Goal: Task Accomplishment & Management: Manage account settings

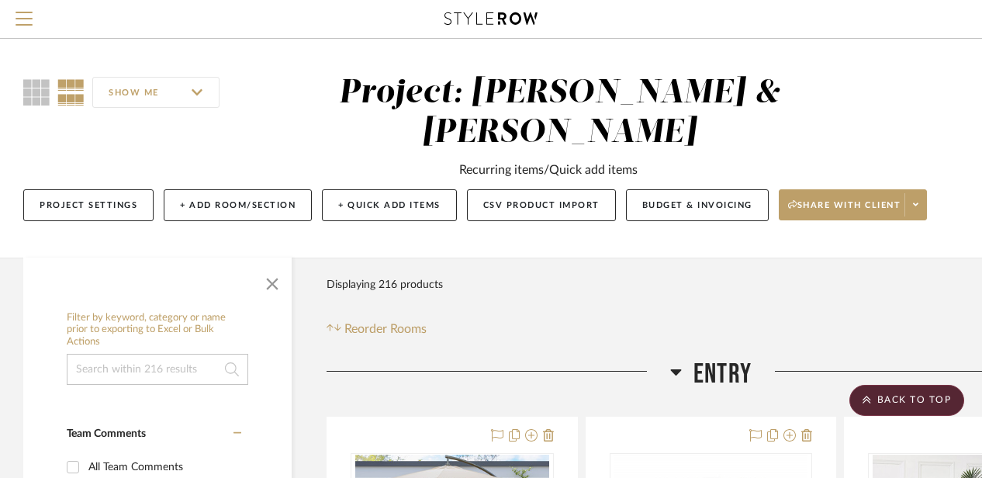
click at [671, 369] on icon at bounding box center [676, 372] width 11 height 6
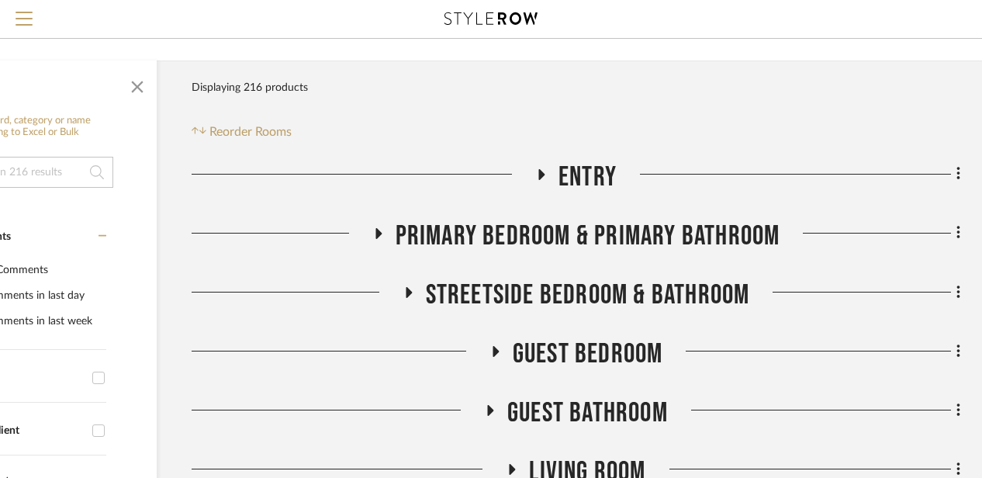
scroll to position [203, 135]
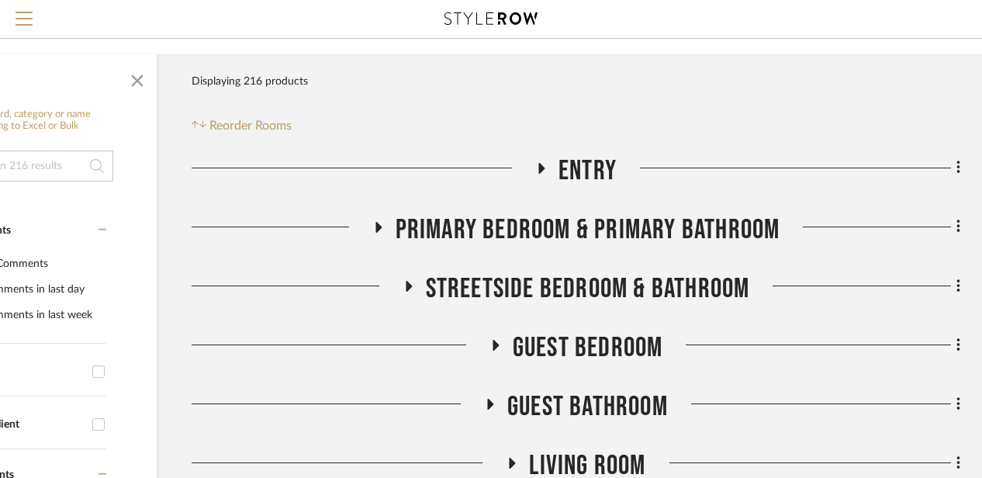
click at [539, 171] on icon at bounding box center [542, 168] width 6 height 11
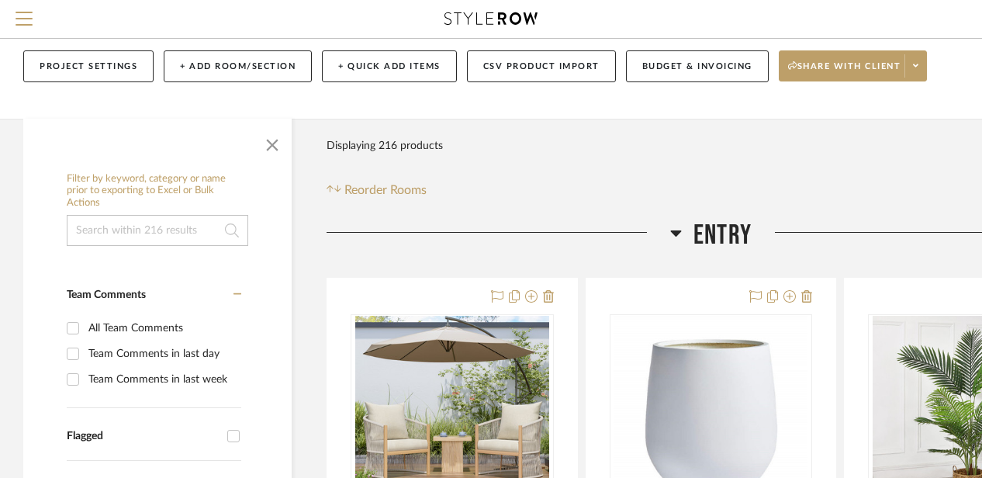
scroll to position [137, 0]
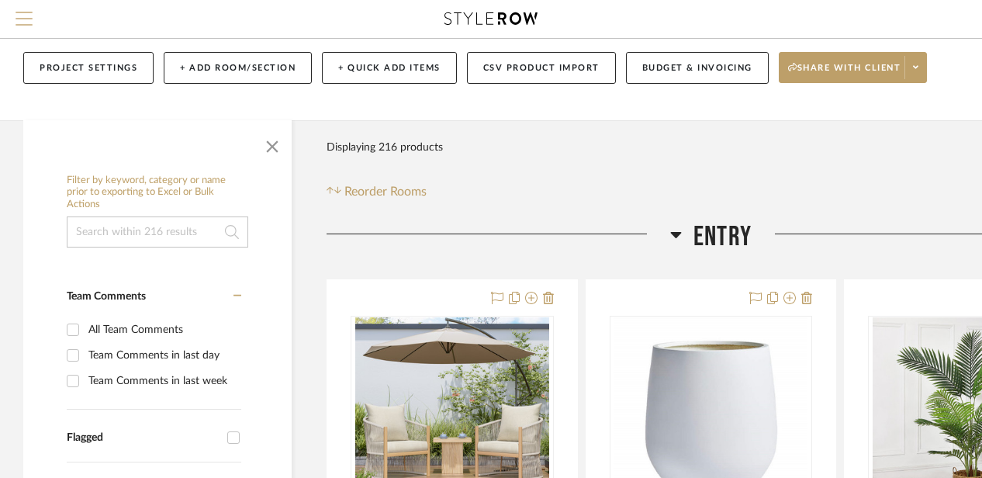
click at [24, 13] on span "Menu" at bounding box center [24, 13] width 17 height 2
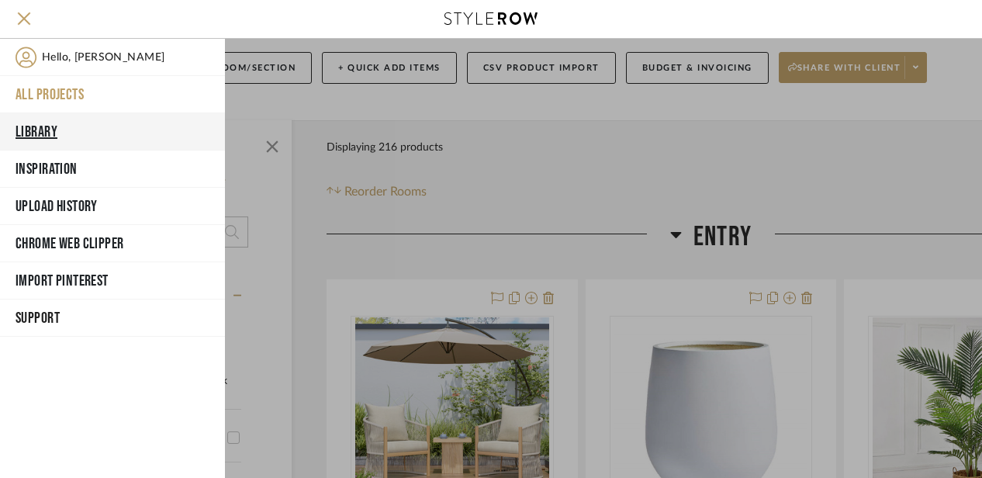
click at [50, 117] on button "Library" at bounding box center [112, 131] width 225 height 37
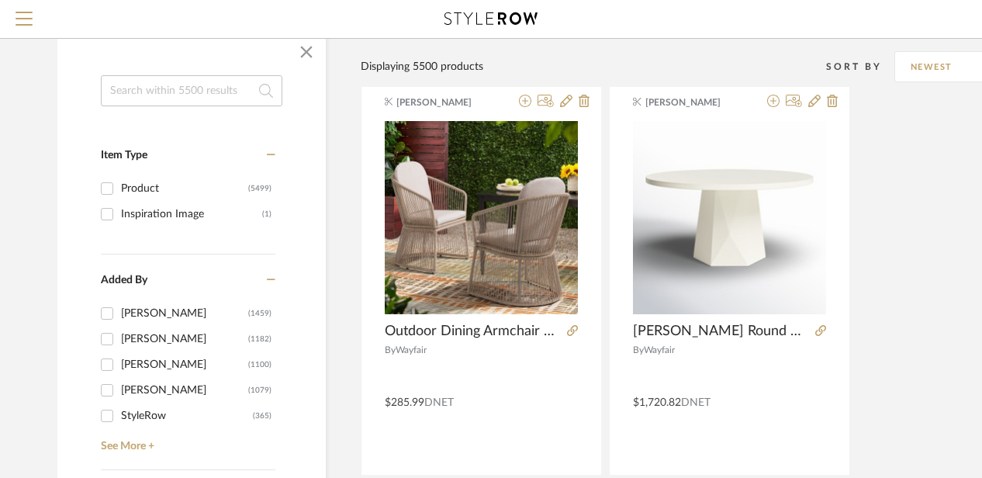
click at [154, 87] on input at bounding box center [192, 90] width 182 height 31
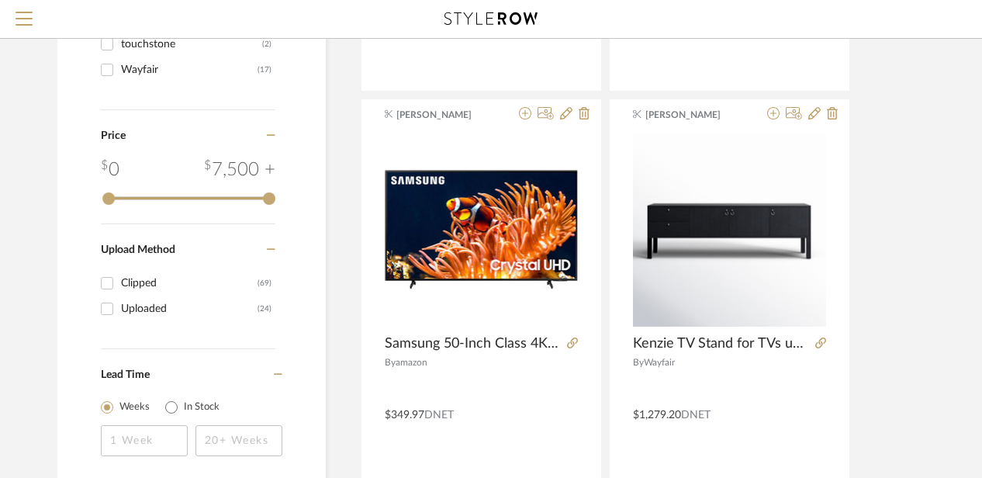
scroll to position [965, 0]
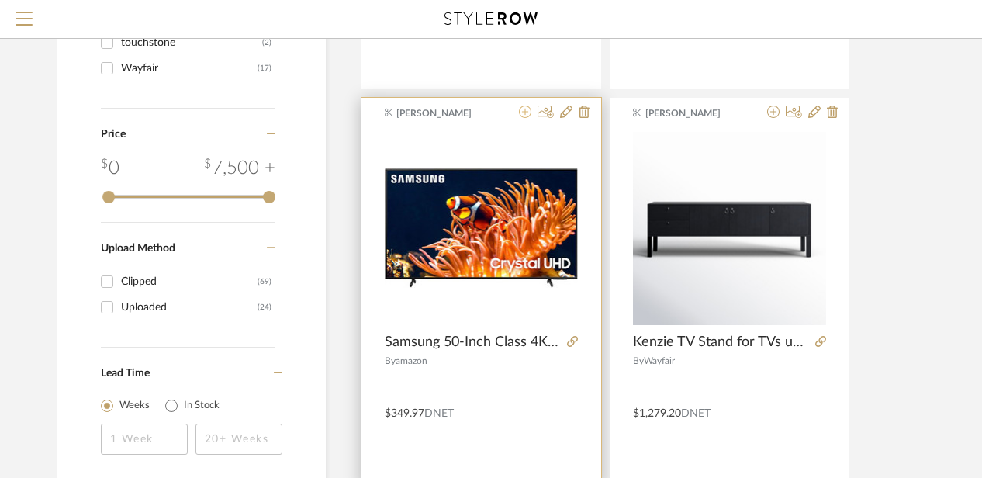
click at [523, 109] on icon at bounding box center [525, 112] width 12 height 12
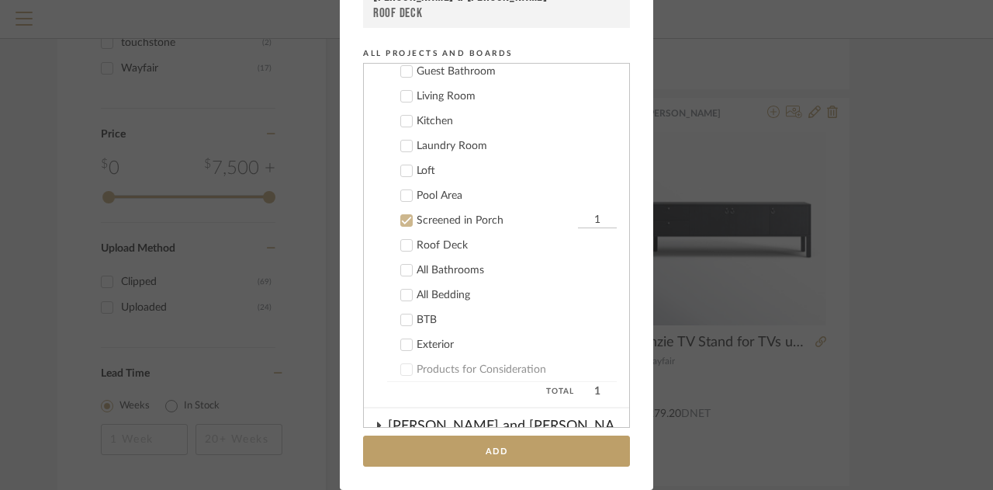
scroll to position [204, 0]
click at [401, 219] on icon at bounding box center [406, 221] width 11 height 11
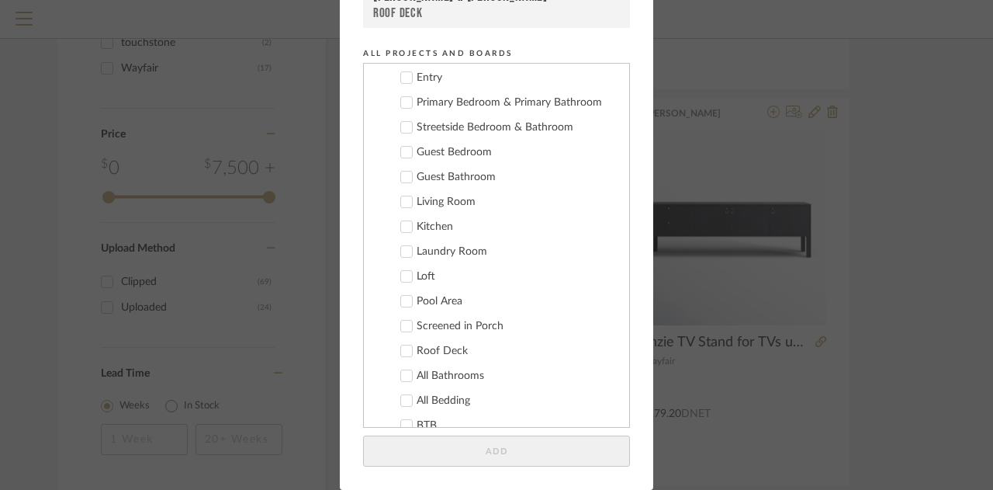
scroll to position [34, 0]
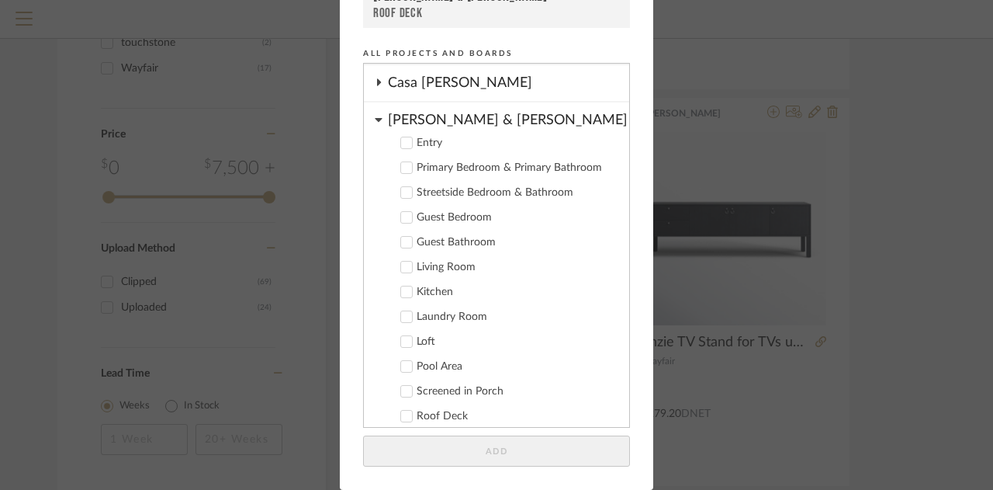
click at [401, 167] on icon at bounding box center [406, 167] width 11 height 11
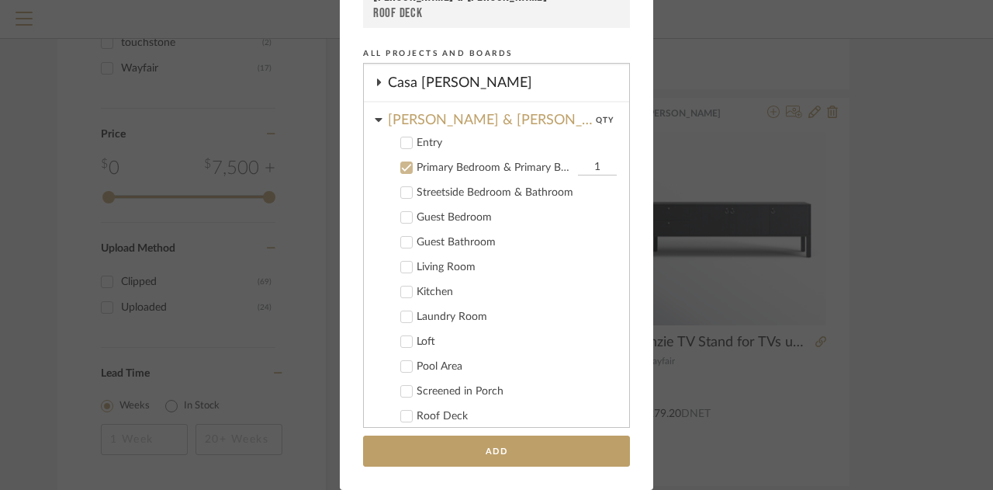
click at [401, 215] on icon at bounding box center [406, 217] width 11 height 11
click at [403, 339] on icon at bounding box center [406, 341] width 11 height 11
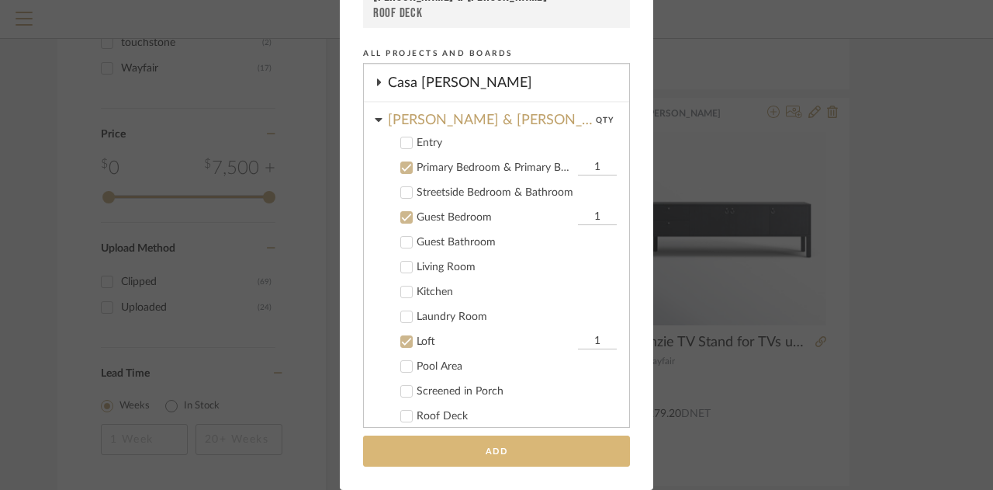
click at [460, 449] on button "Add" at bounding box center [496, 451] width 267 height 32
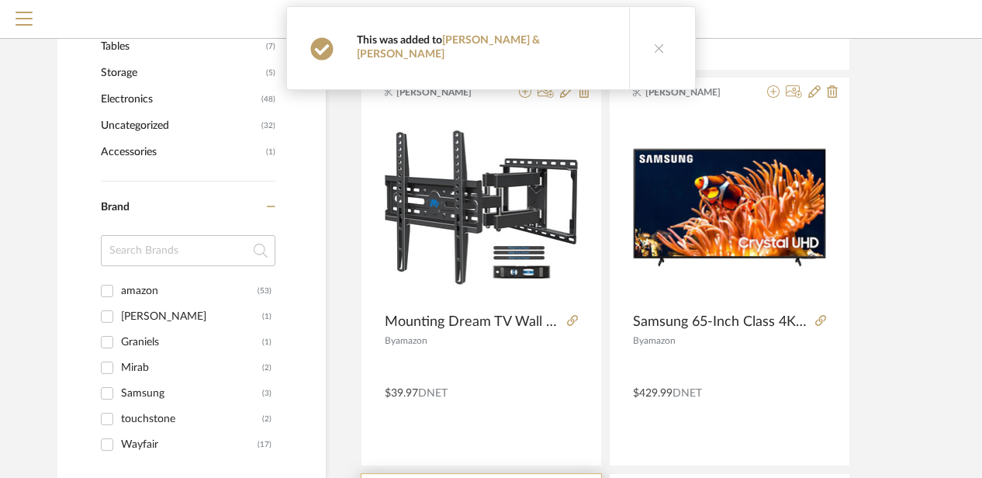
scroll to position [582, 0]
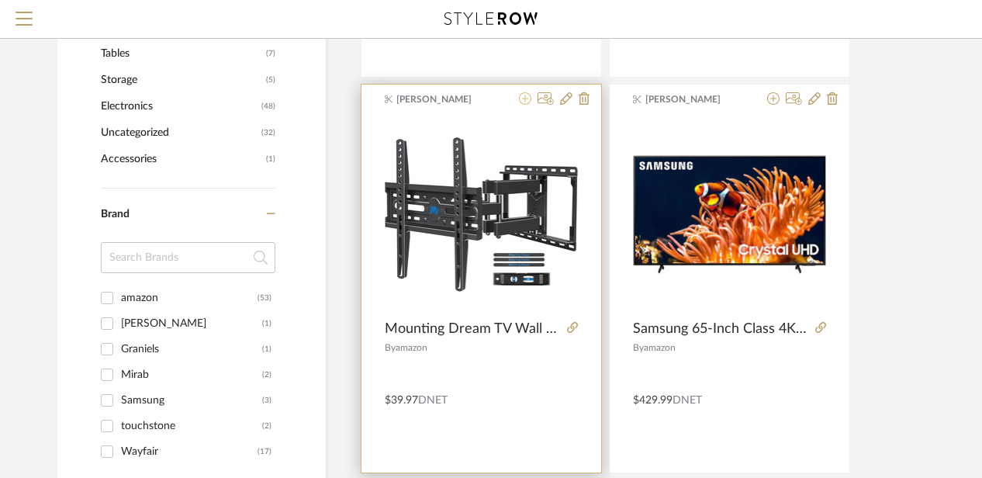
click at [525, 99] on icon at bounding box center [525, 98] width 12 height 12
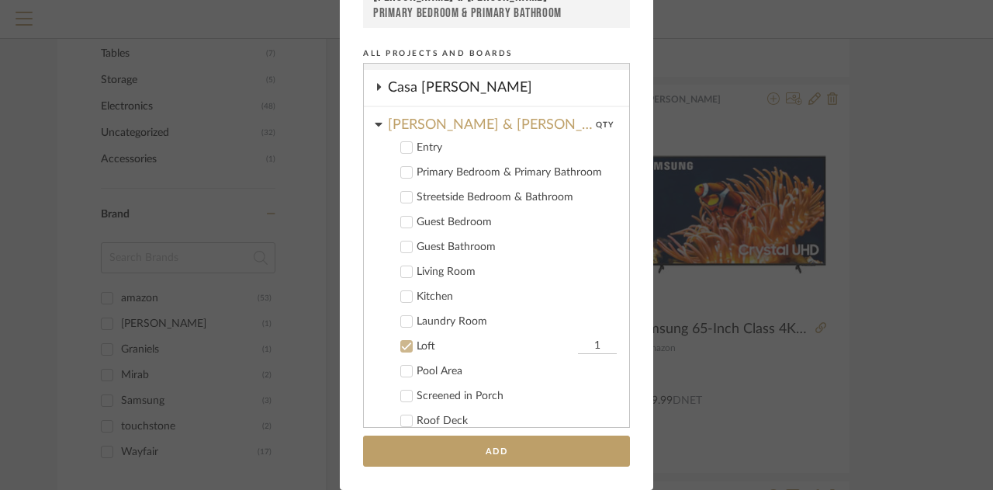
scroll to position [29, 0]
click at [402, 173] on icon at bounding box center [407, 174] width 10 height 8
click at [402, 192] on div at bounding box center [406, 198] width 12 height 12
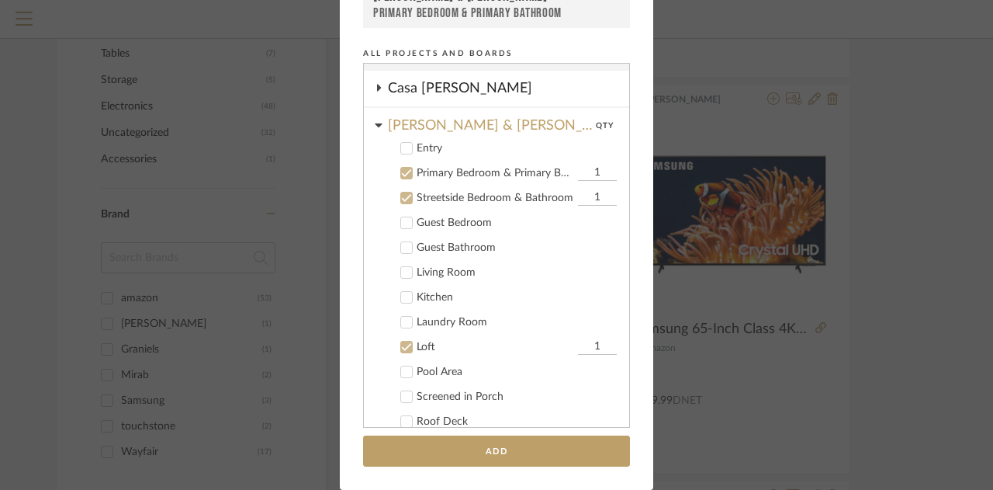
click at [402, 222] on icon at bounding box center [407, 224] width 10 height 8
click at [401, 268] on icon at bounding box center [406, 272] width 11 height 11
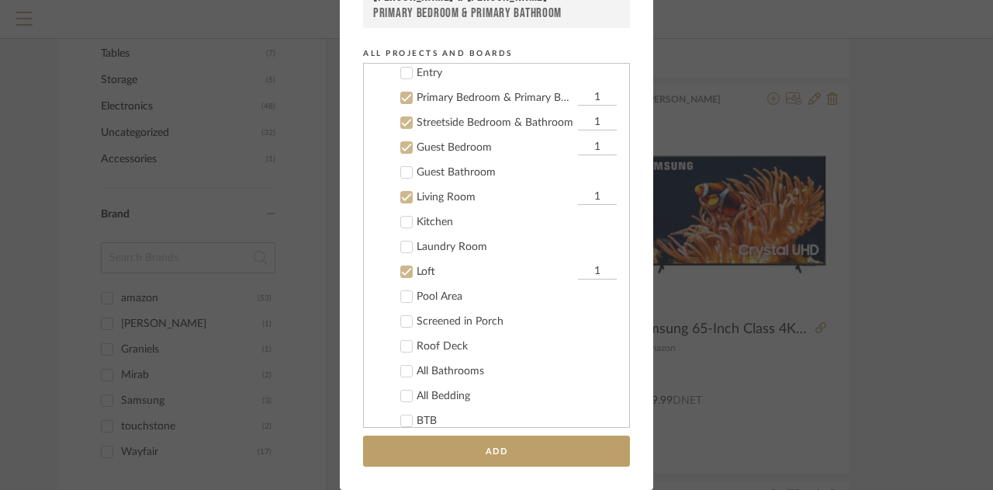
scroll to position [17, 0]
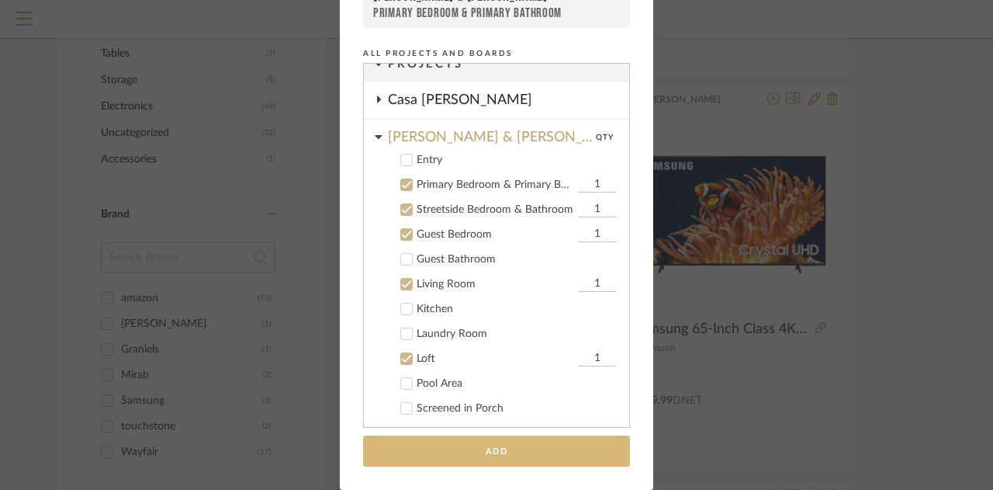
click at [428, 444] on button "Add" at bounding box center [496, 451] width 267 height 32
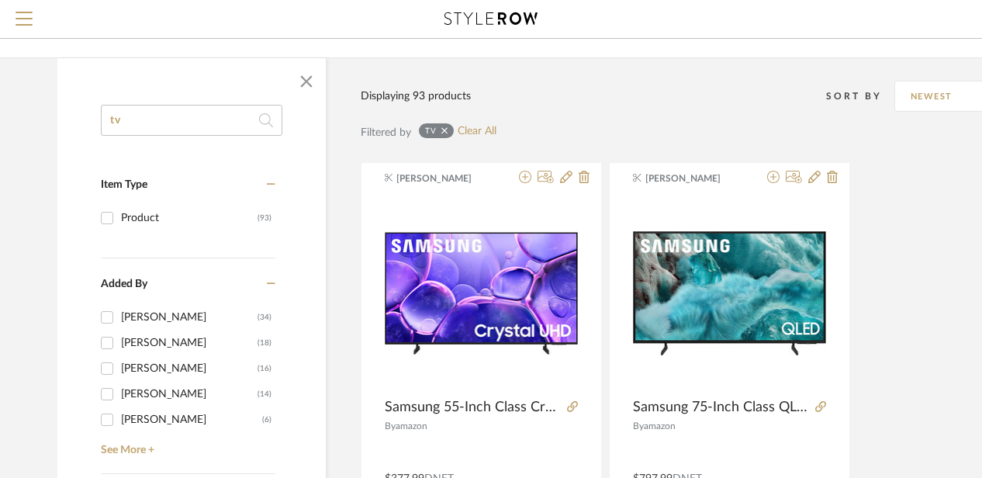
scroll to position [0, 0]
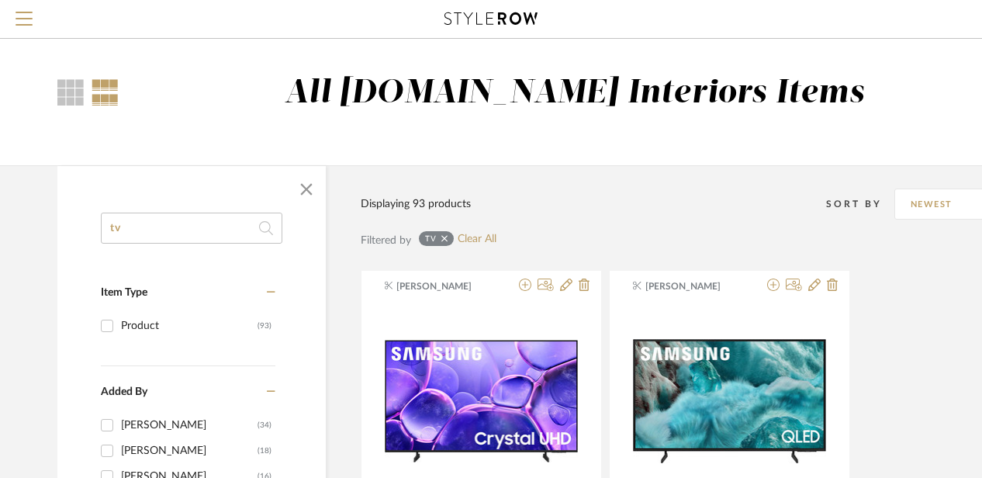
drag, startPoint x: 132, startPoint y: 227, endPoint x: 96, endPoint y: 220, distance: 36.5
type input "hangers"
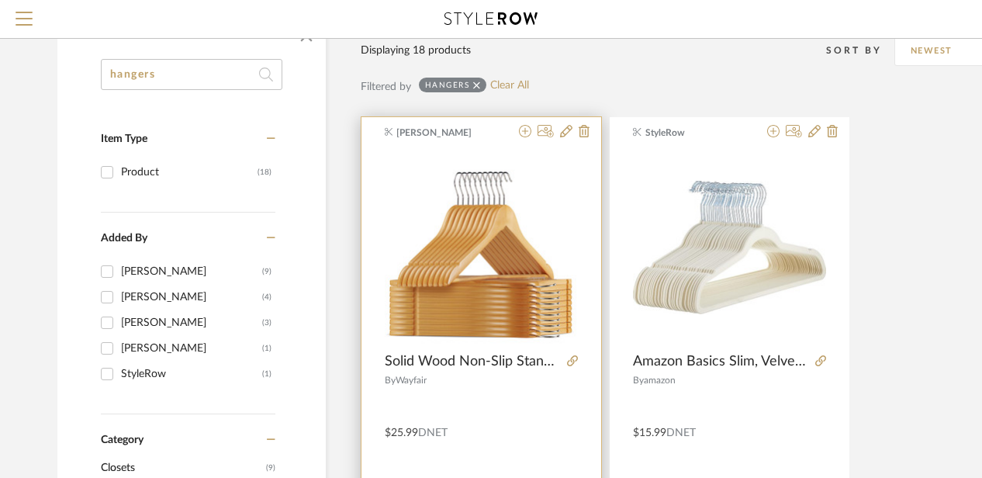
scroll to position [169, 0]
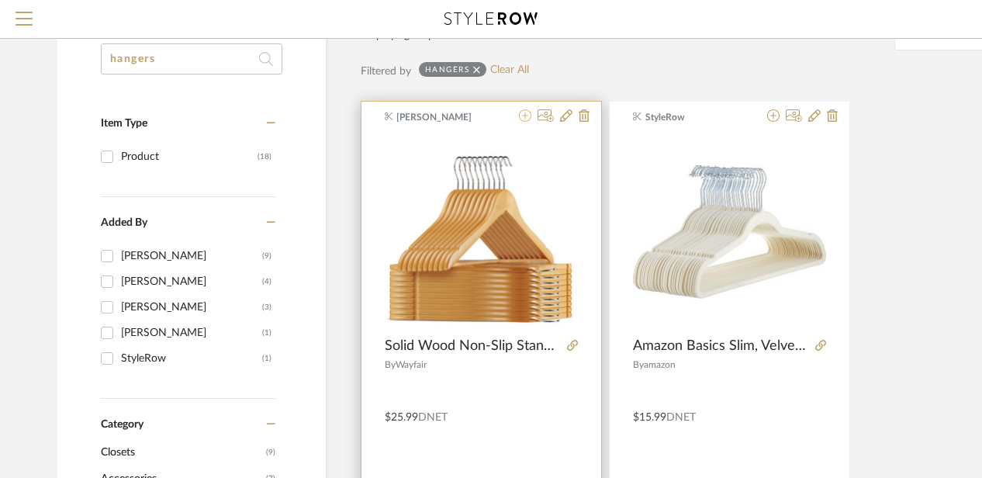
click at [526, 113] on icon at bounding box center [525, 115] width 12 height 12
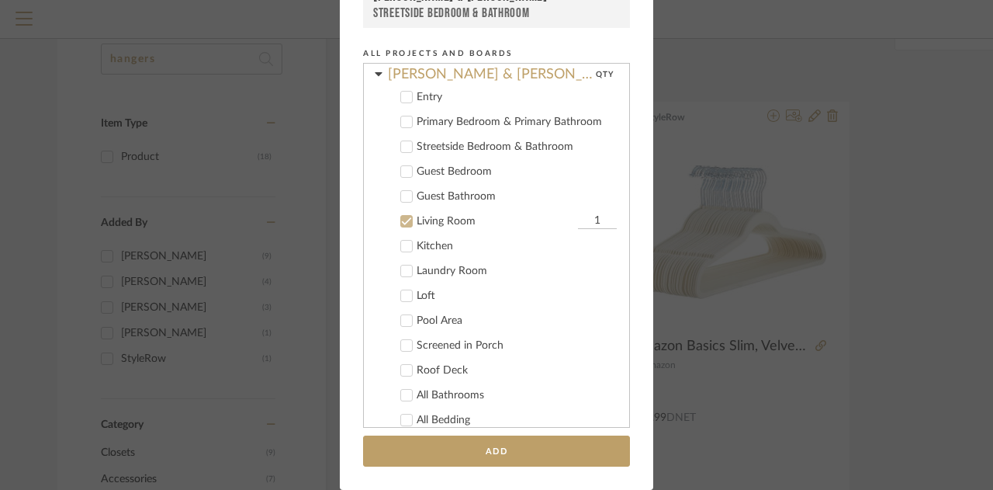
scroll to position [0, 0]
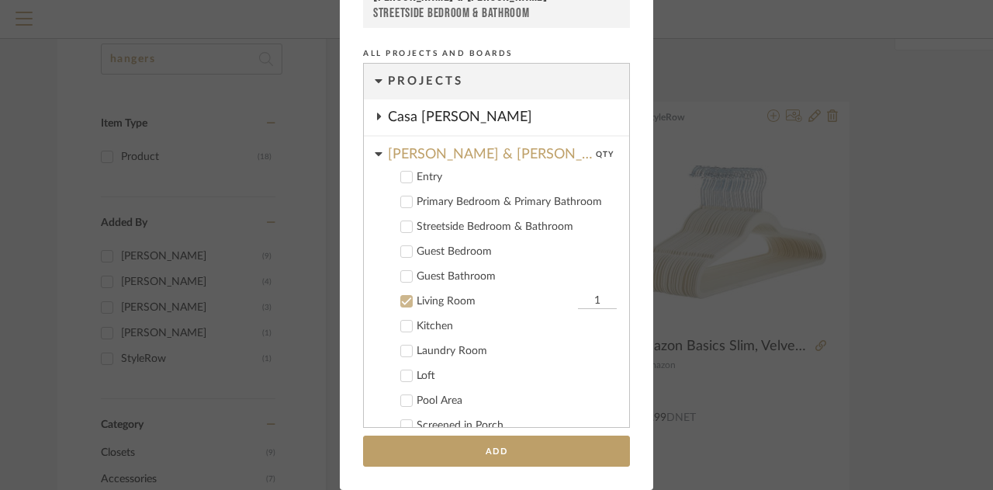
click at [401, 199] on icon at bounding box center [406, 201] width 11 height 11
click at [401, 225] on icon at bounding box center [406, 226] width 11 height 11
click at [403, 253] on icon at bounding box center [406, 251] width 11 height 11
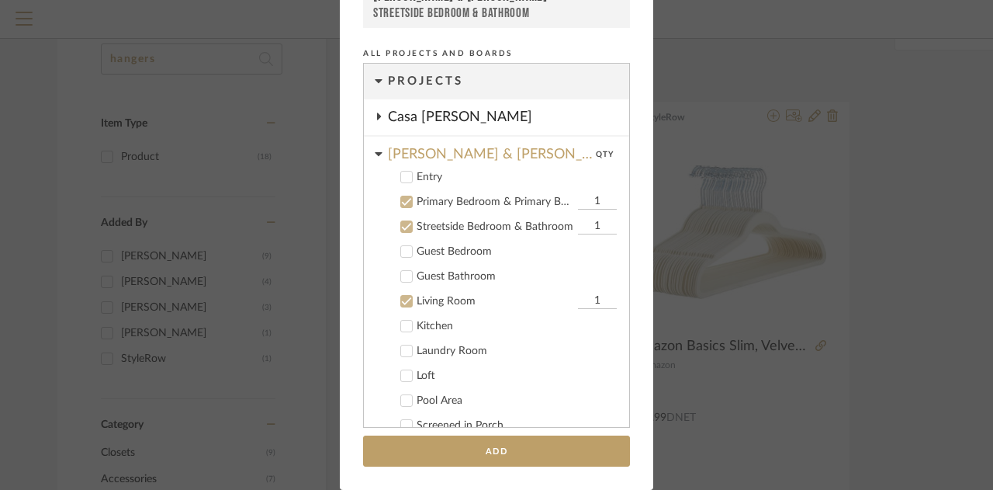
click at [402, 302] on icon at bounding box center [407, 302] width 10 height 8
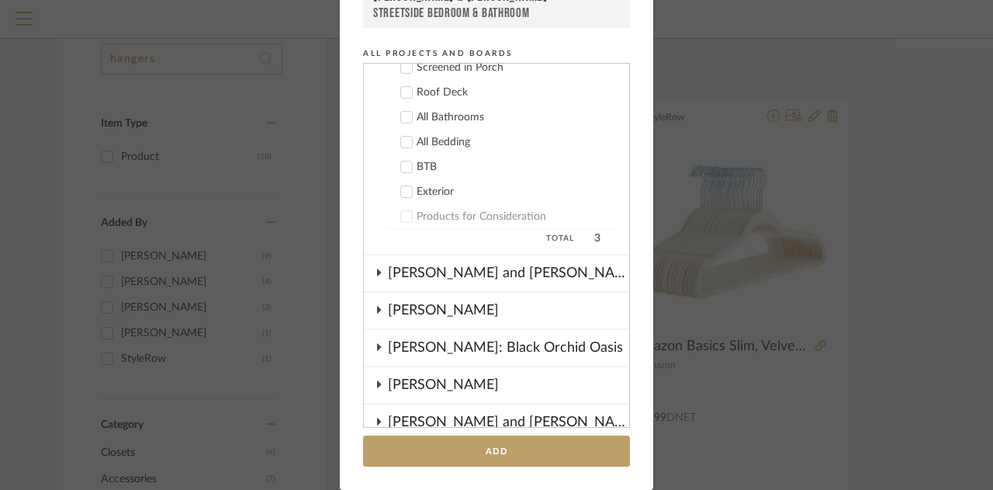
scroll to position [41, 0]
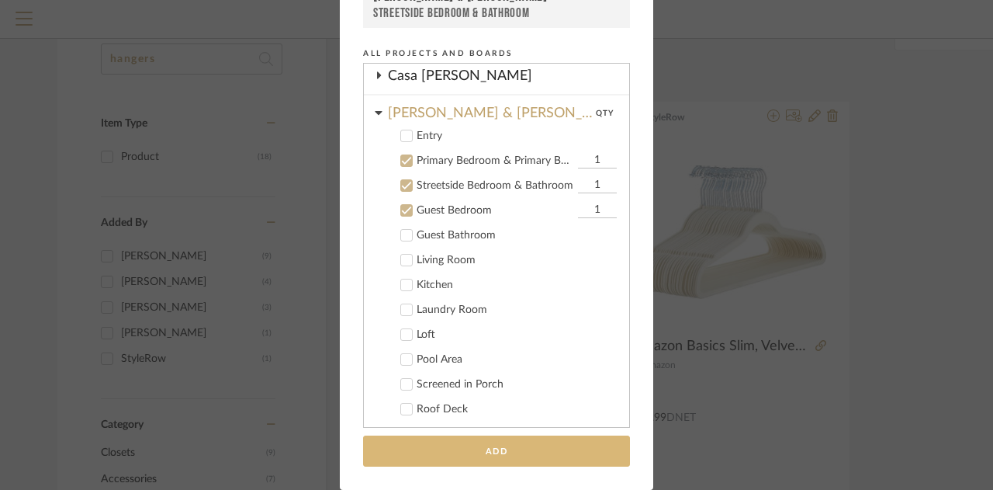
click at [476, 449] on button "Add" at bounding box center [496, 451] width 267 height 32
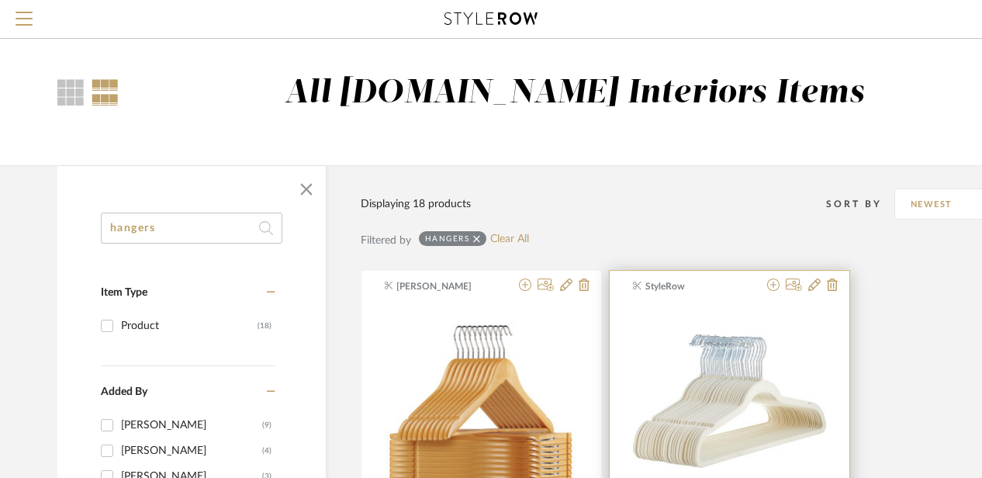
scroll to position [0, 9]
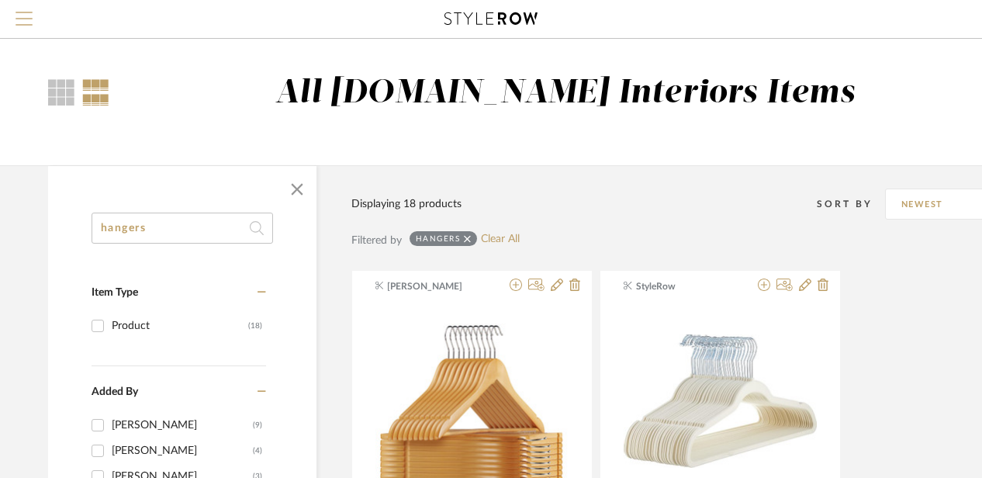
drag, startPoint x: 663, startPoint y: 162, endPoint x: 19, endPoint y: 21, distance: 660.1
click at [19, 21] on span "Menu" at bounding box center [24, 23] width 17 height 23
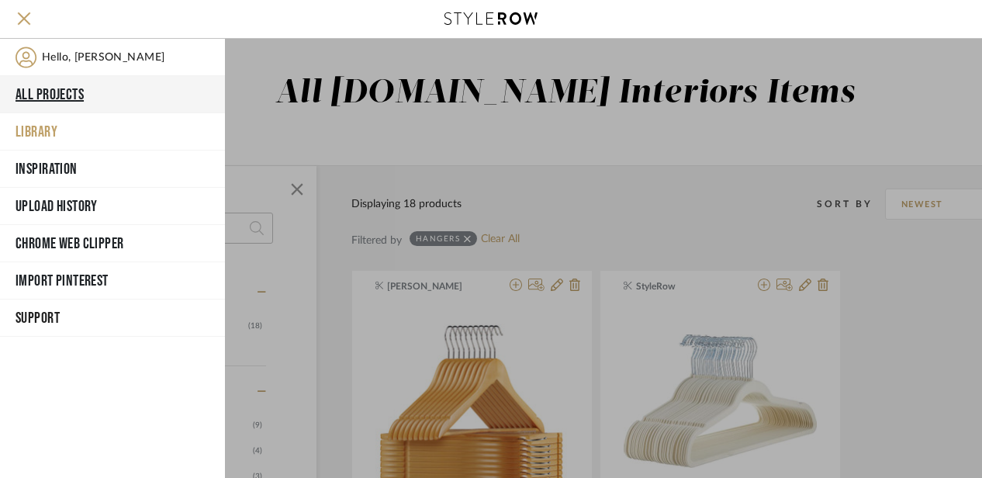
click at [50, 86] on button "All Projects" at bounding box center [112, 94] width 225 height 37
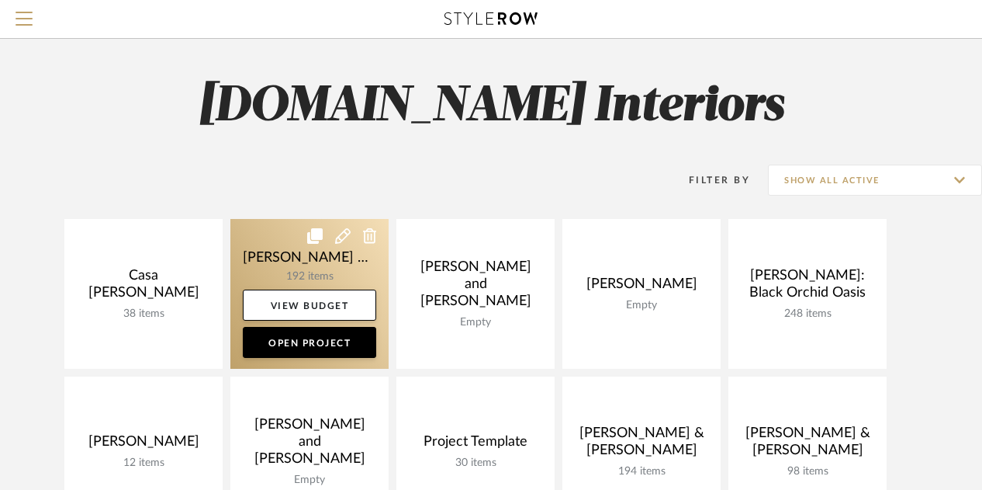
click at [275, 249] on link at bounding box center [309, 294] width 158 height 150
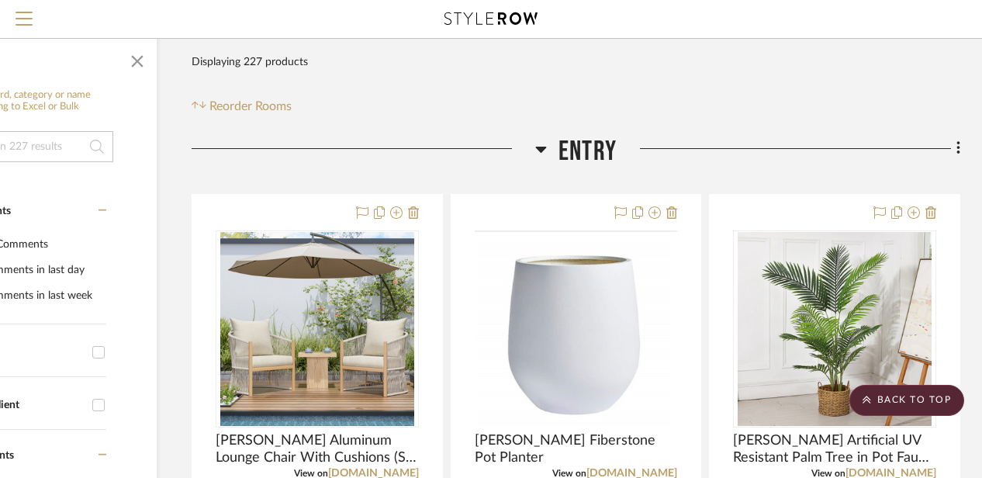
scroll to position [222, 135]
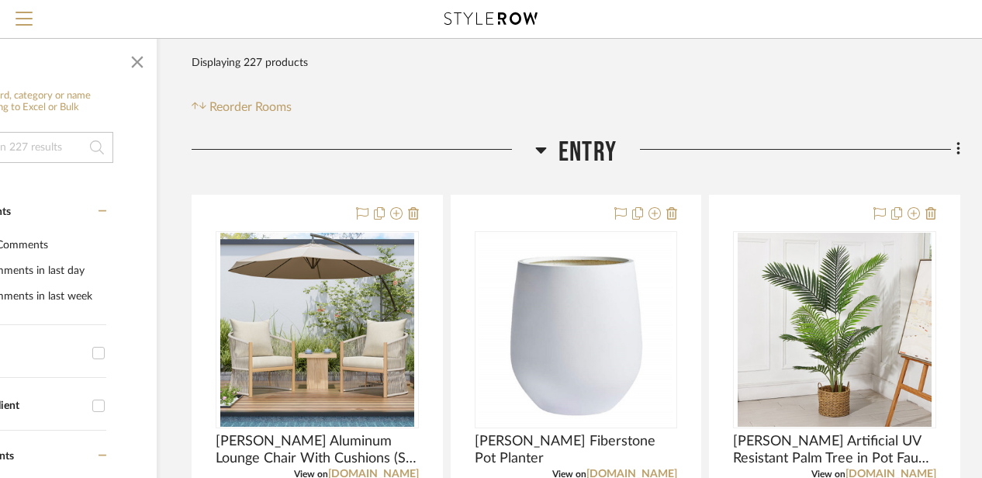
click at [545, 153] on icon at bounding box center [541, 149] width 12 height 19
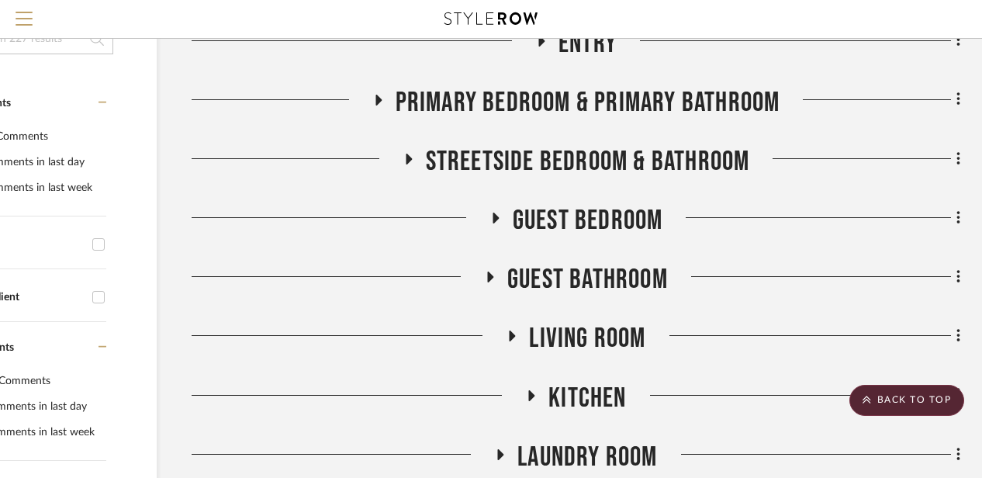
scroll to position [249, 135]
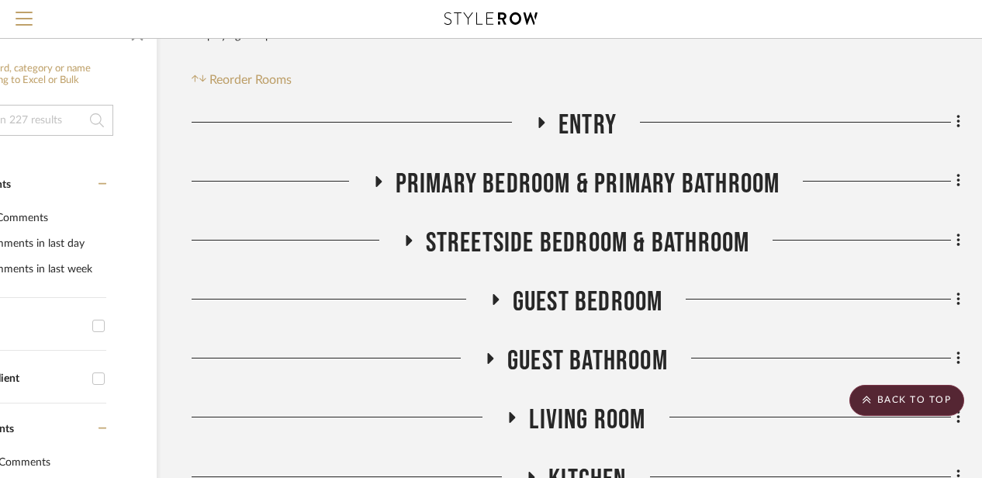
click at [376, 168] on h3 "Primary Bedroom & Primary Bathroom" at bounding box center [576, 184] width 408 height 33
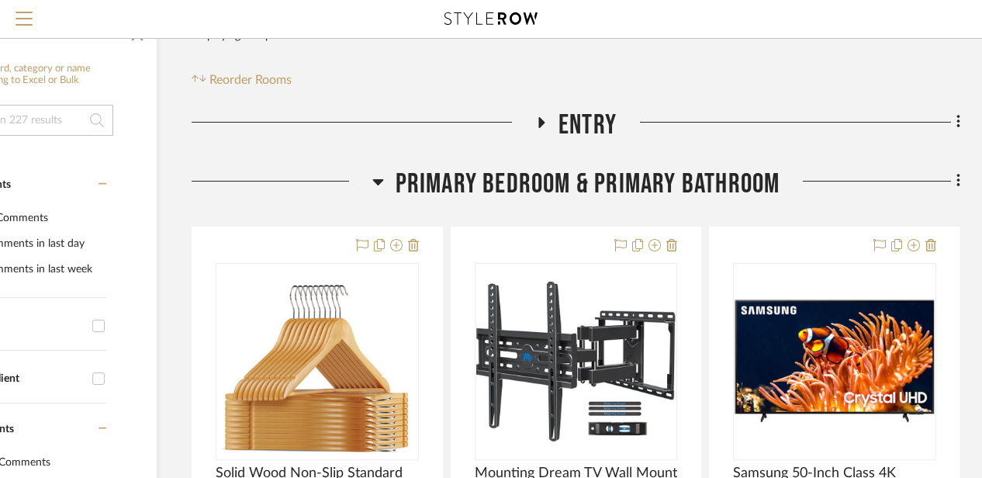
scroll to position [339, 135]
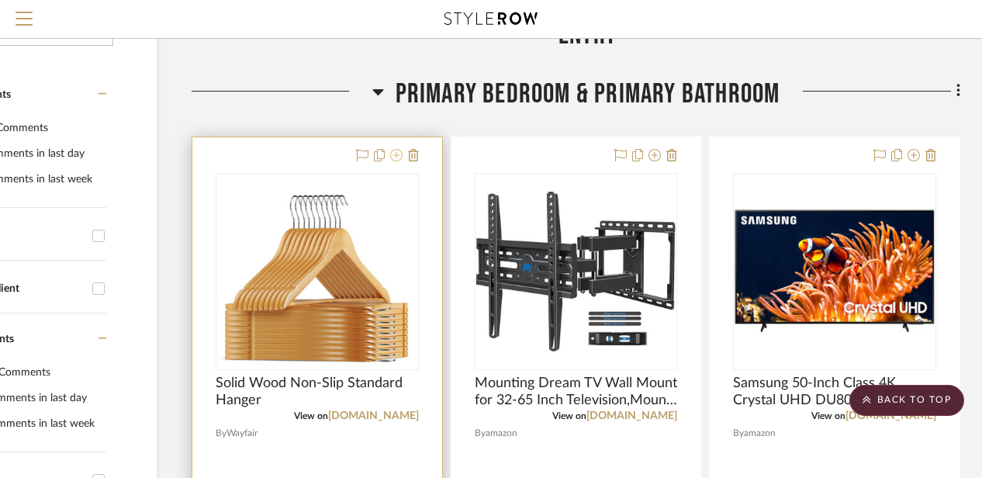
click at [397, 158] on icon at bounding box center [396, 155] width 12 height 12
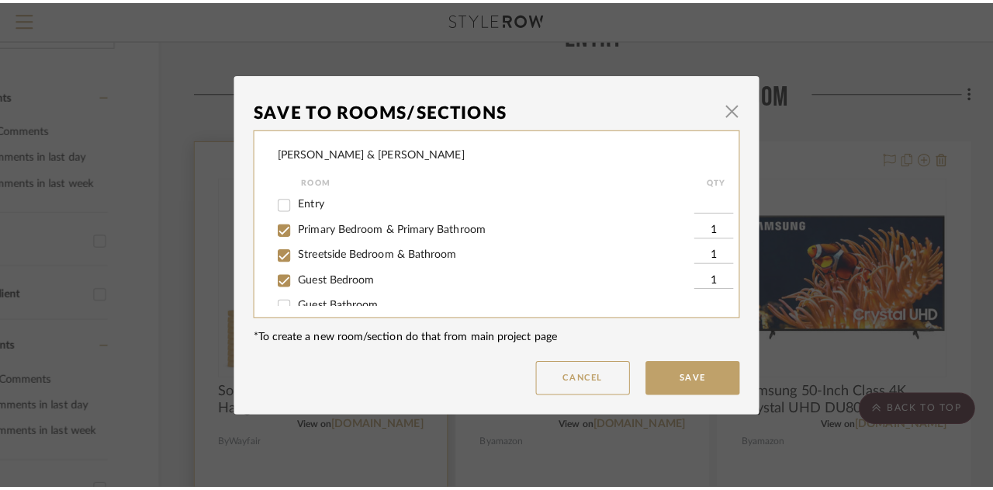
scroll to position [0, 0]
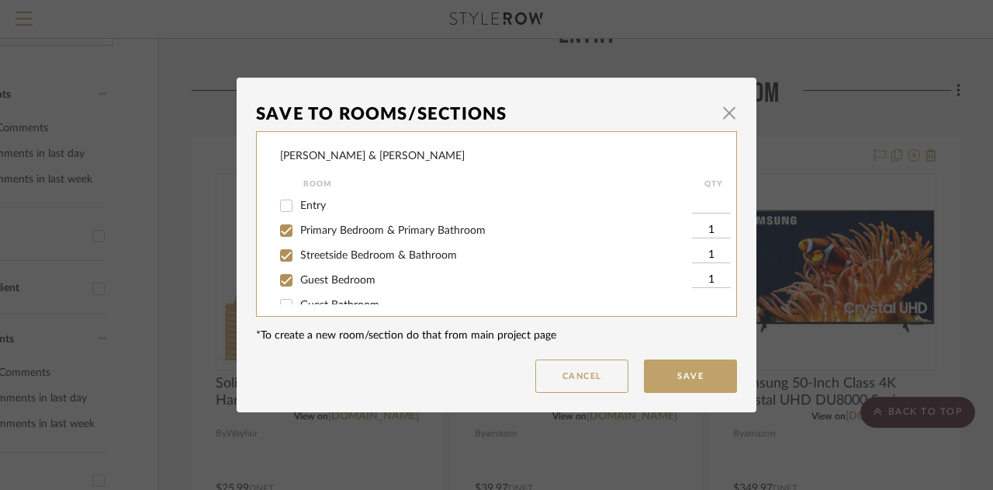
click at [700, 227] on input "1" at bounding box center [711, 231] width 39 height 16
type input "2"
click at [709, 253] on input "1" at bounding box center [711, 256] width 39 height 16
type input "2"
click at [705, 280] on input "1" at bounding box center [711, 280] width 39 height 16
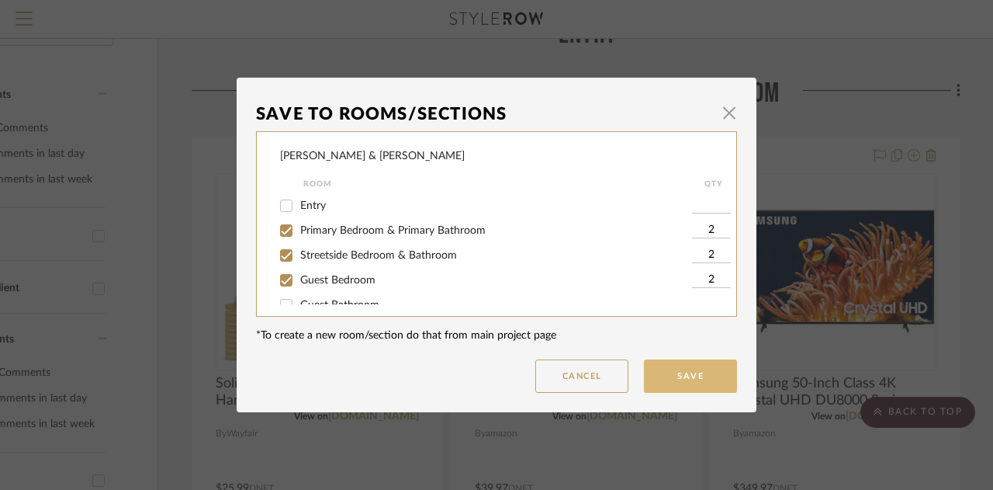
type input "2"
click at [689, 371] on button "Save" at bounding box center [690, 375] width 93 height 33
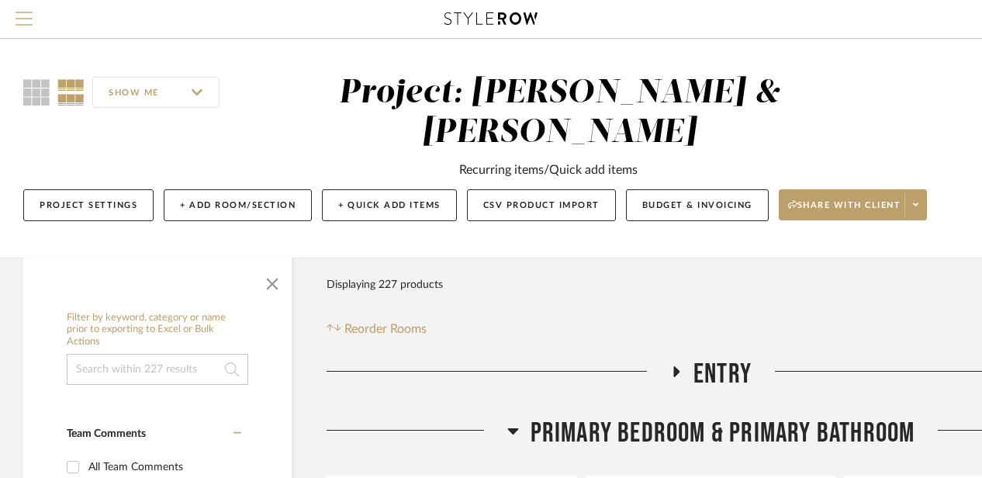
click at [36, 28] on button "Menu" at bounding box center [24, 19] width 48 height 38
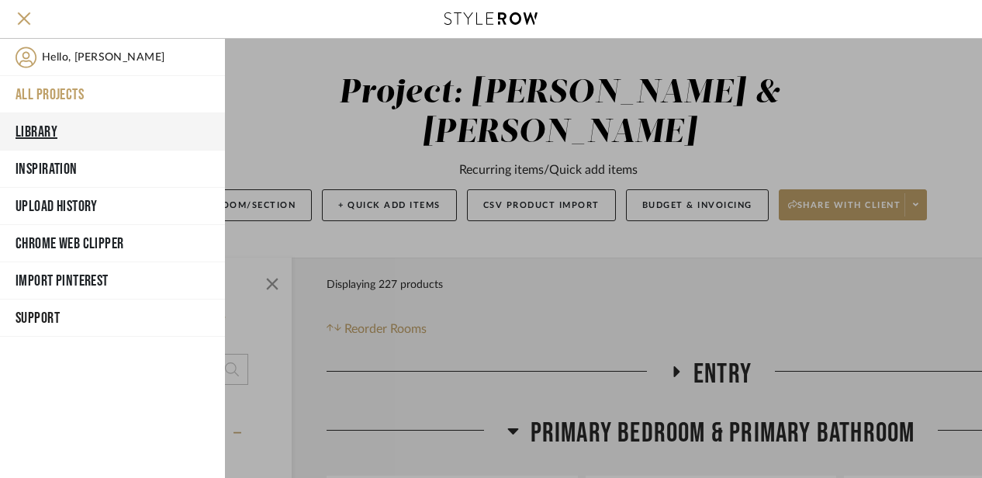
click at [56, 123] on button "Library" at bounding box center [112, 131] width 225 height 37
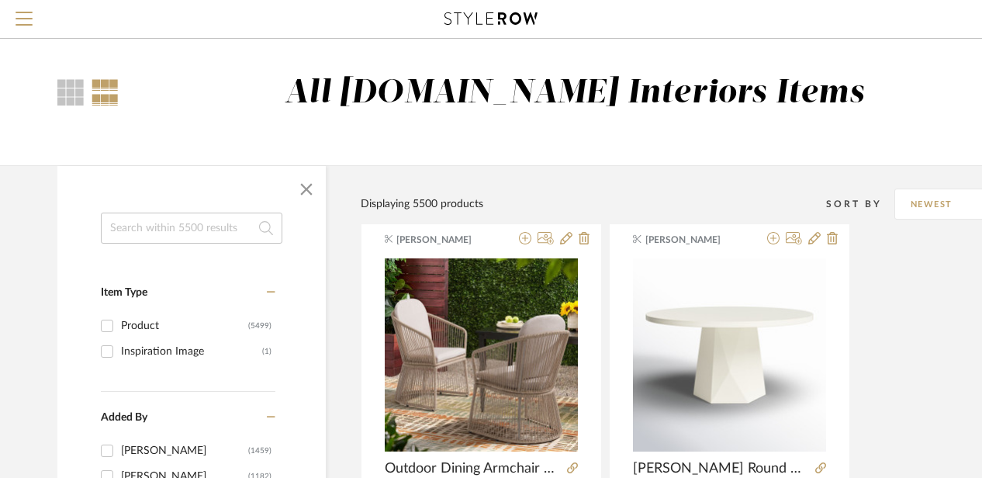
click at [130, 225] on input at bounding box center [192, 228] width 182 height 31
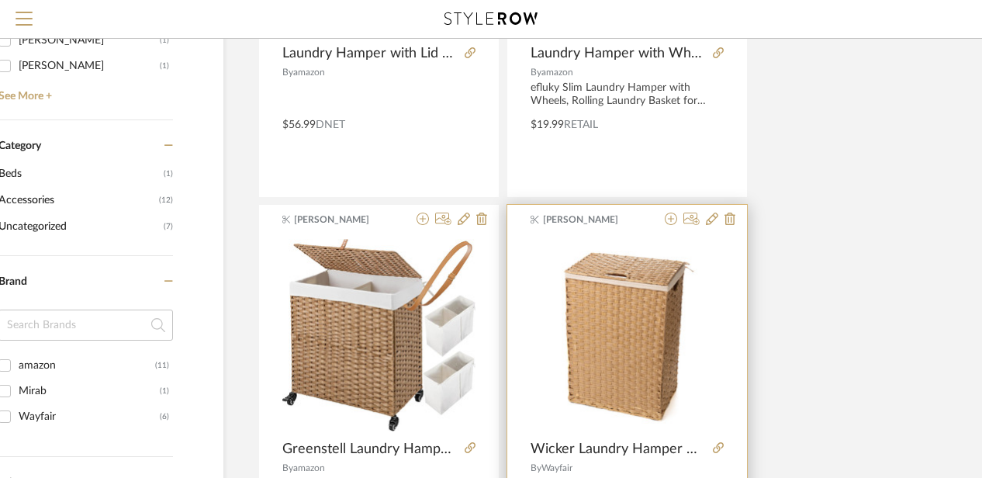
scroll to position [587, 102]
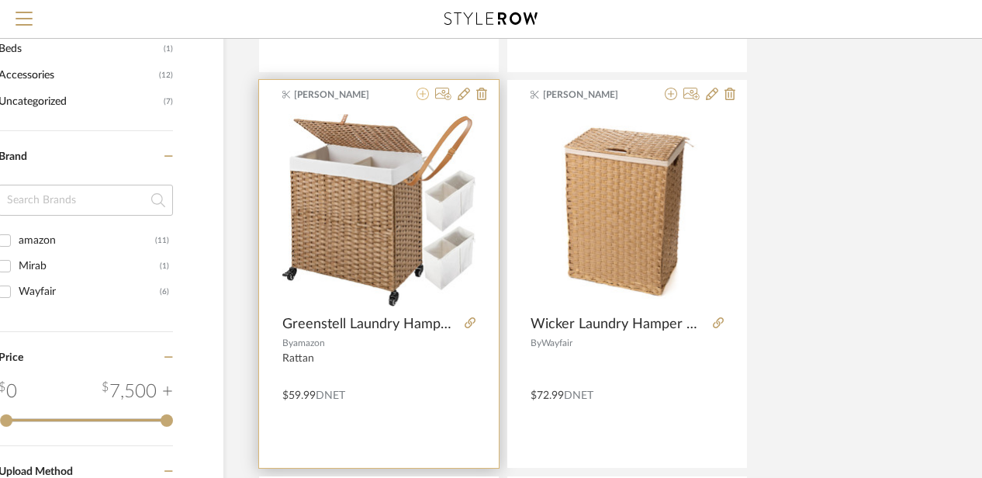
type input "hamper"
click at [422, 95] on icon at bounding box center [423, 94] width 12 height 12
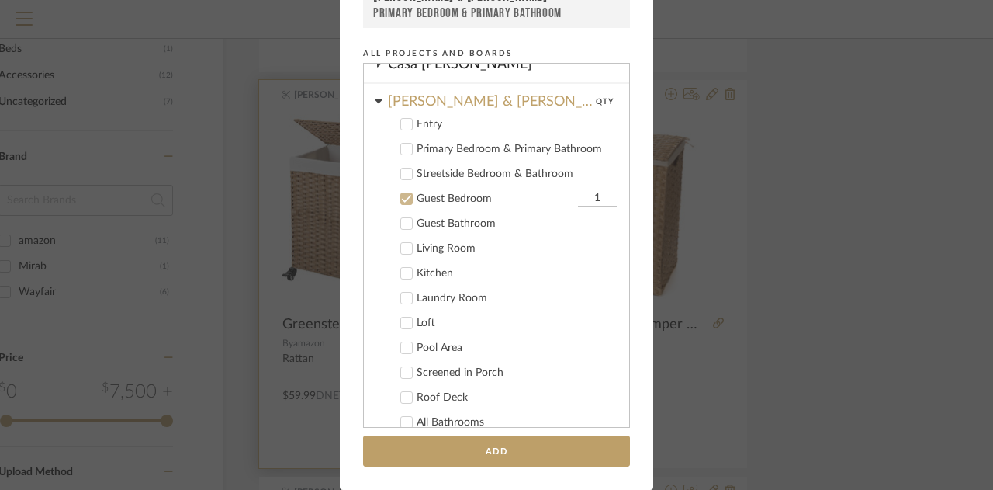
scroll to position [48, 0]
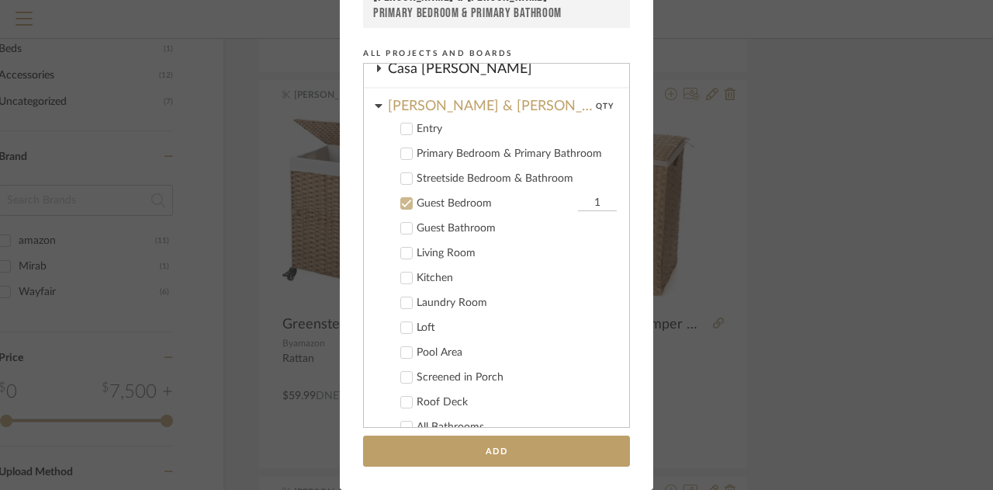
click at [404, 154] on icon at bounding box center [406, 153] width 11 height 11
click at [403, 178] on icon at bounding box center [406, 178] width 11 height 11
click at [402, 331] on icon at bounding box center [407, 328] width 10 height 8
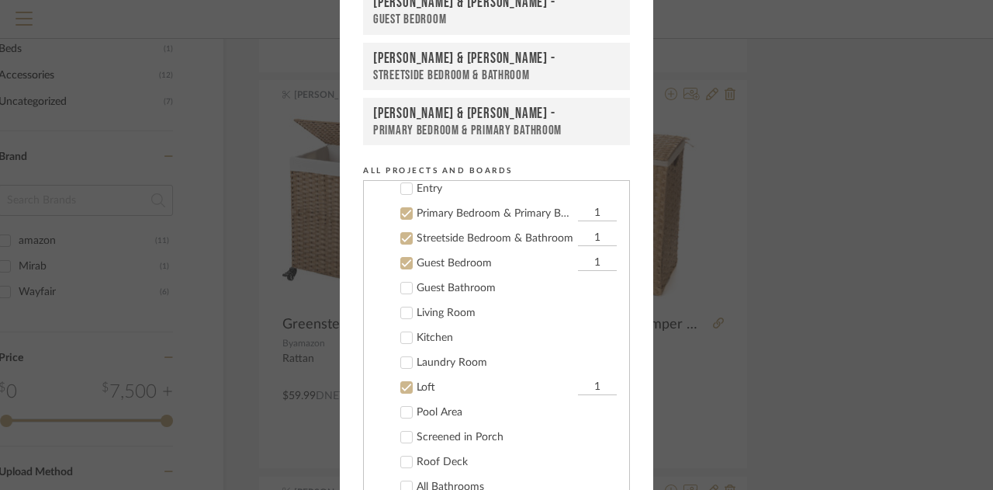
scroll to position [212, 0]
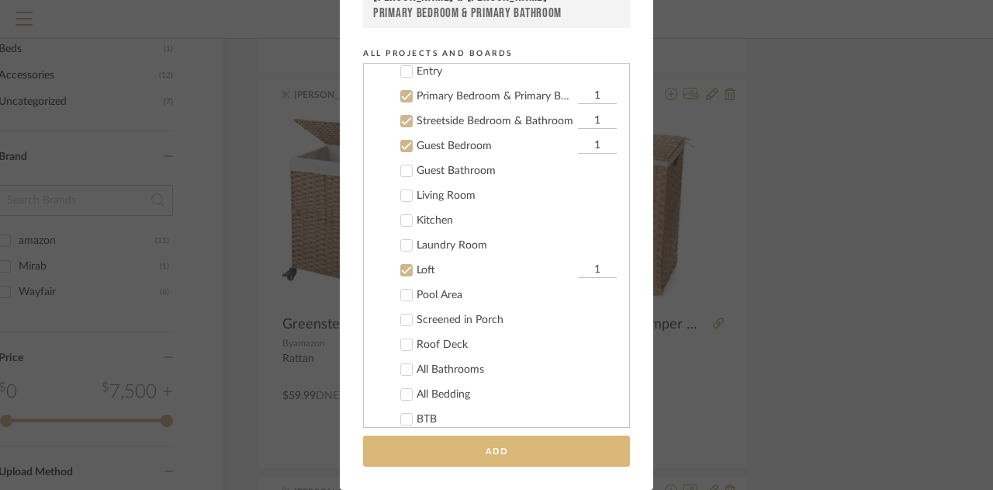
click at [485, 443] on button "Add" at bounding box center [496, 451] width 267 height 32
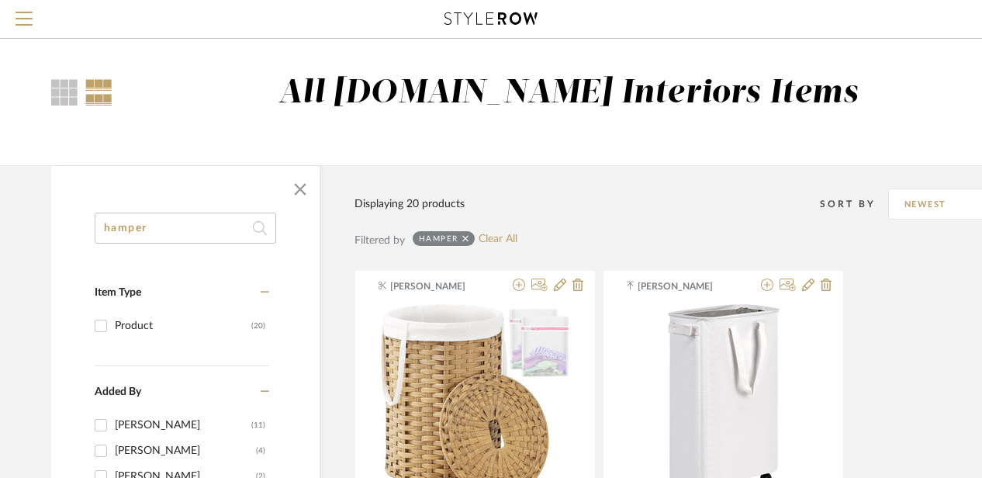
scroll to position [0, 3]
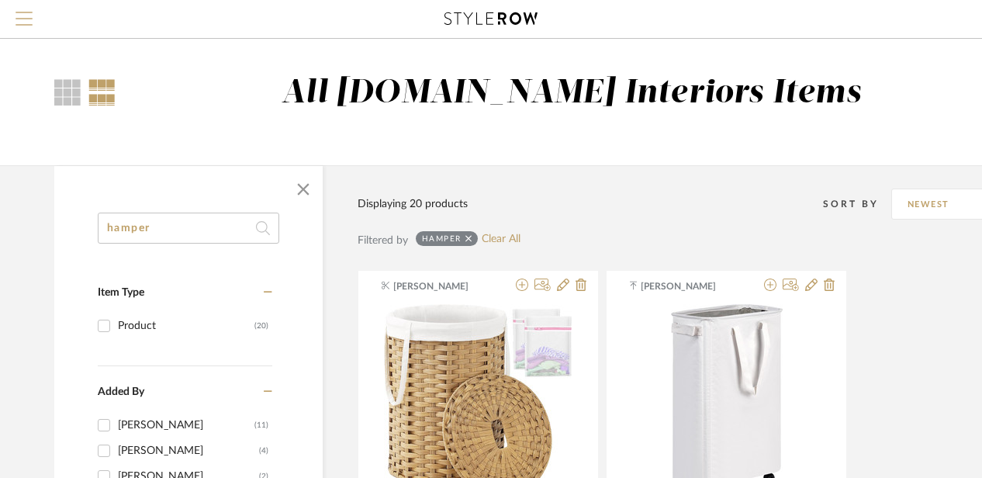
click at [14, 20] on button "Menu" at bounding box center [24, 19] width 48 height 38
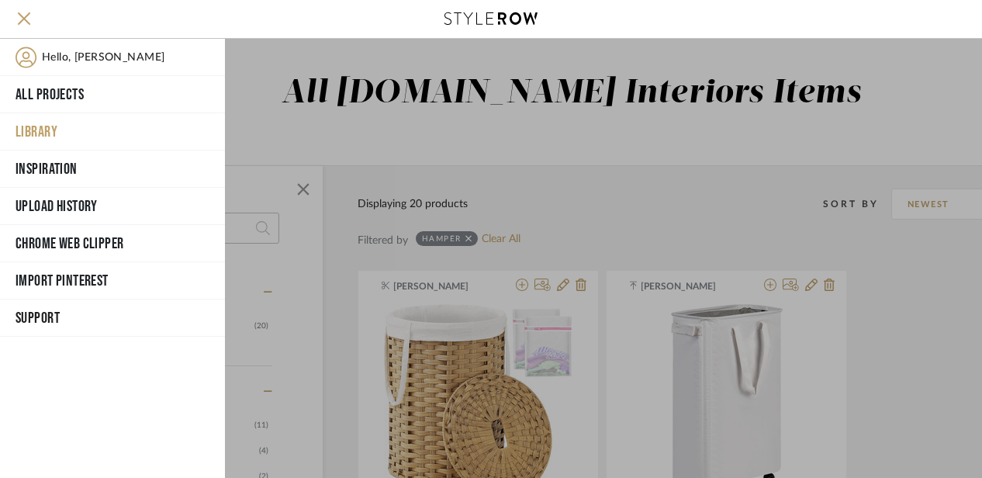
click at [43, 129] on button "Library" at bounding box center [112, 131] width 225 height 37
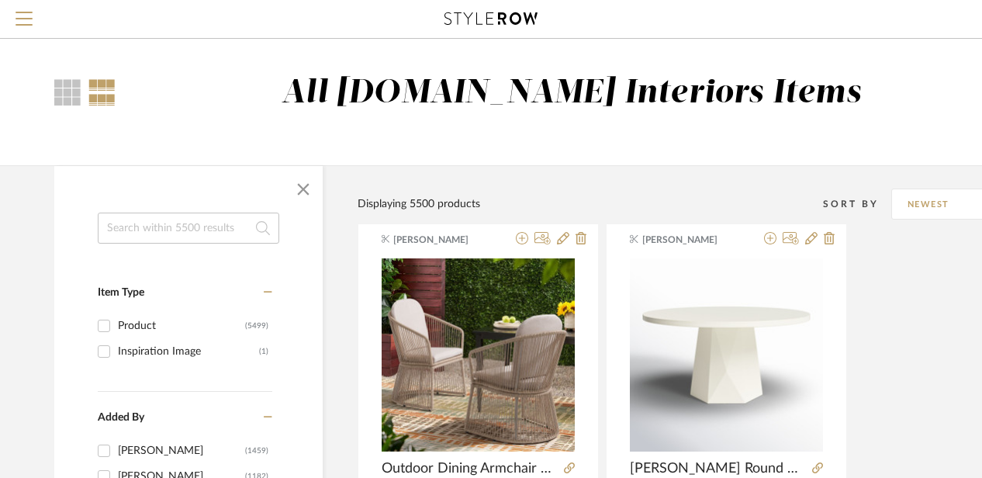
click at [139, 220] on input at bounding box center [189, 228] width 182 height 31
type input "luggage rack"
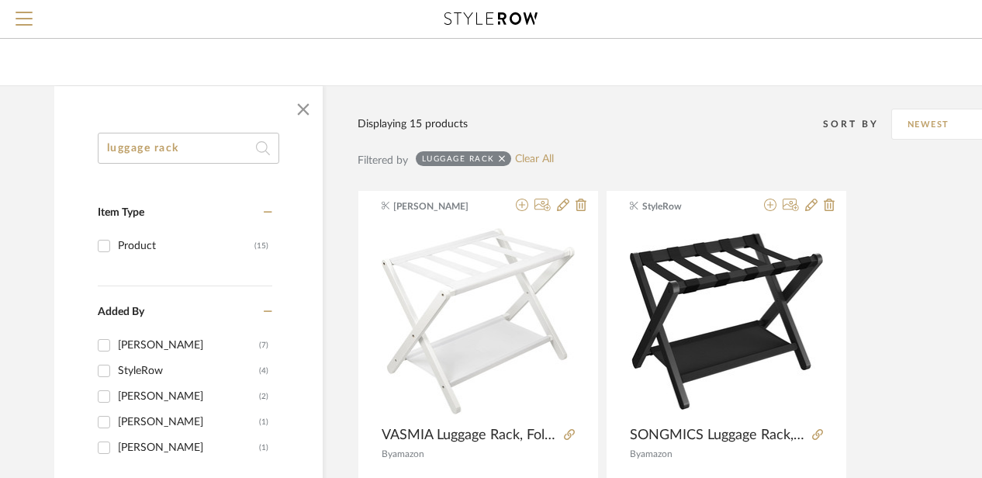
scroll to position [45, 3]
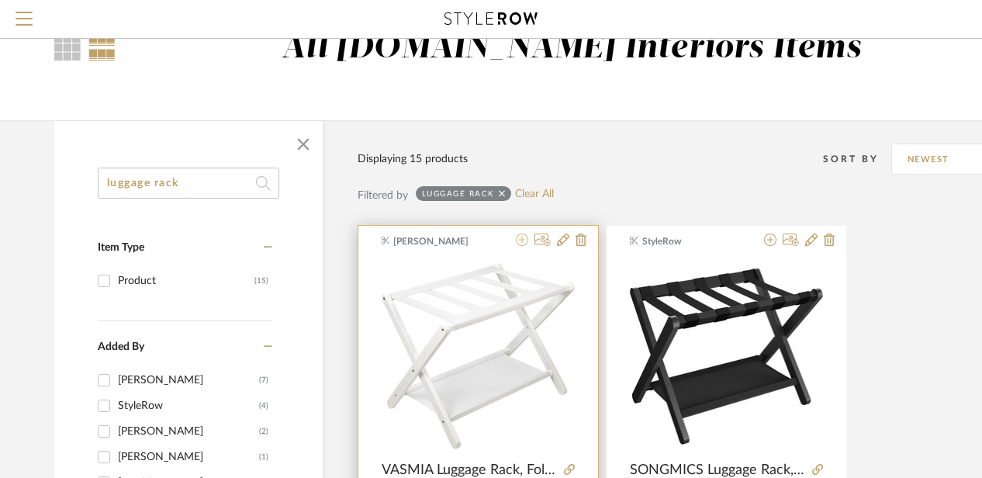
click at [524, 237] on icon at bounding box center [522, 240] width 12 height 12
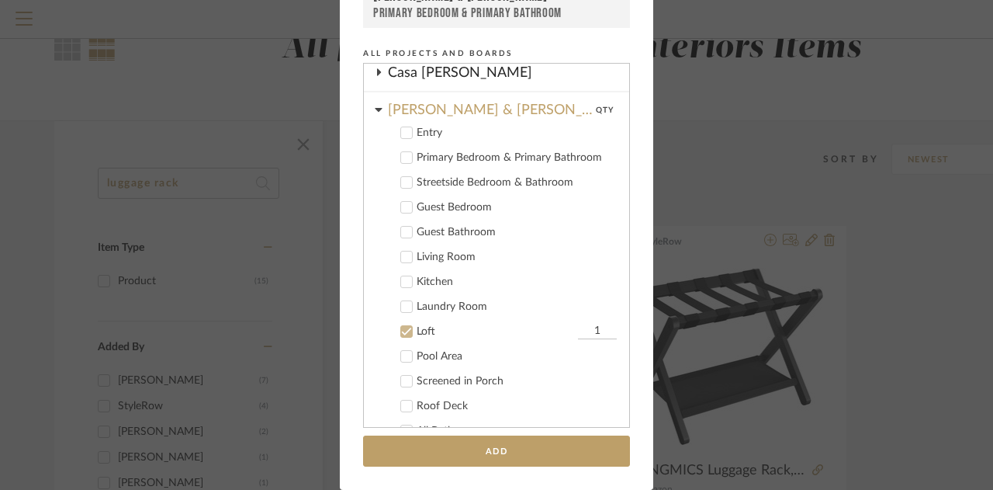
scroll to position [45, 0]
click at [403, 156] on icon at bounding box center [407, 158] width 10 height 8
click at [405, 177] on icon at bounding box center [406, 181] width 11 height 11
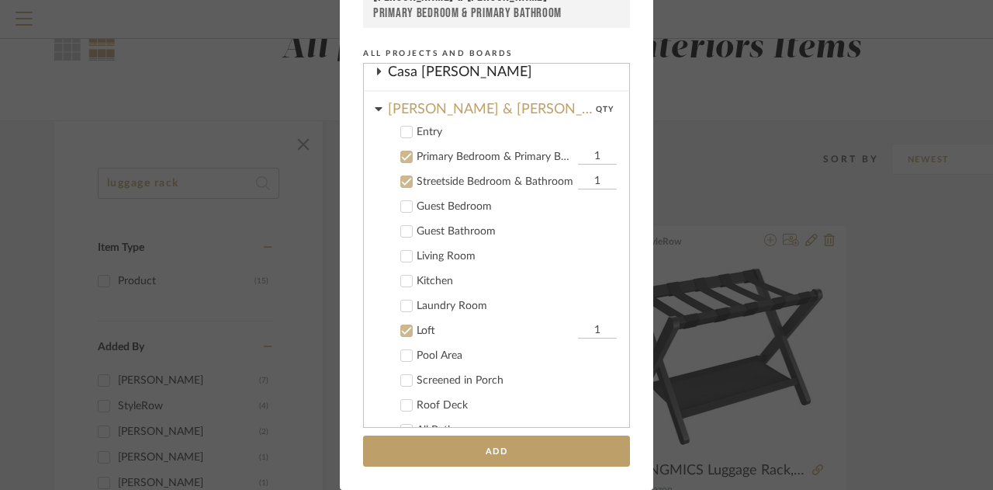
click at [404, 207] on icon at bounding box center [406, 206] width 11 height 11
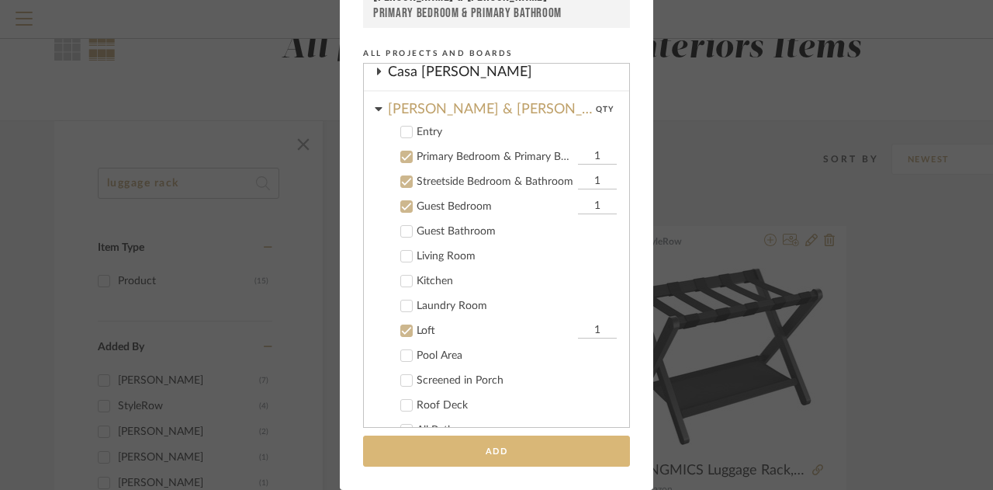
click at [451, 445] on button "Add" at bounding box center [496, 451] width 267 height 32
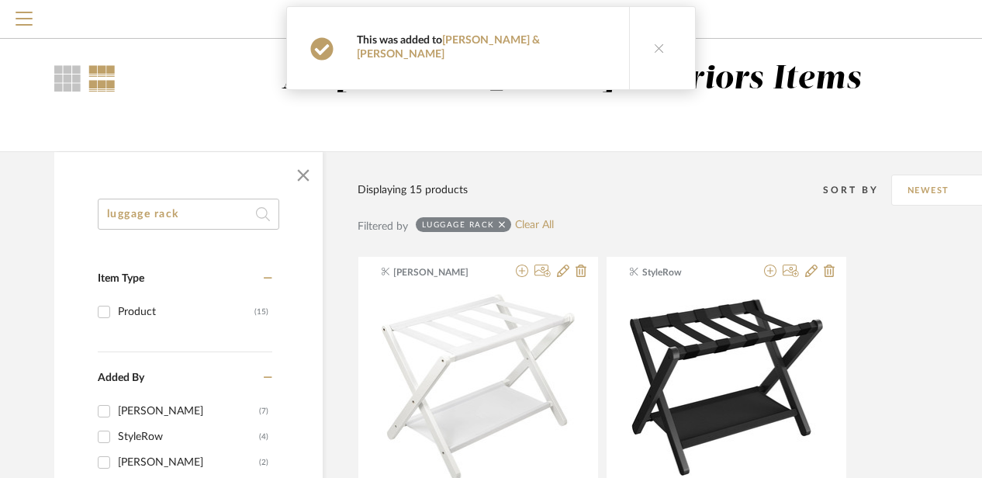
scroll to position [0, 3]
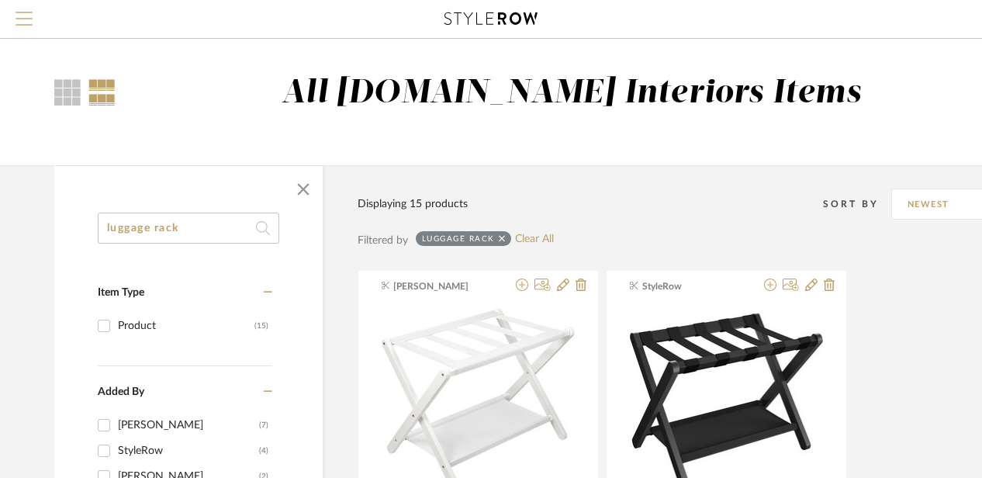
click at [28, 17] on span "Menu" at bounding box center [24, 23] width 17 height 23
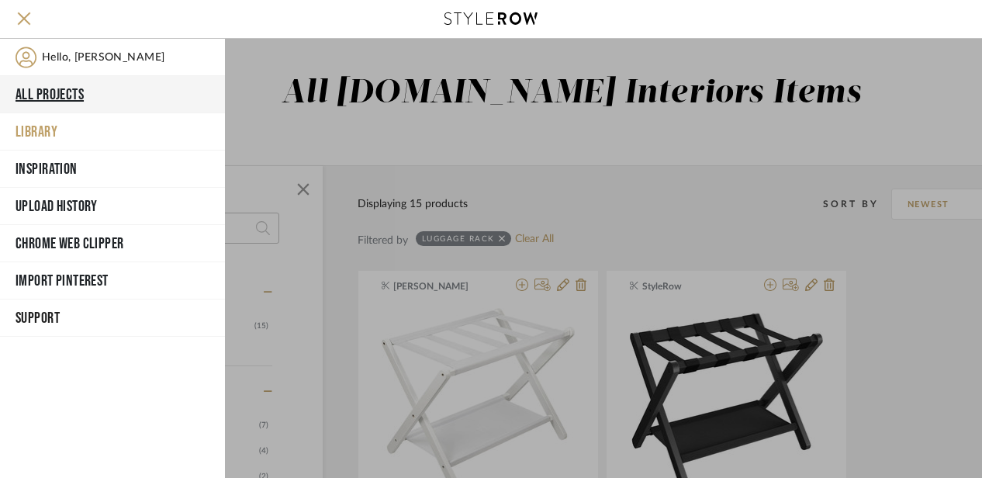
click at [67, 83] on button "All Projects" at bounding box center [112, 94] width 225 height 37
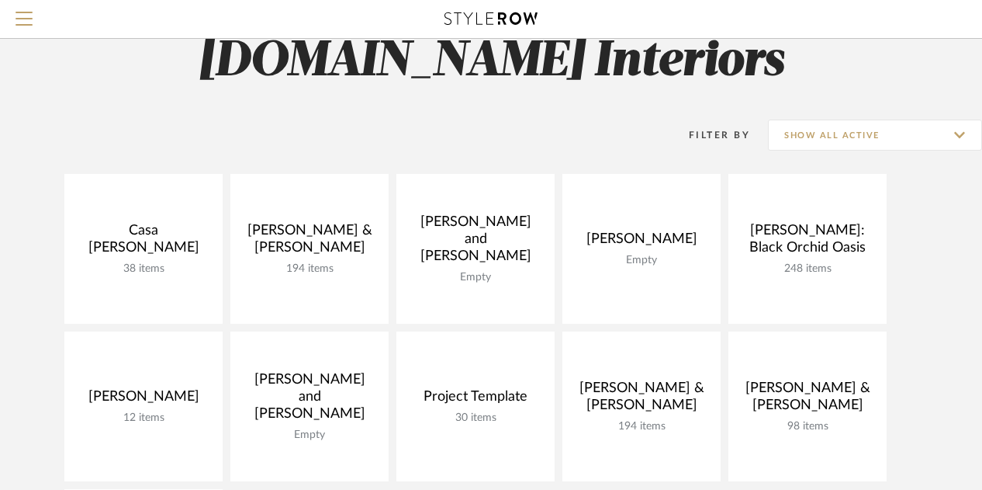
scroll to position [44, 0]
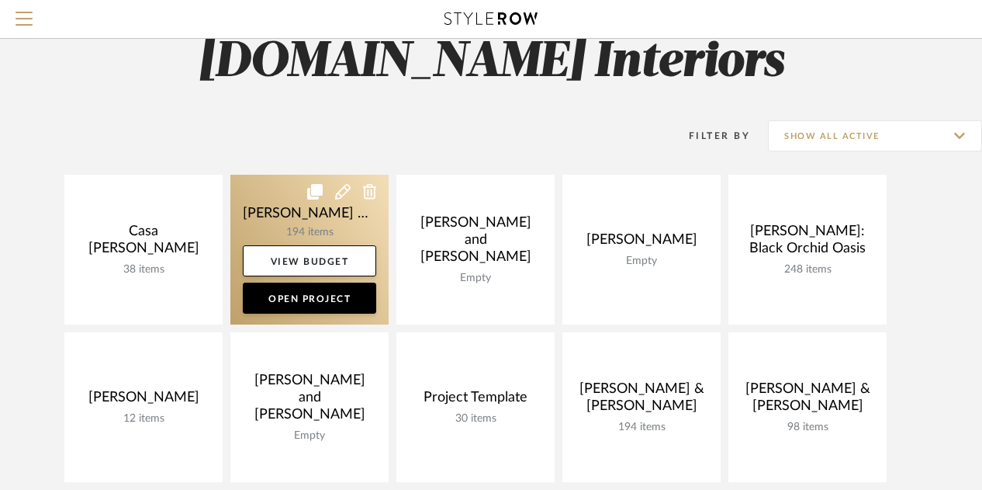
click at [326, 216] on link at bounding box center [309, 250] width 158 height 150
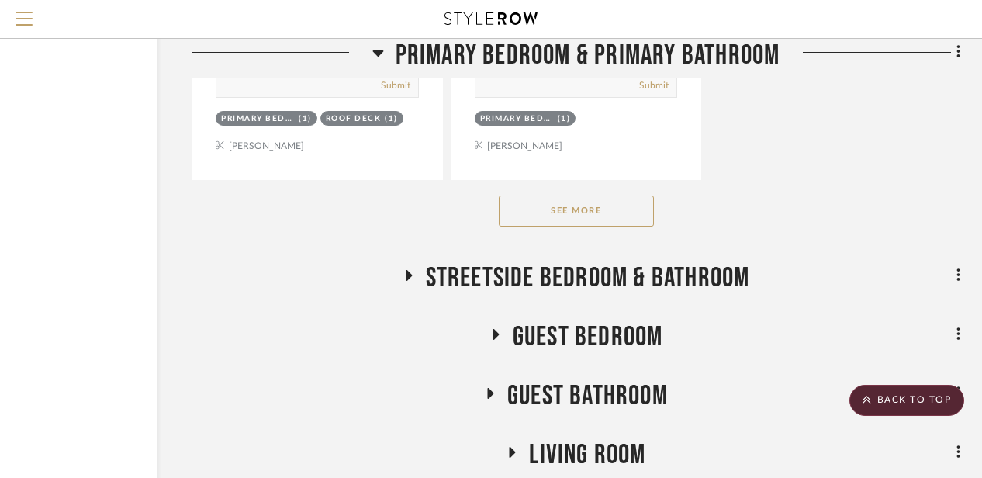
scroll to position [2370, 135]
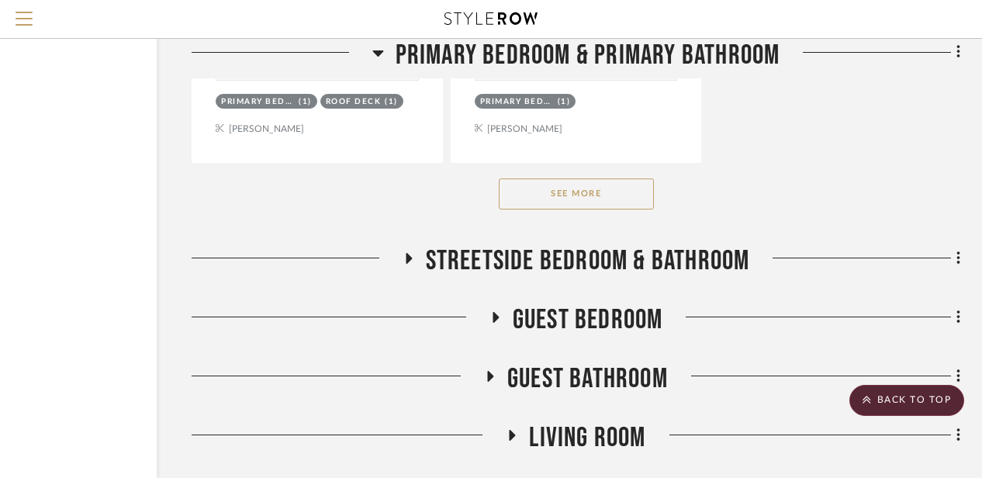
click at [542, 193] on button "See More" at bounding box center [576, 193] width 155 height 31
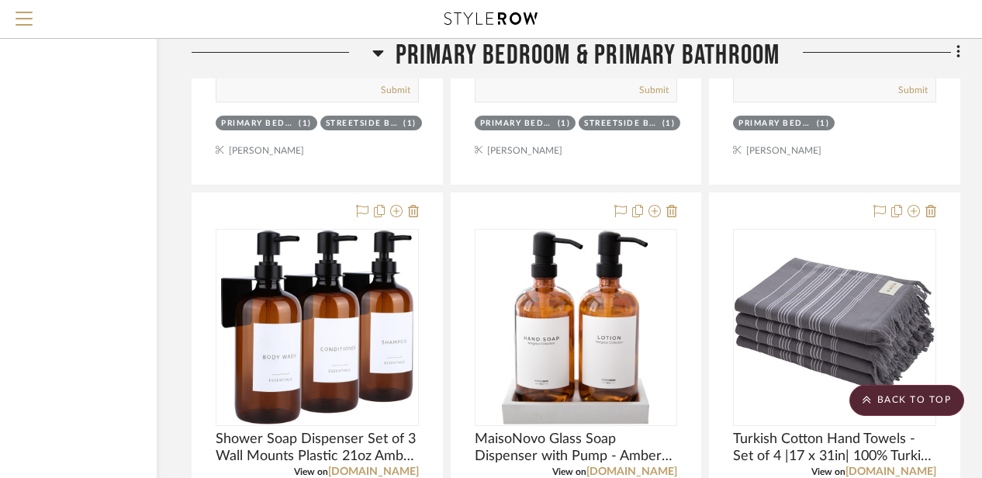
scroll to position [4414, 135]
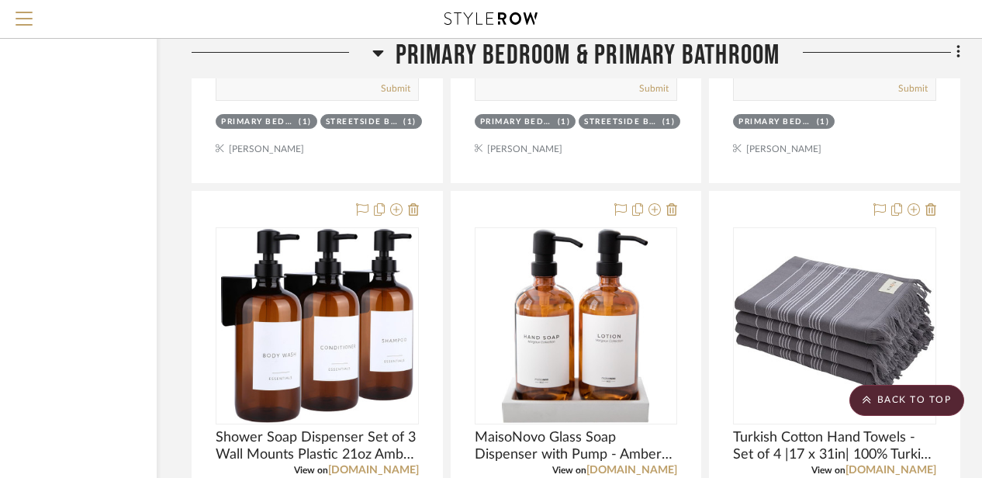
drag, startPoint x: 542, startPoint y: 193, endPoint x: 160, endPoint y: 288, distance: 393.3
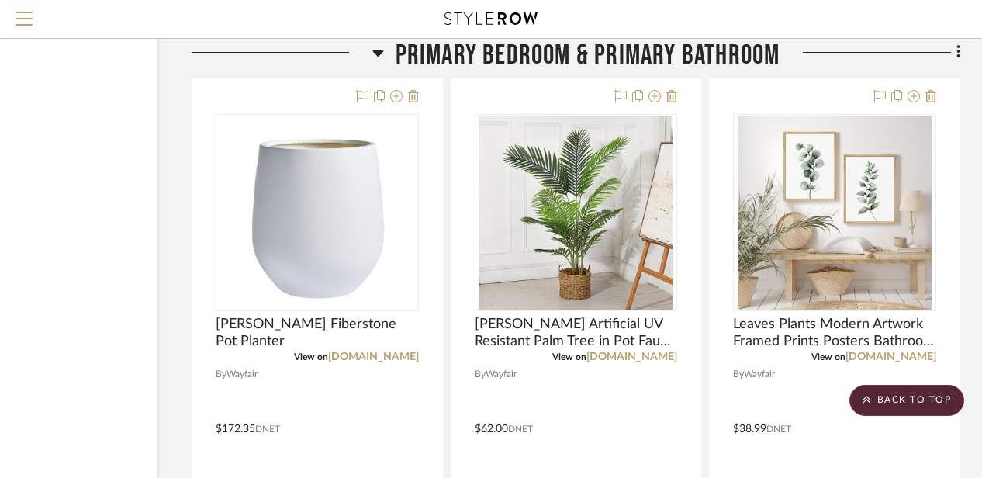
scroll to position [2453, 135]
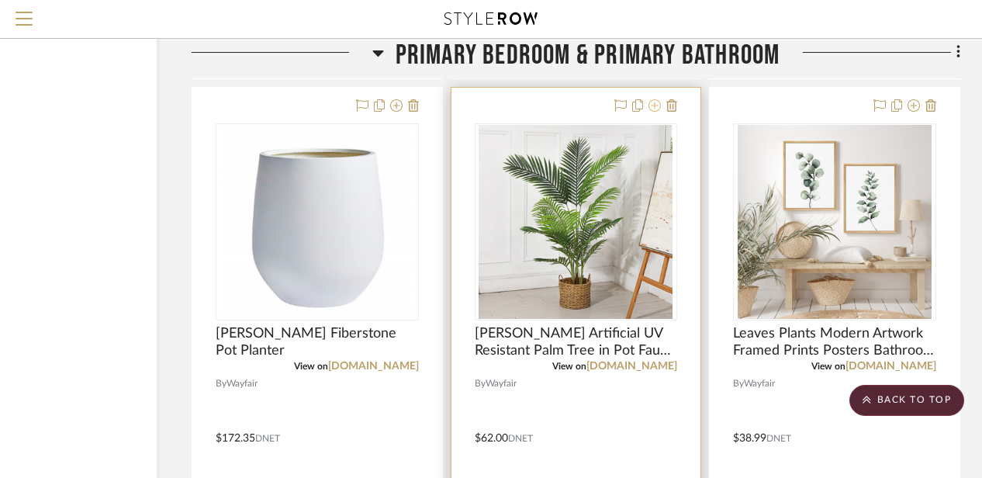
click at [660, 99] on button at bounding box center [655, 106] width 12 height 19
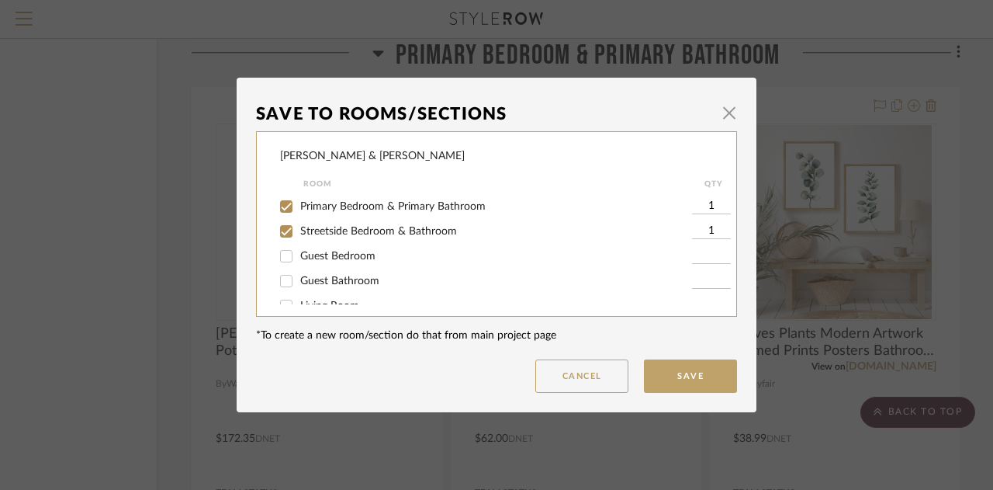
scroll to position [0, 0]
click at [594, 367] on button "Cancel" at bounding box center [581, 375] width 93 height 33
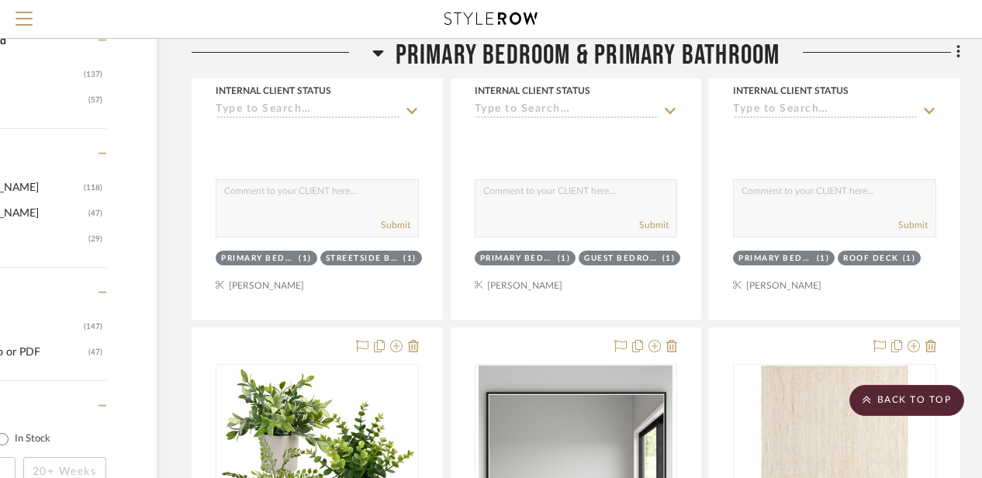
scroll to position [1463, 135]
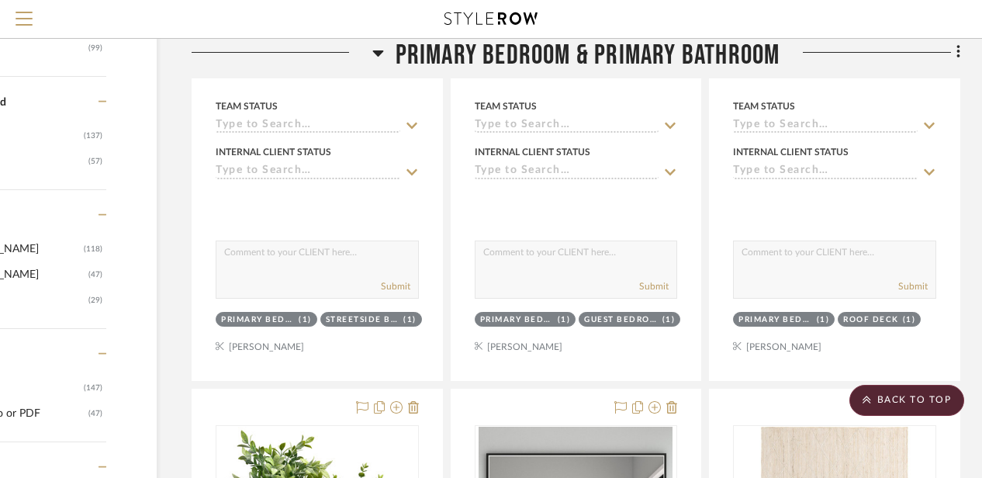
click at [380, 47] on icon at bounding box center [378, 52] width 12 height 19
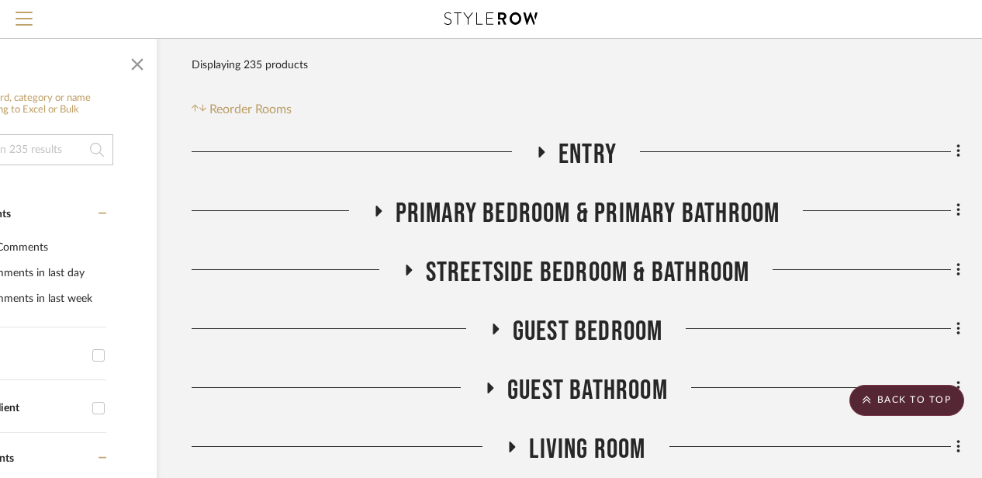
scroll to position [206, 135]
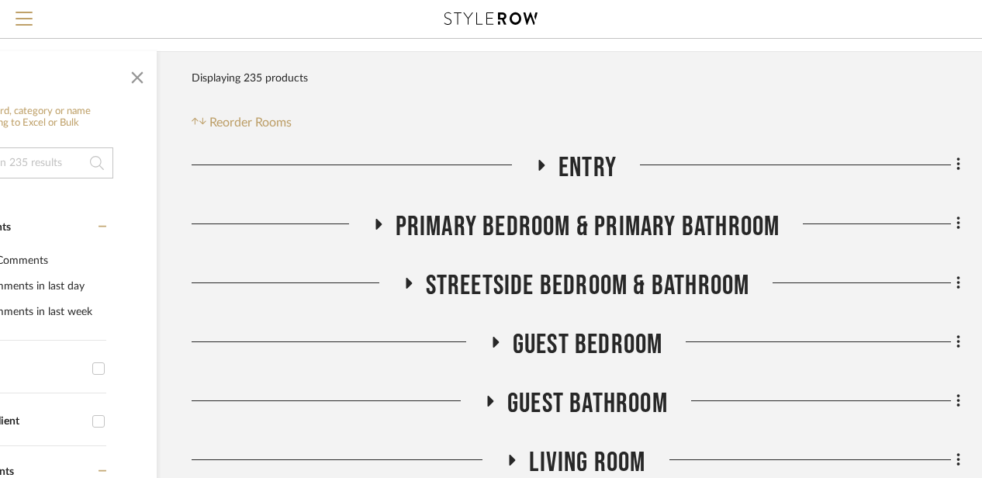
click at [549, 165] on icon at bounding box center [541, 165] width 19 height 12
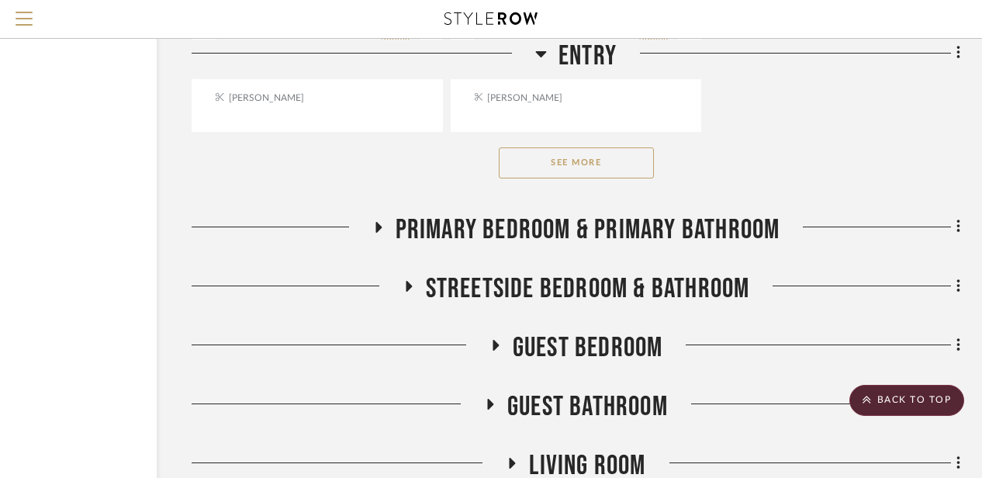
scroll to position [2405, 135]
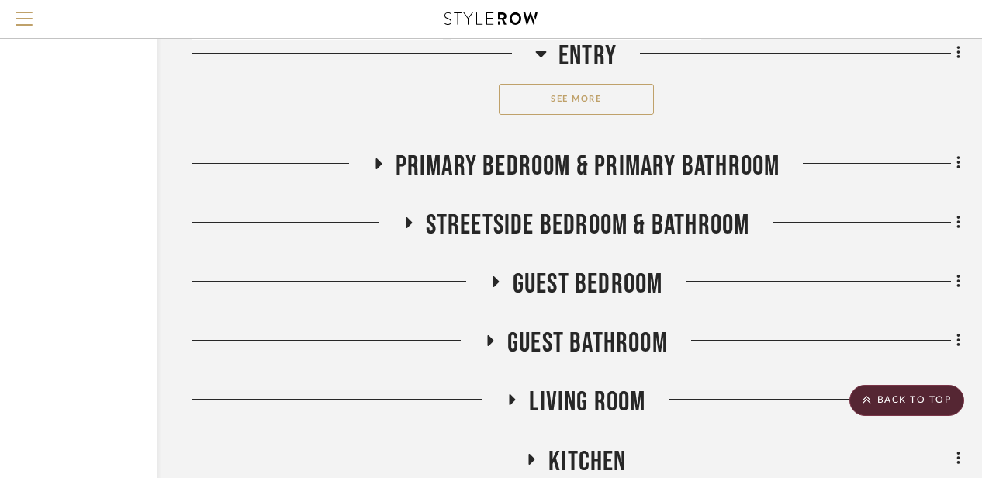
click at [376, 156] on h3 "Primary Bedroom & Primary Bathroom" at bounding box center [576, 166] width 408 height 33
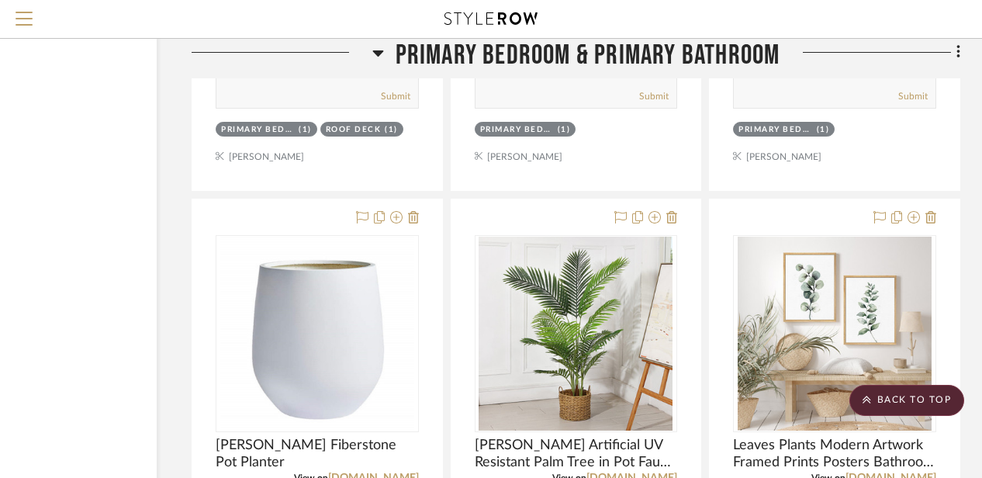
scroll to position [4503, 135]
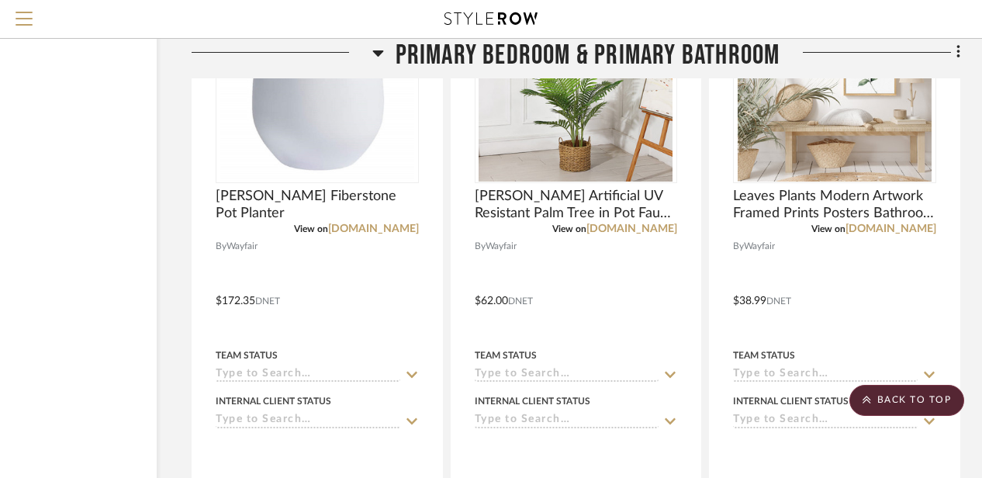
click at [376, 58] on icon at bounding box center [378, 52] width 12 height 19
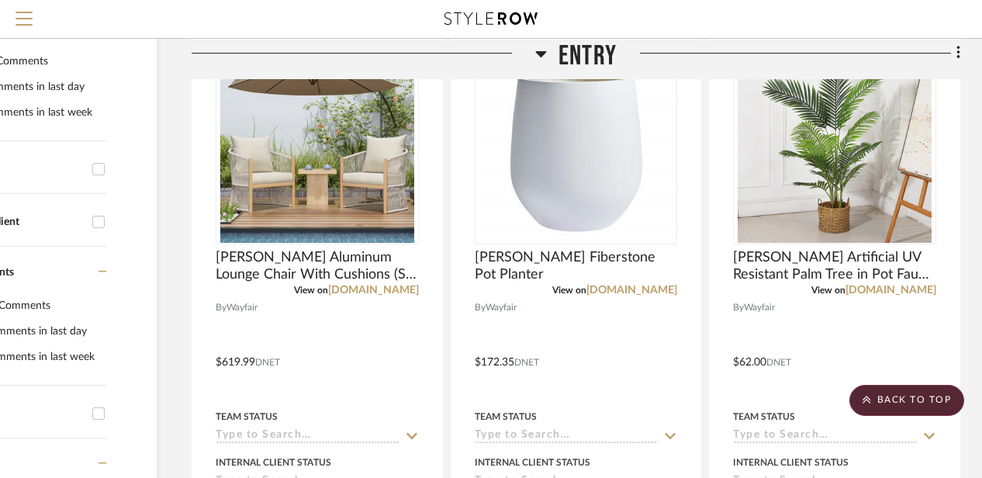
scroll to position [339, 135]
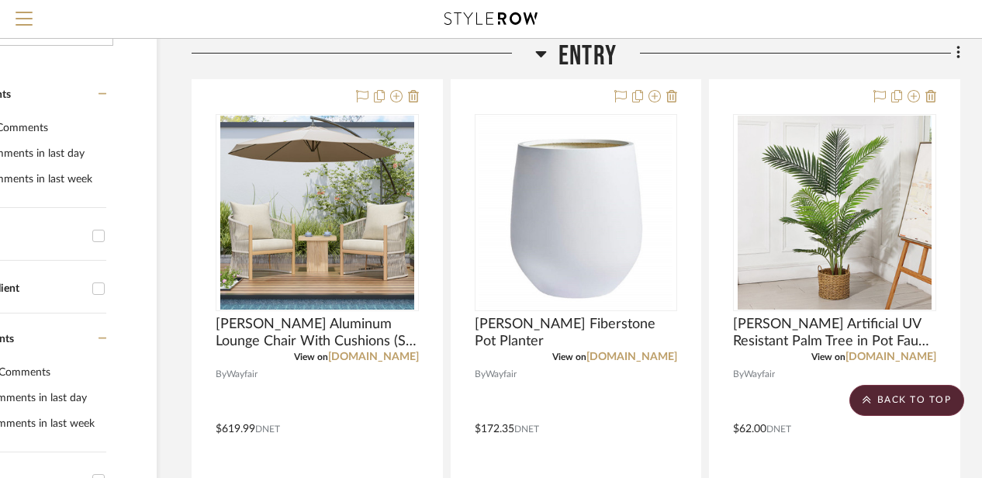
click at [538, 51] on icon at bounding box center [541, 53] width 11 height 6
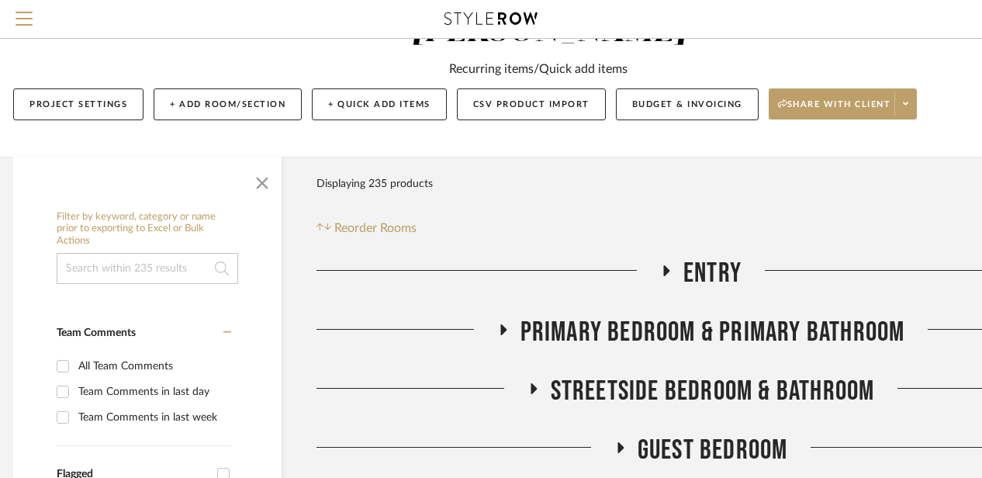
scroll to position [0, 10]
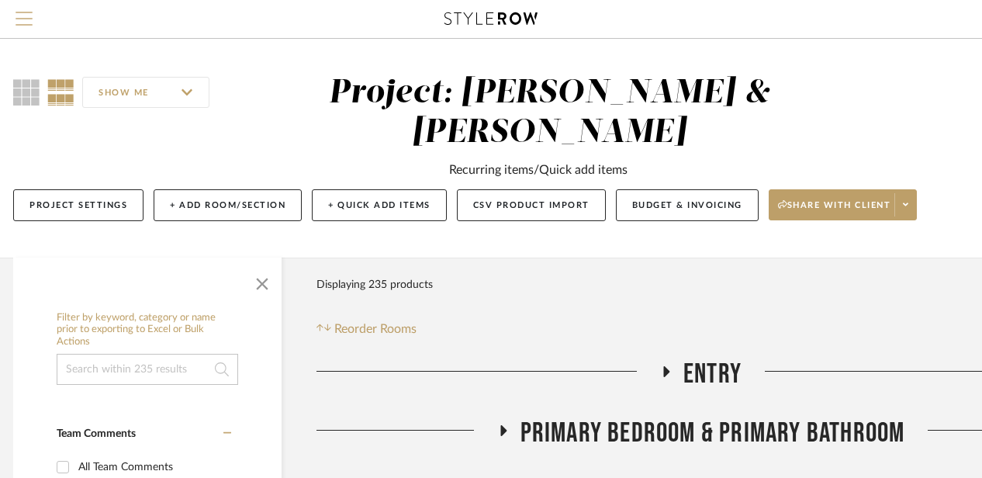
click at [19, 22] on span "Menu" at bounding box center [24, 23] width 17 height 23
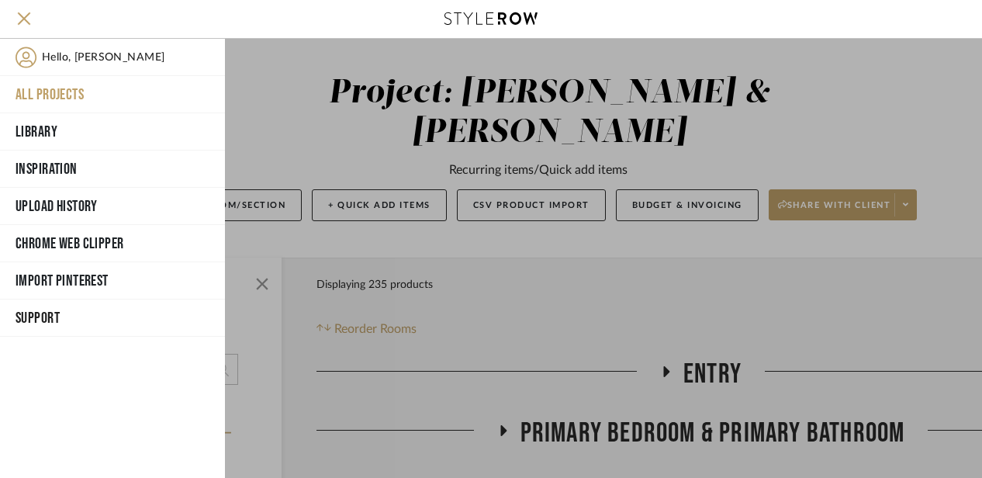
click at [43, 95] on button "All Projects" at bounding box center [112, 94] width 225 height 37
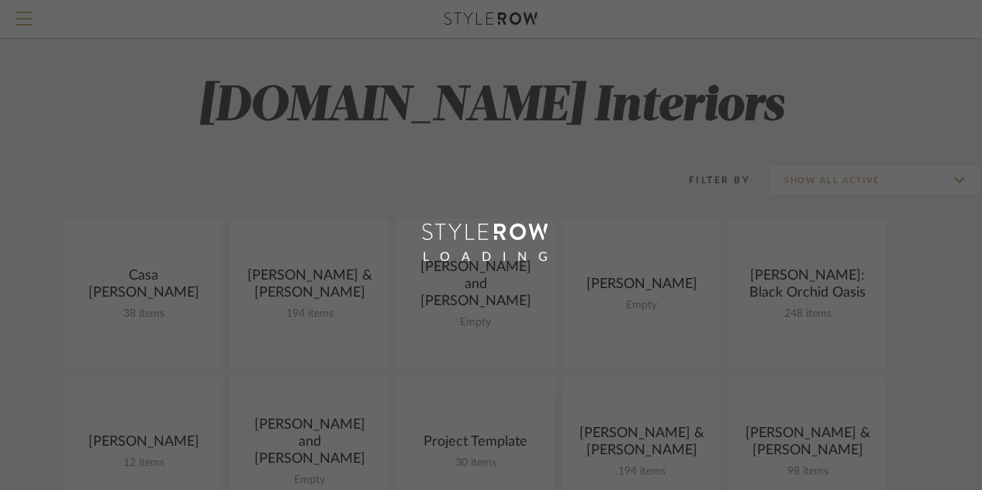
drag, startPoint x: 43, startPoint y: 95, endPoint x: 156, endPoint y: 103, distance: 113.5
click at [156, 103] on div "LOADING" at bounding box center [491, 245] width 982 height 490
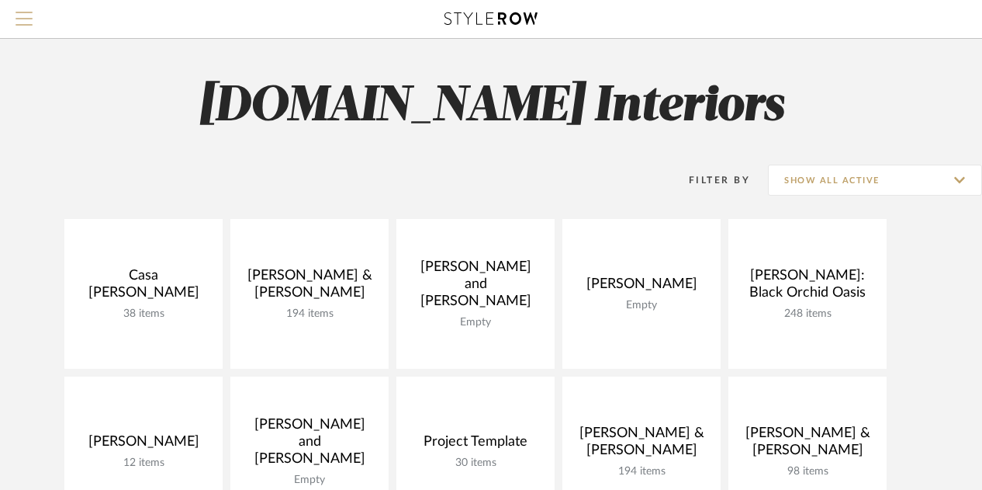
click at [28, 23] on span "Menu" at bounding box center [24, 23] width 17 height 23
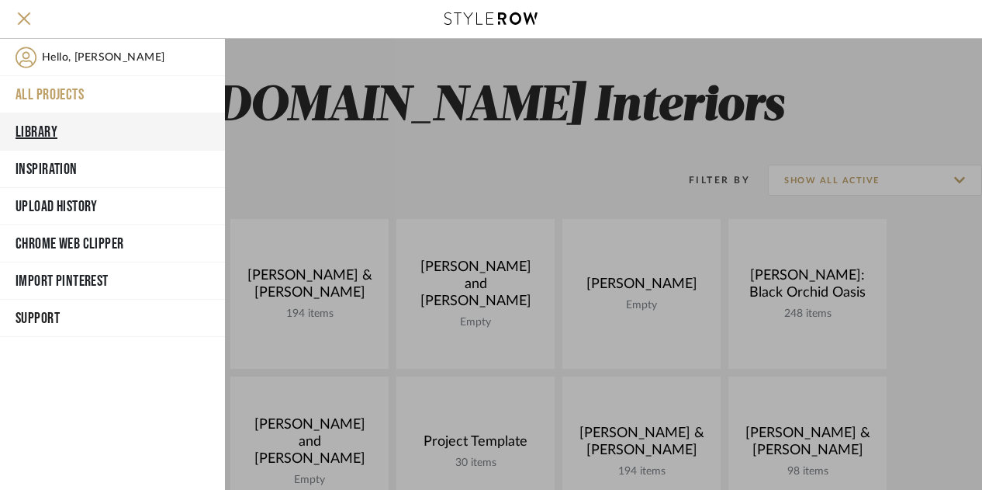
click at [39, 126] on button "Library" at bounding box center [112, 131] width 225 height 37
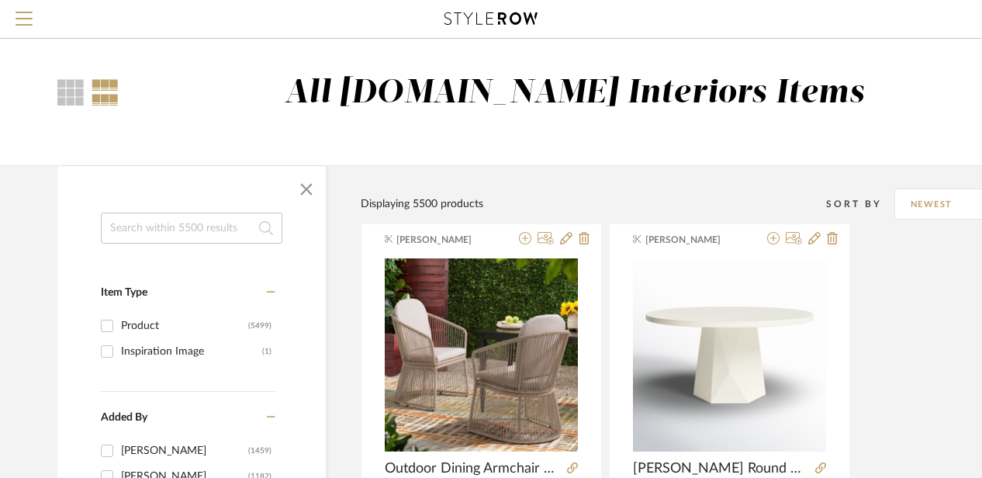
click at [160, 232] on input at bounding box center [192, 228] width 182 height 31
type input "plants"
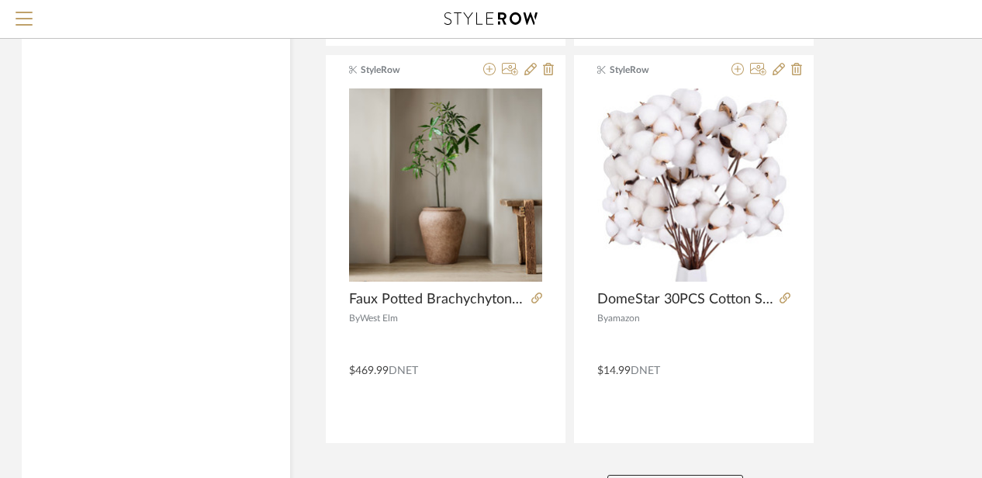
scroll to position [7082, 36]
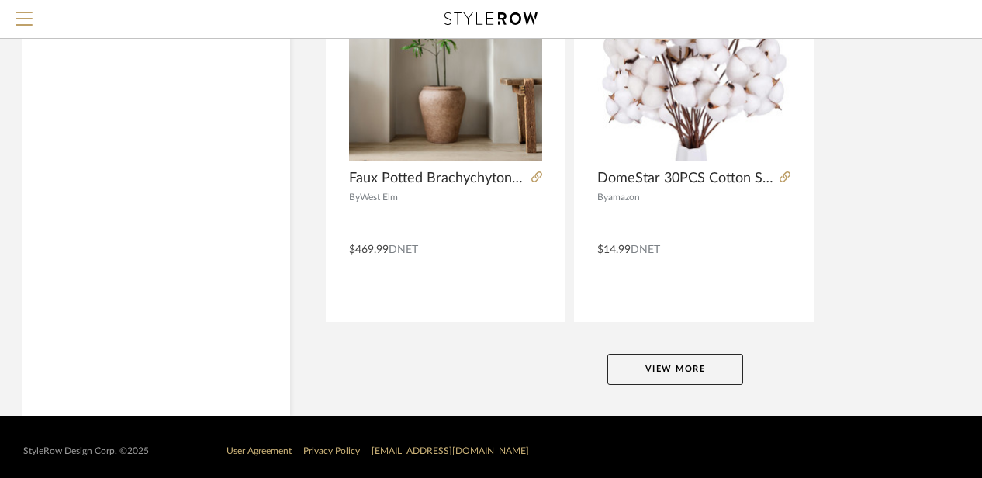
click at [636, 362] on button "View More" at bounding box center [676, 369] width 136 height 31
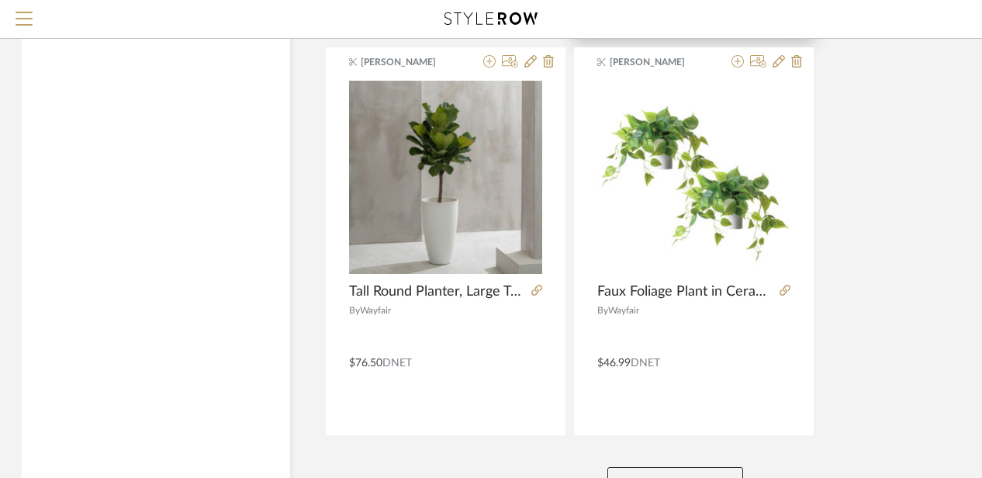
scroll to position [14217, 36]
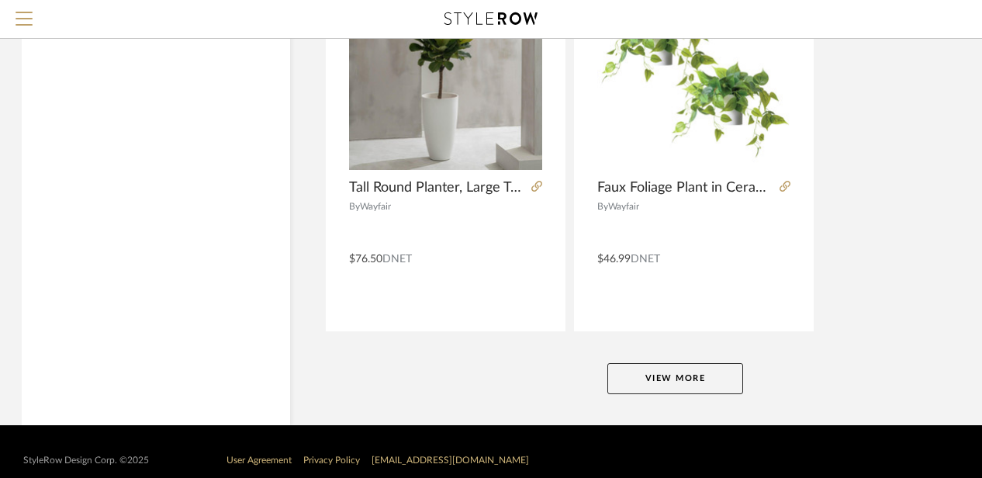
click at [672, 363] on button "View More" at bounding box center [676, 378] width 136 height 31
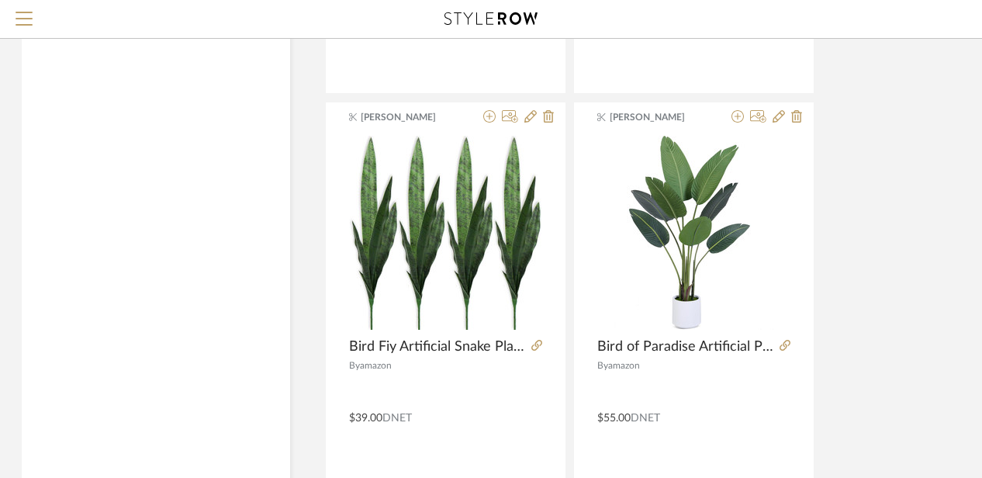
scroll to position [21202, 36]
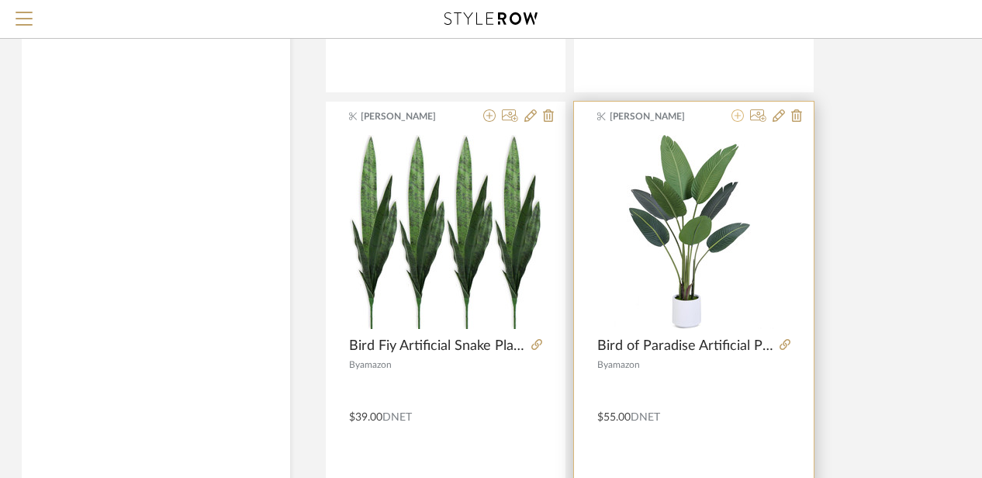
click at [737, 109] on icon at bounding box center [738, 115] width 12 height 12
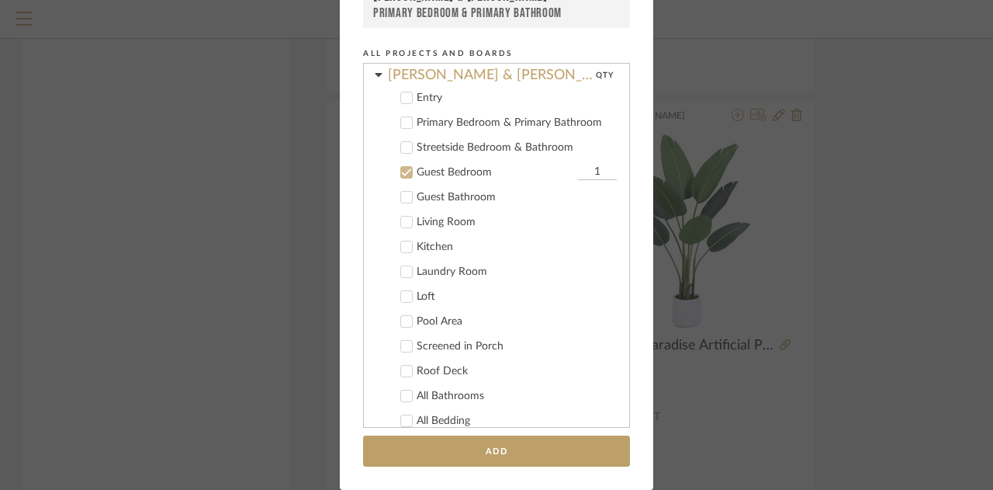
scroll to position [68, 0]
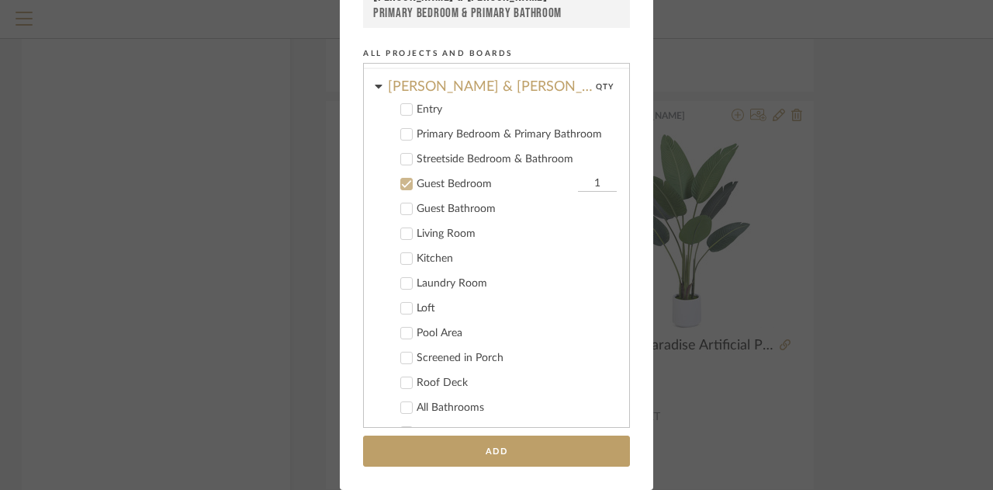
click at [403, 182] on icon at bounding box center [407, 185] width 10 height 8
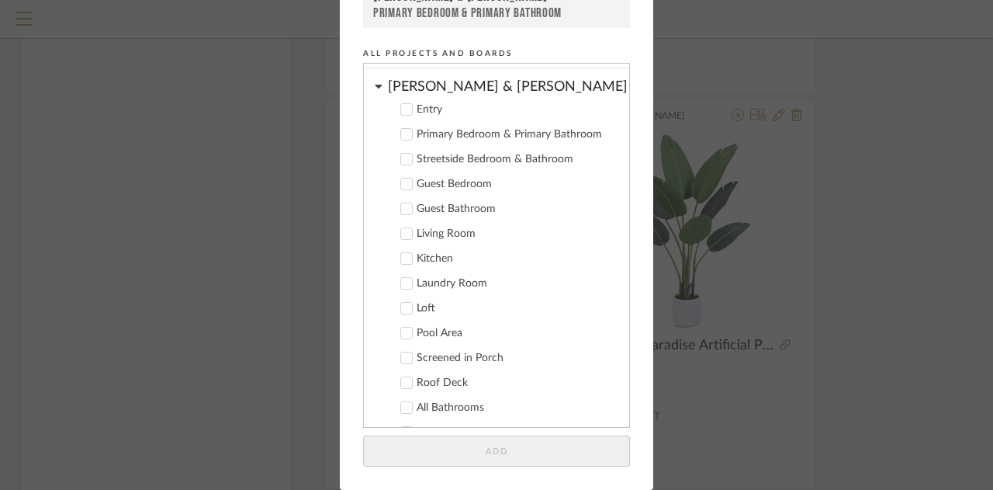
click at [403, 142] on label "Primary Bedroom & Primary Bathroom" at bounding box center [502, 134] width 230 height 16
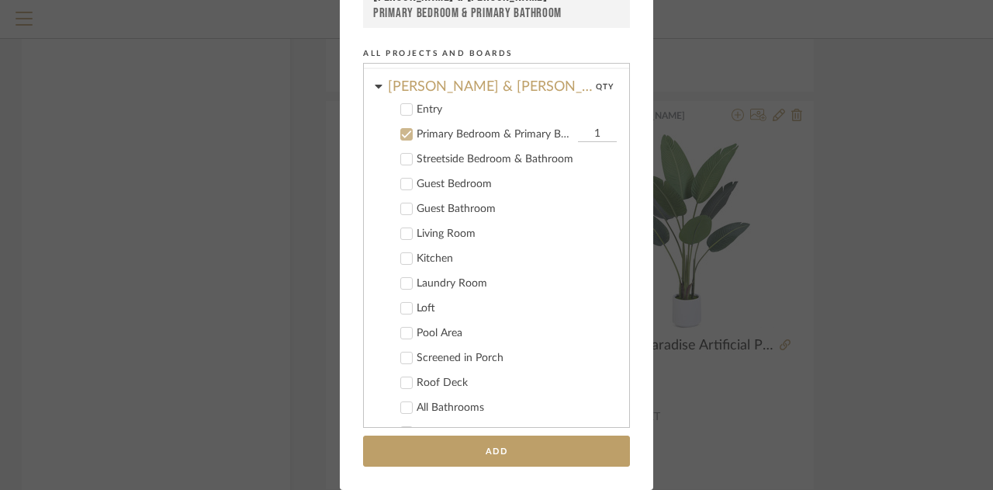
click at [404, 234] on icon at bounding box center [406, 233] width 11 height 11
click at [404, 233] on icon at bounding box center [406, 233] width 11 height 11
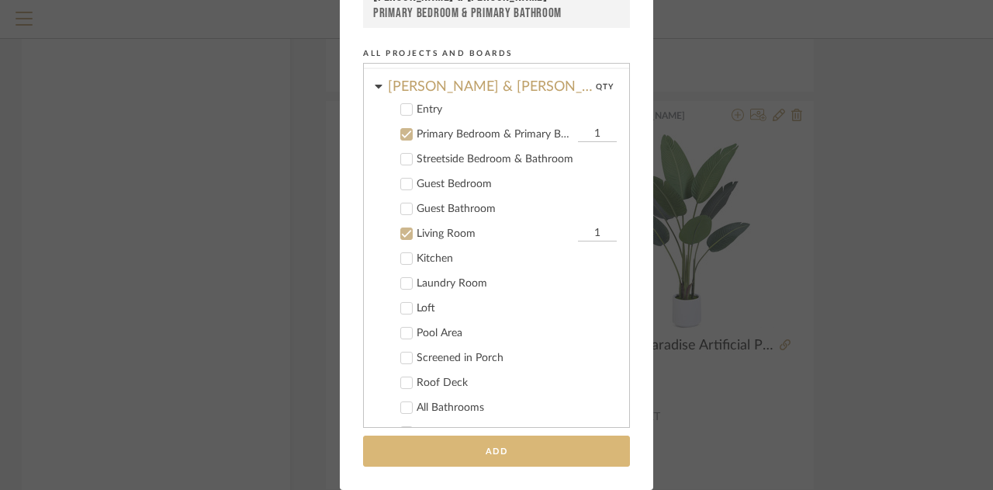
click at [421, 453] on button "Add" at bounding box center [496, 451] width 267 height 32
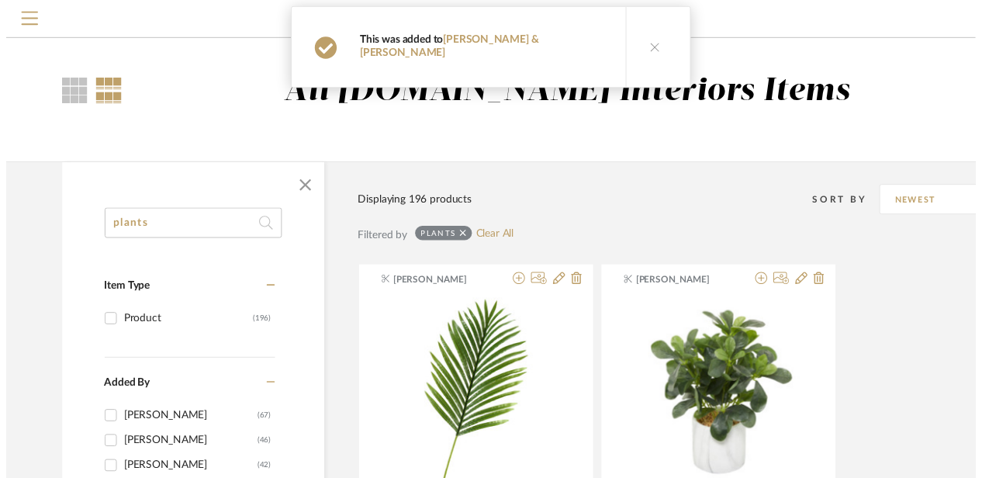
scroll to position [21202, 36]
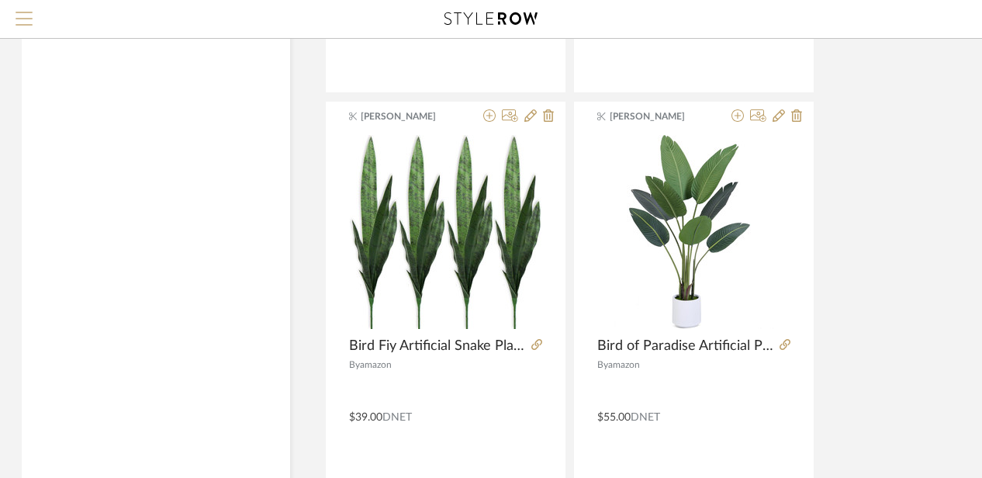
click at [19, 29] on span "Menu" at bounding box center [24, 23] width 17 height 23
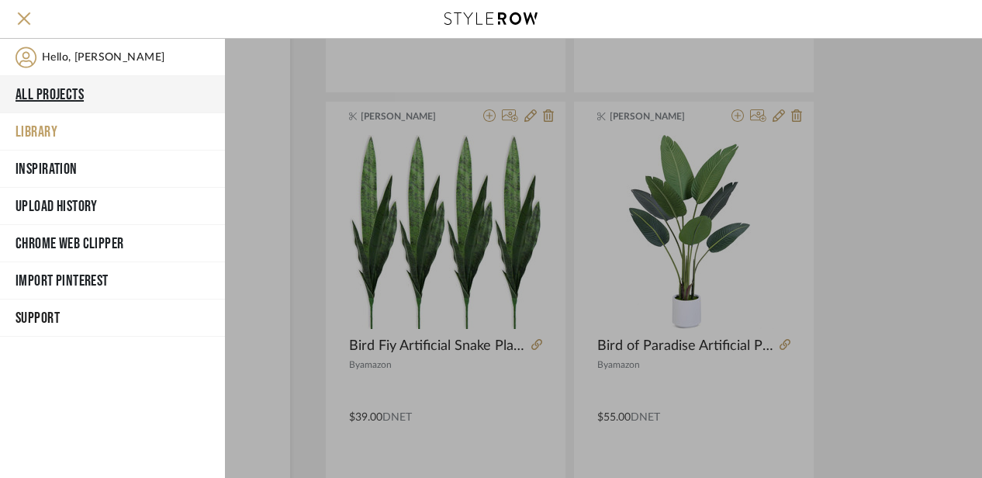
click at [54, 94] on button "All Projects" at bounding box center [112, 94] width 225 height 37
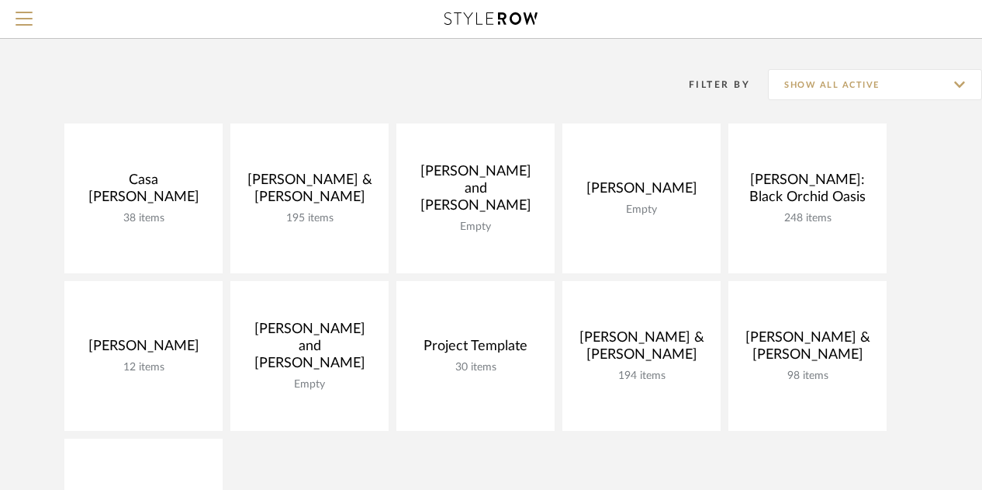
scroll to position [96, 0]
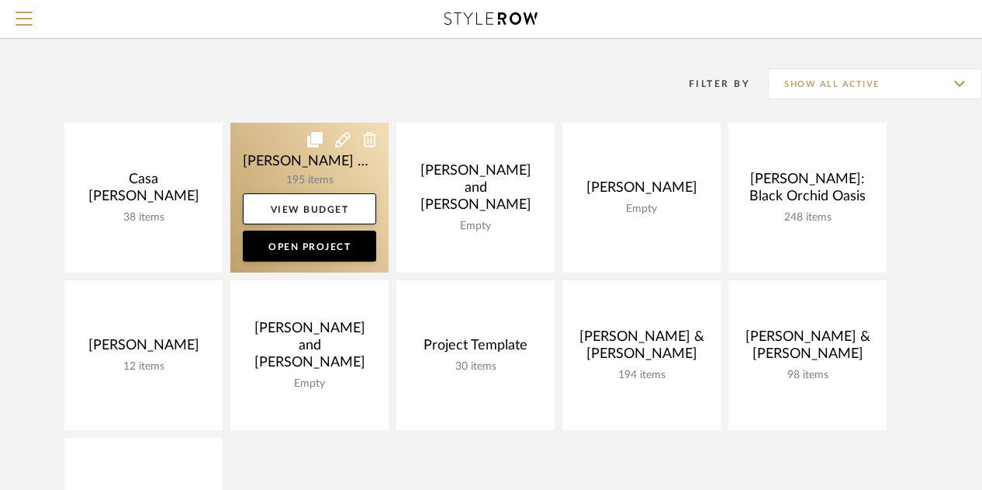
click at [309, 166] on link at bounding box center [309, 198] width 158 height 150
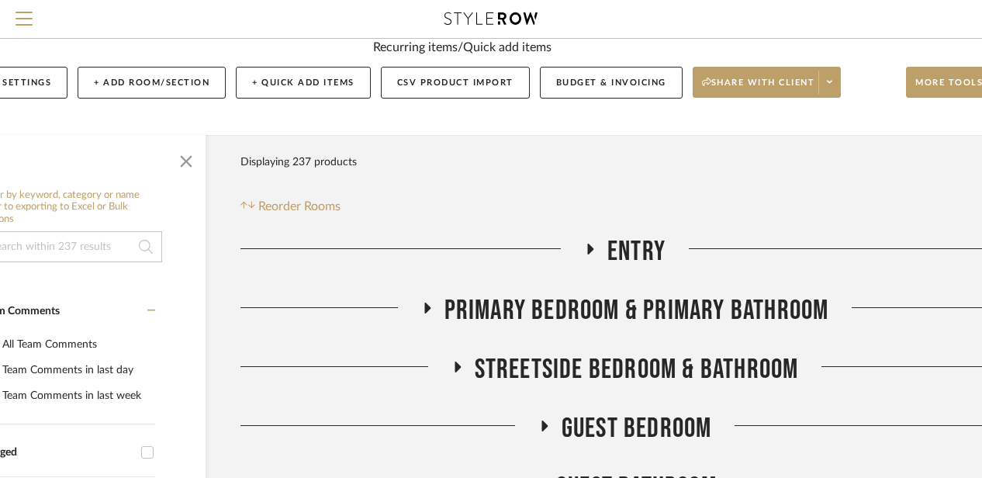
scroll to position [209, 77]
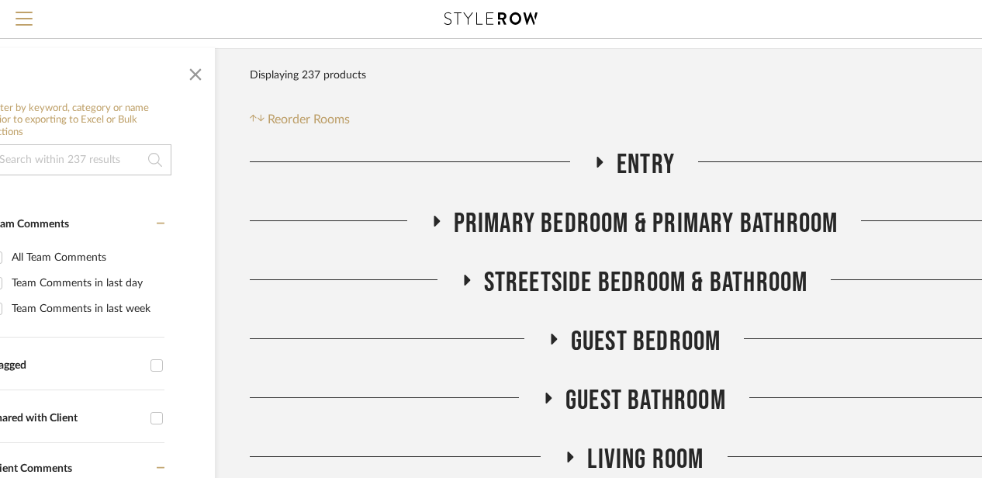
click at [451, 232] on h3 "Primary Bedroom & Primary Bathroom" at bounding box center [635, 223] width 408 height 33
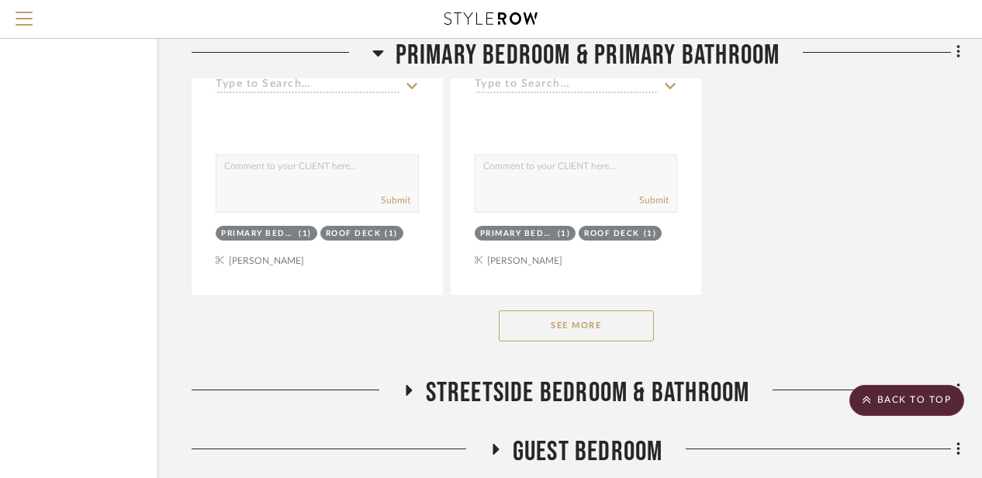
scroll to position [2257, 135]
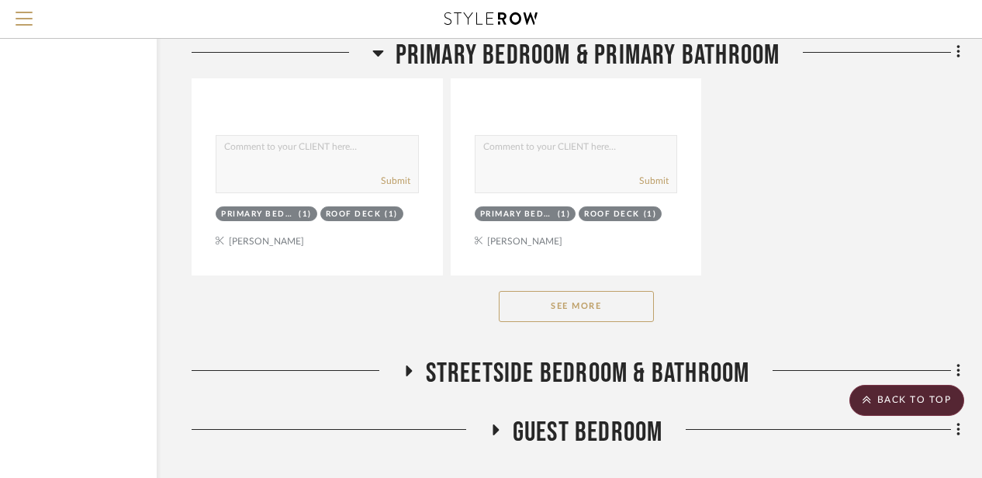
click at [576, 317] on button "See More" at bounding box center [576, 306] width 155 height 31
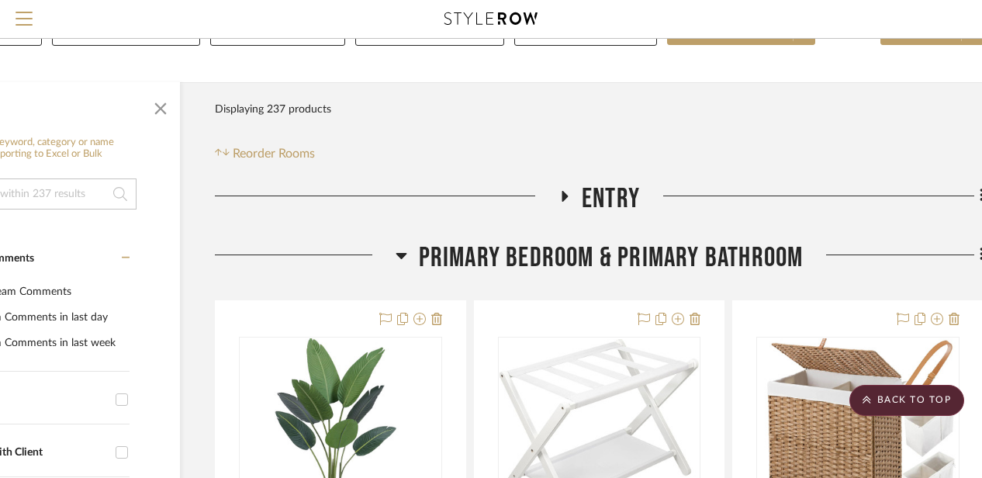
scroll to position [175, 112]
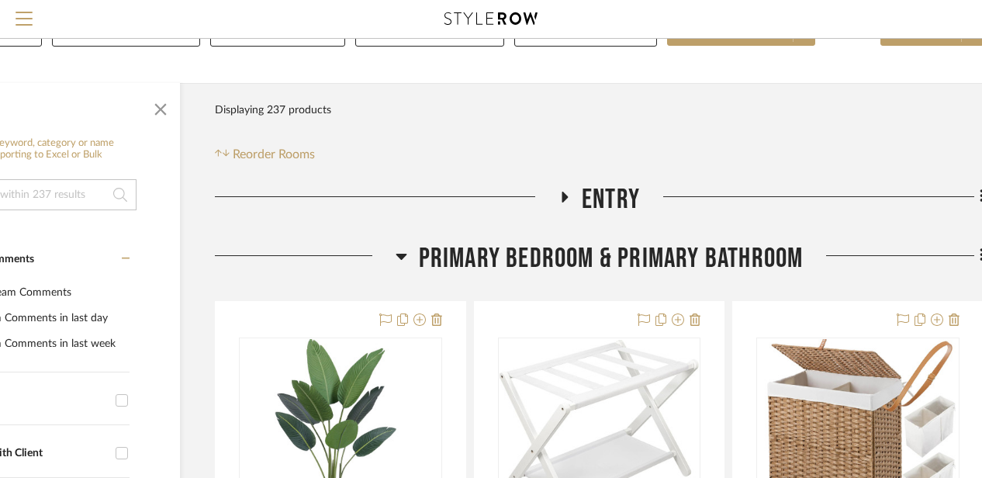
click at [403, 248] on icon at bounding box center [402, 256] width 12 height 19
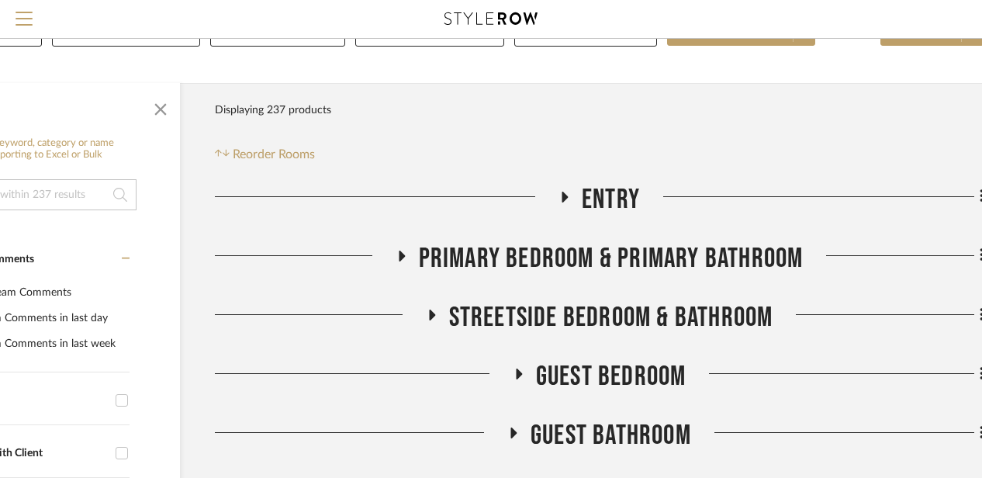
click at [445, 314] on h3 "Streetside Bedroom & Bathroom" at bounding box center [600, 317] width 348 height 33
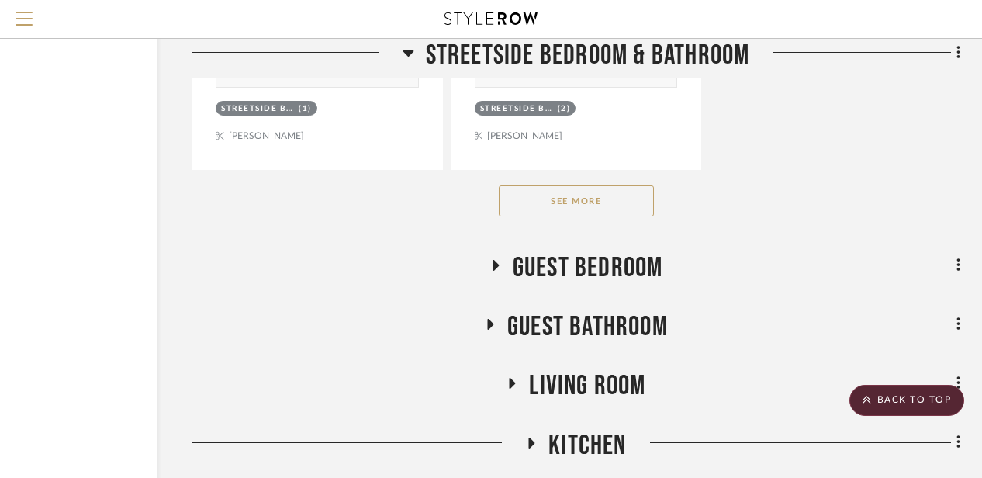
scroll to position [2419, 135]
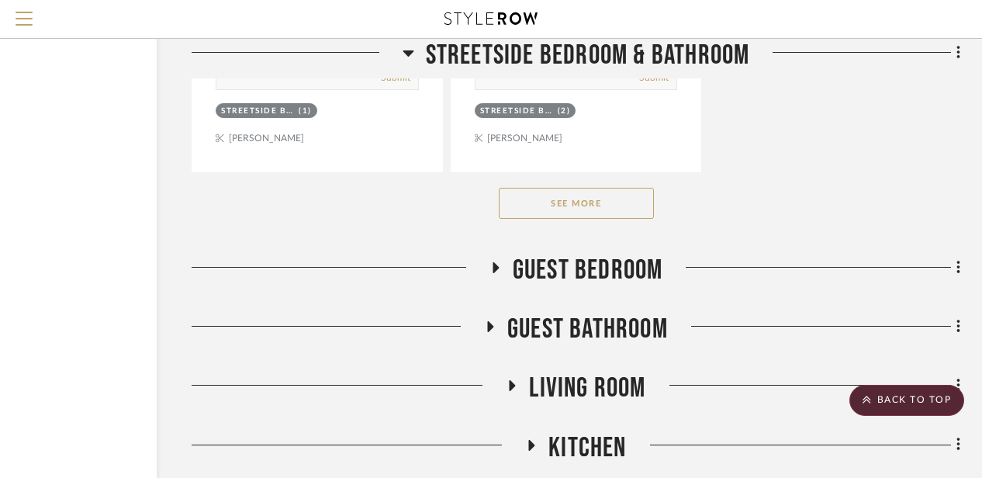
click at [577, 198] on button "See More" at bounding box center [576, 203] width 155 height 31
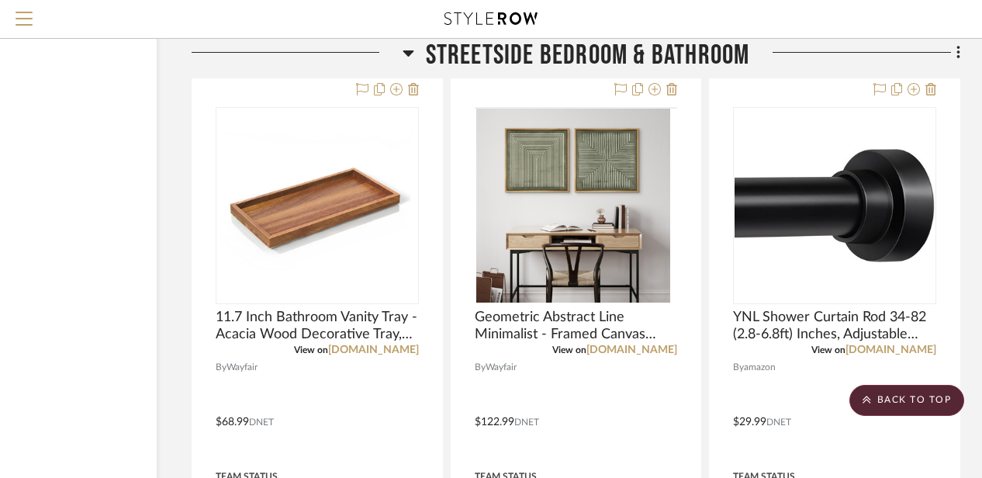
scroll to position [3911, 135]
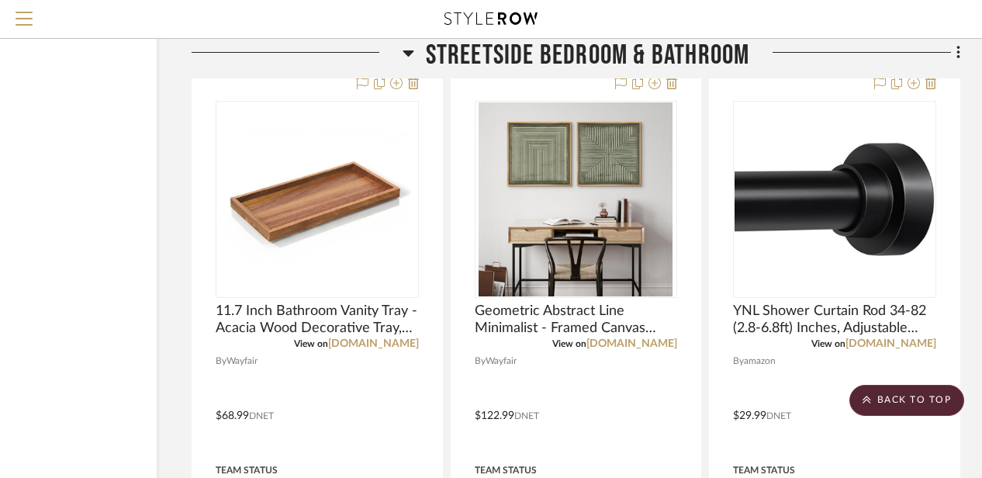
click at [413, 50] on icon at bounding box center [409, 52] width 12 height 19
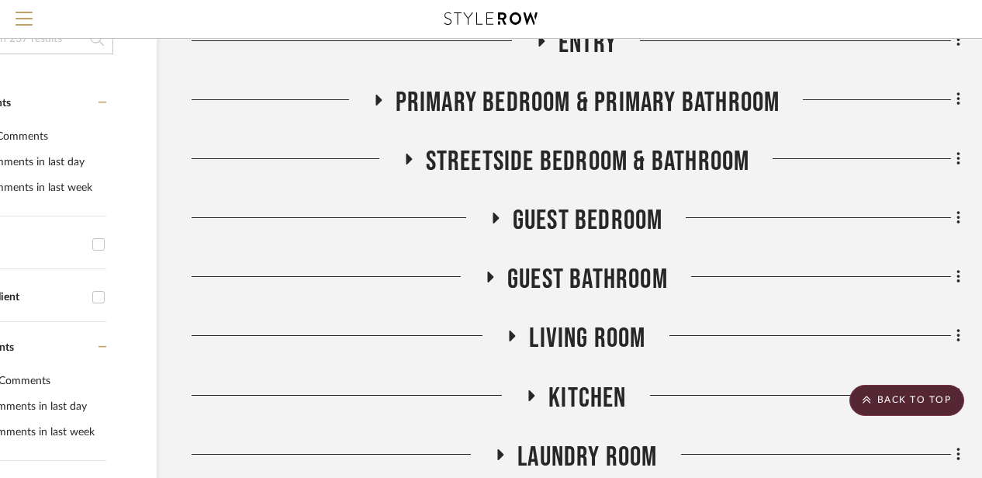
scroll to position [298, 135]
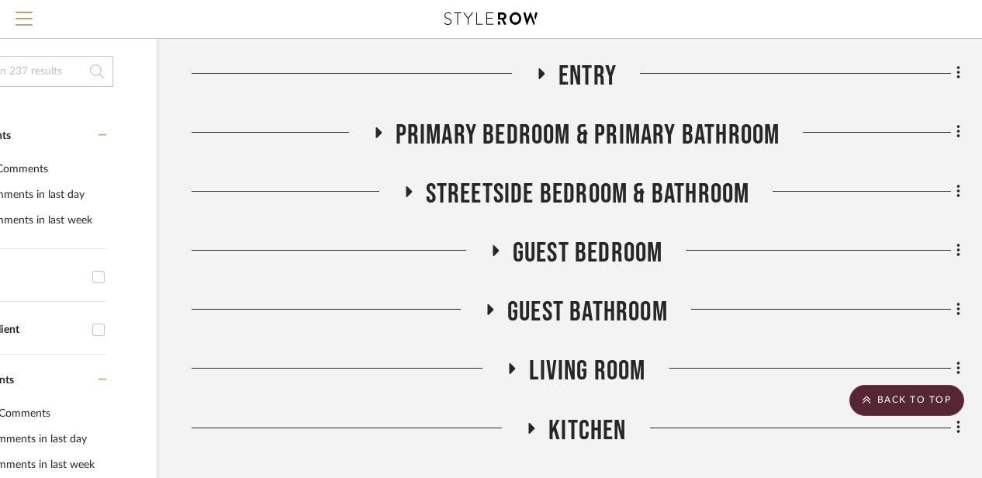
click at [386, 126] on icon at bounding box center [378, 132] width 19 height 12
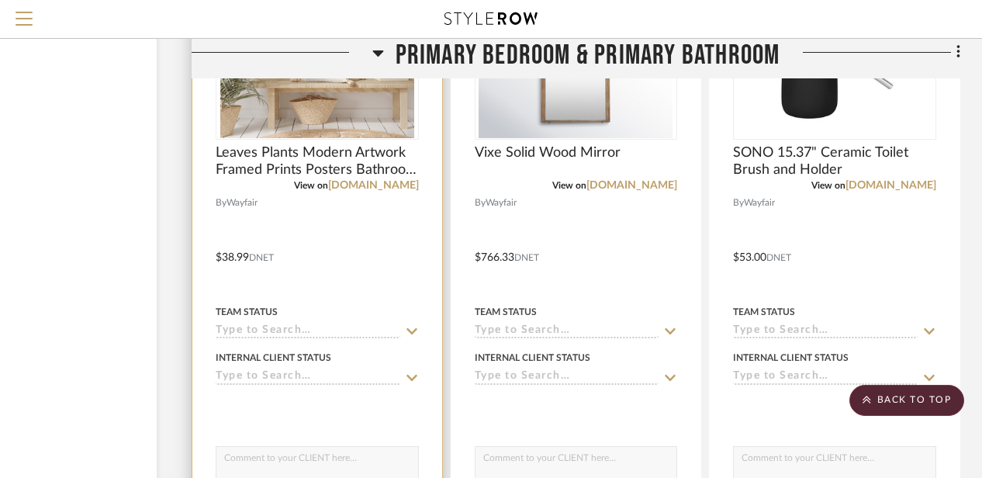
scroll to position [3326, 135]
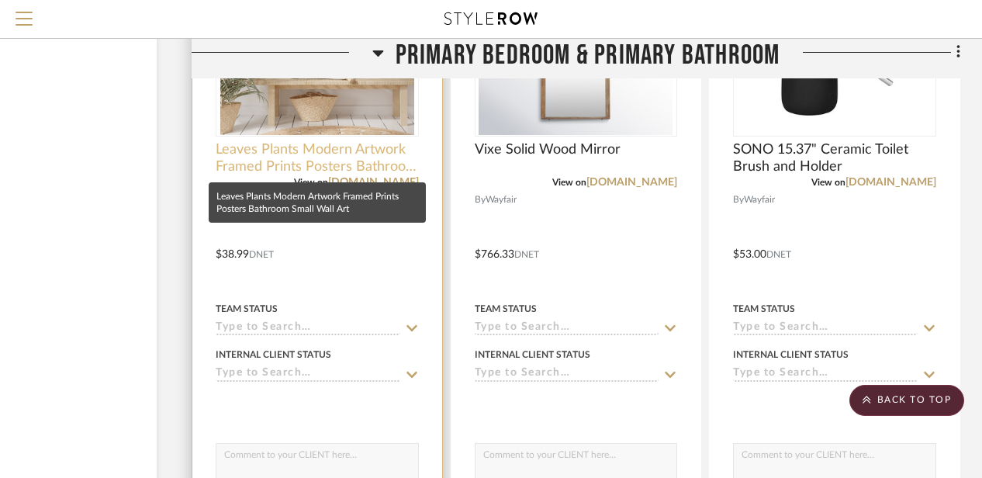
click at [285, 156] on span "Leaves Plants Modern Artwork Framed Prints Posters Bathroom Small Wall Art" at bounding box center [317, 158] width 203 height 34
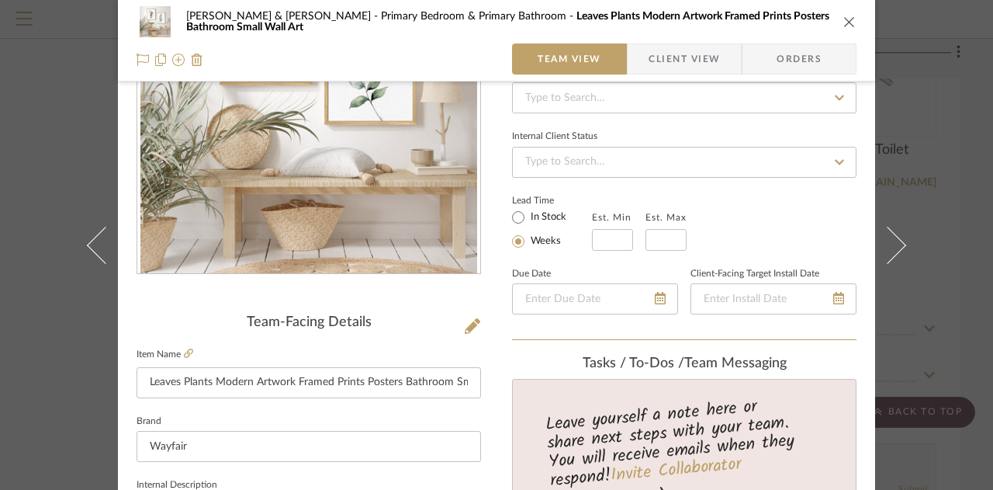
scroll to position [171, 0]
click at [185, 349] on icon at bounding box center [188, 352] width 9 height 9
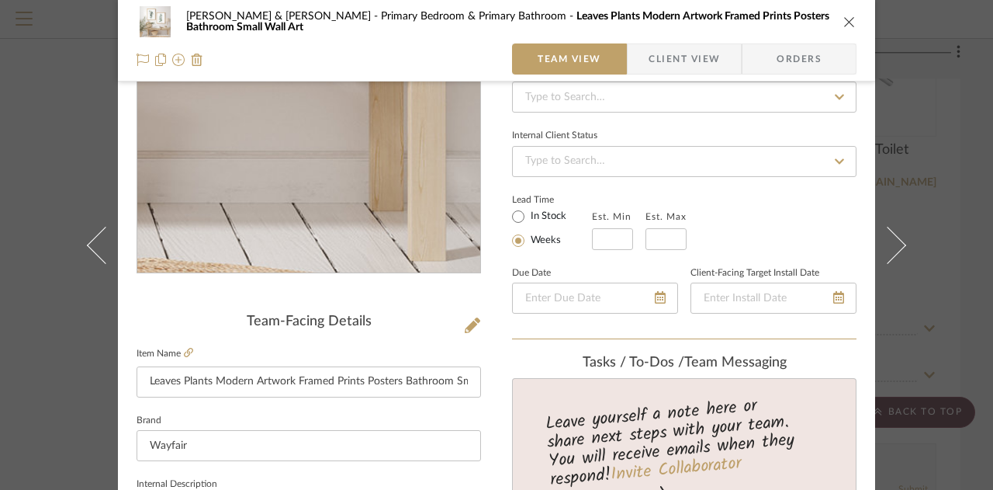
scroll to position [0, 0]
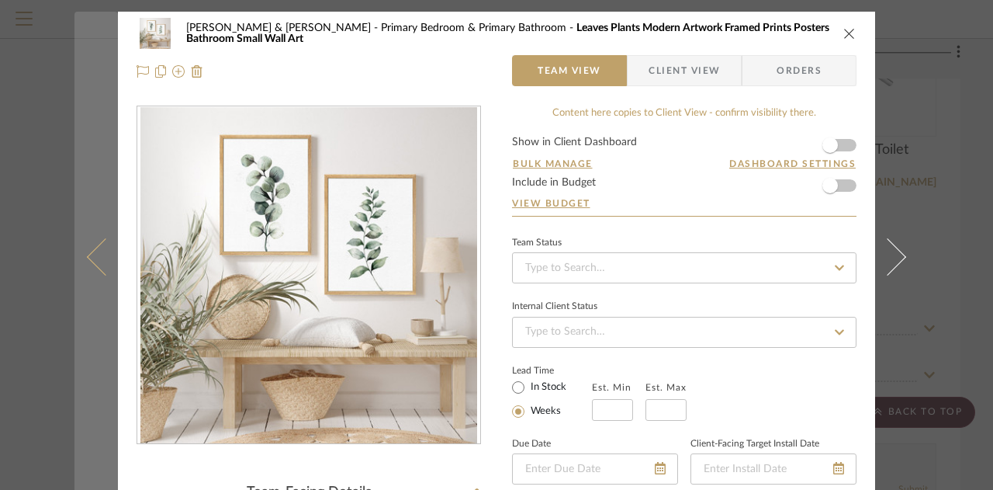
click at [74, 41] on button at bounding box center [95, 257] width 43 height 490
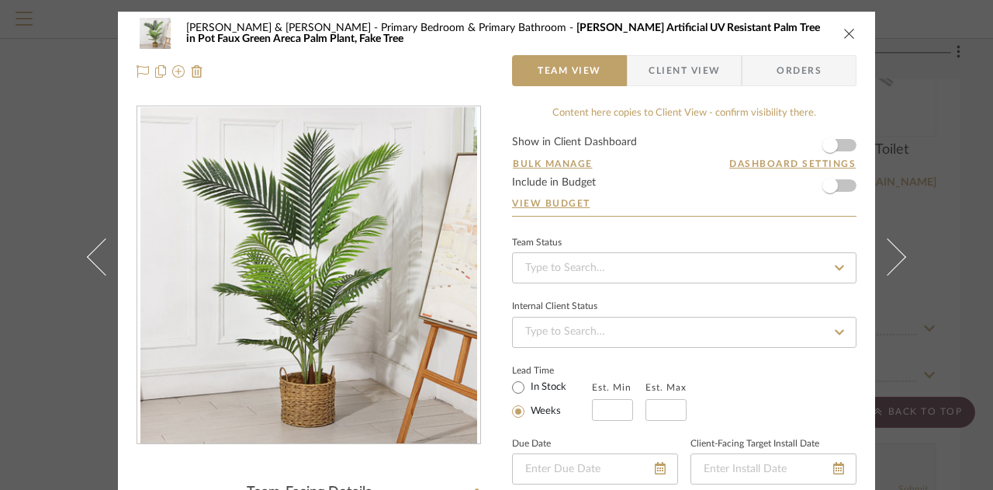
click at [31, 21] on div "Charles & Angela Lewie Primary Bedroom & Primary Bathroom Adcock Artificial UV …" at bounding box center [496, 245] width 993 height 490
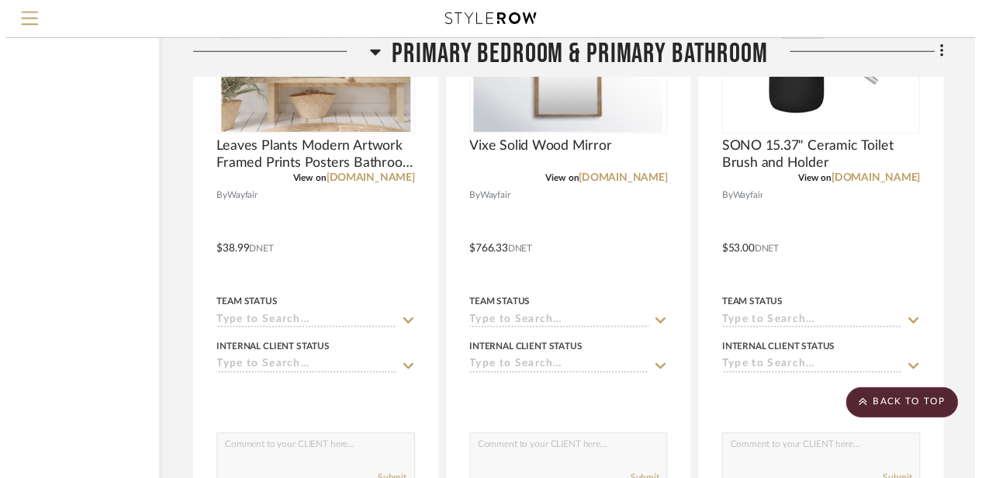
scroll to position [3326, 135]
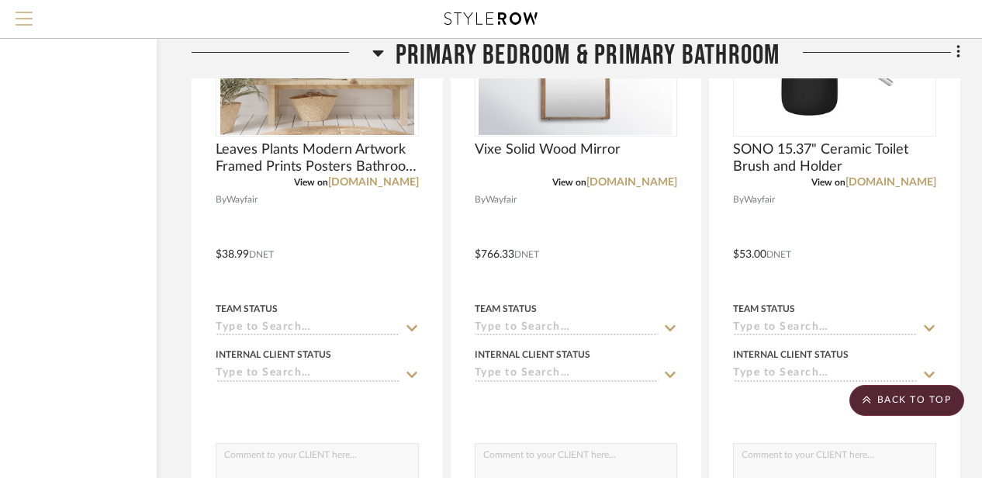
click at [23, 13] on span "Menu" at bounding box center [24, 13] width 17 height 2
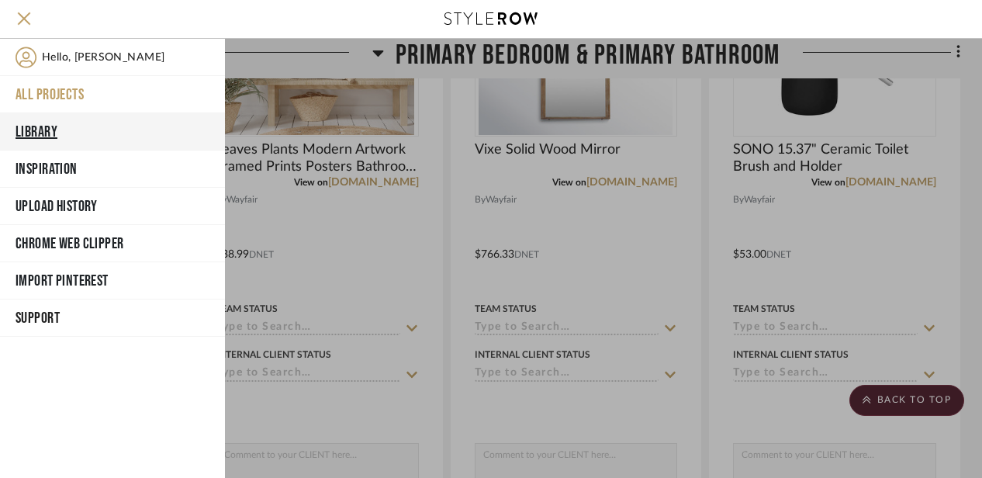
click at [48, 120] on button "Library" at bounding box center [112, 131] width 225 height 37
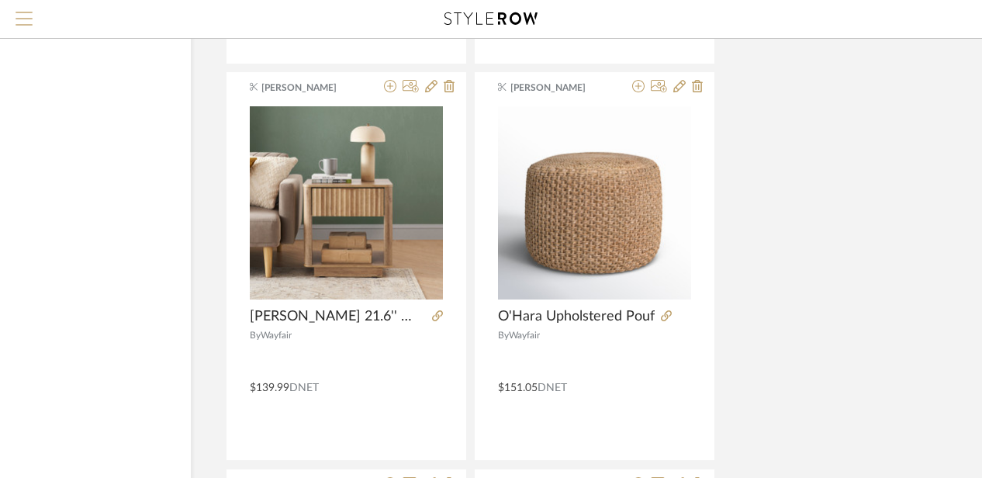
click at [36, 18] on button "Menu" at bounding box center [24, 19] width 48 height 38
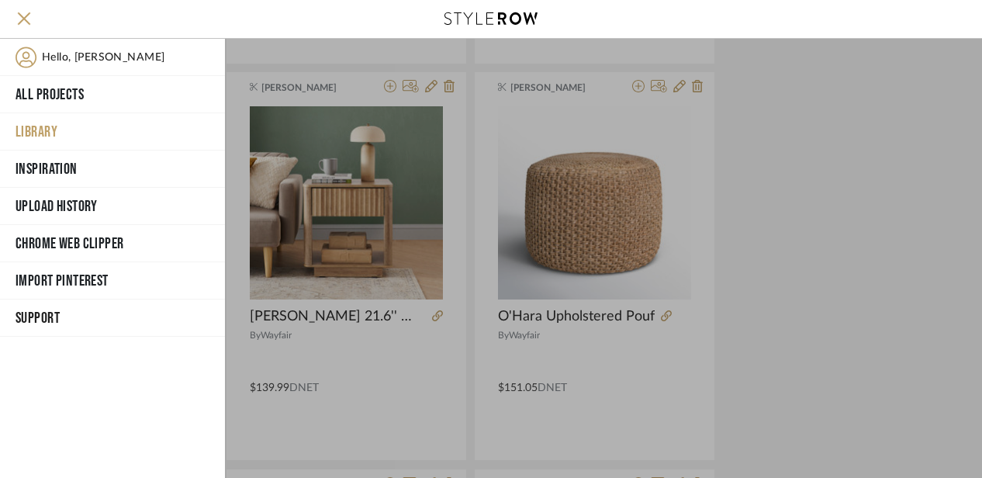
click at [770, 210] on div at bounding box center [603, 258] width 757 height 439
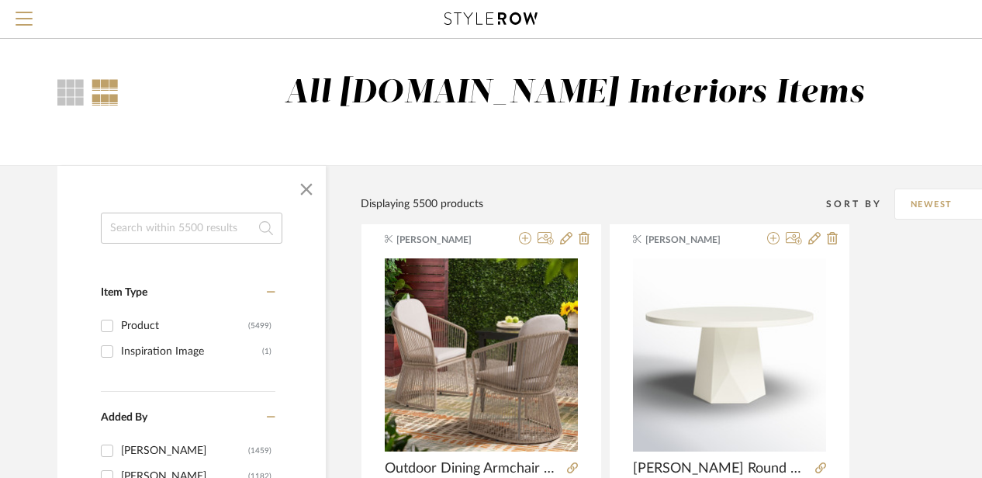
click at [172, 238] on input at bounding box center [192, 228] width 182 height 31
type input "4"
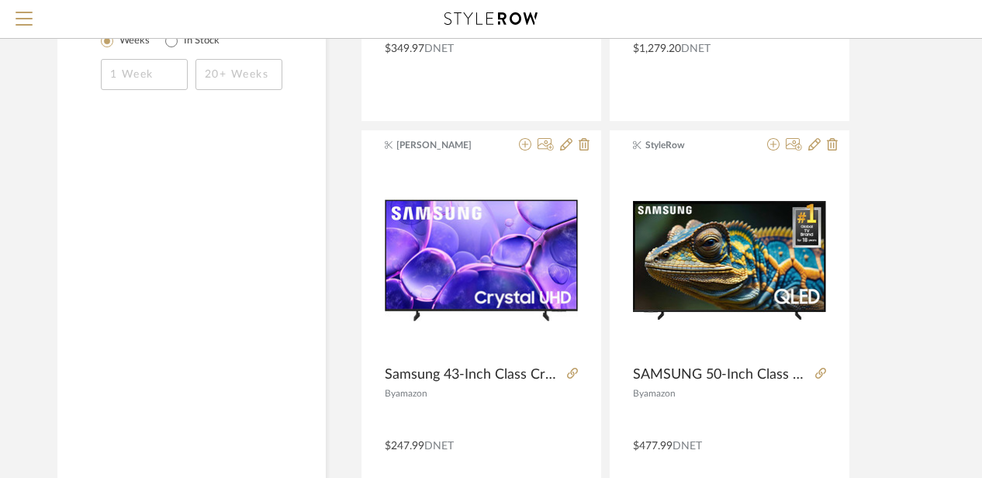
scroll to position [1331, 0]
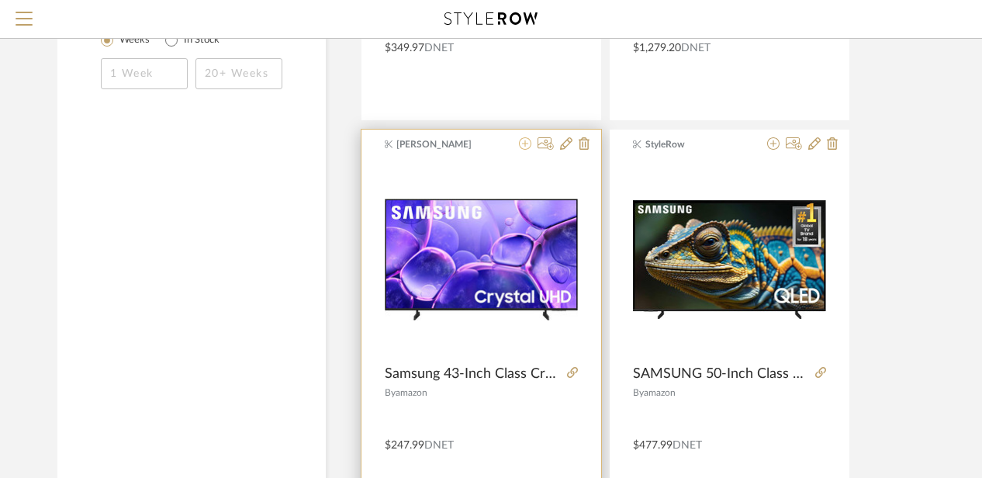
type input "tv"
click at [528, 144] on icon at bounding box center [525, 143] width 12 height 12
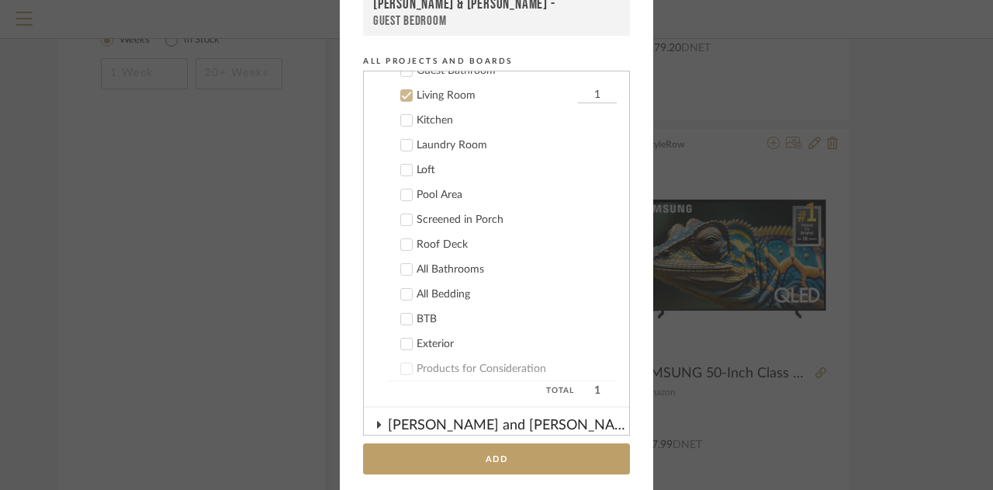
scroll to position [212, 0]
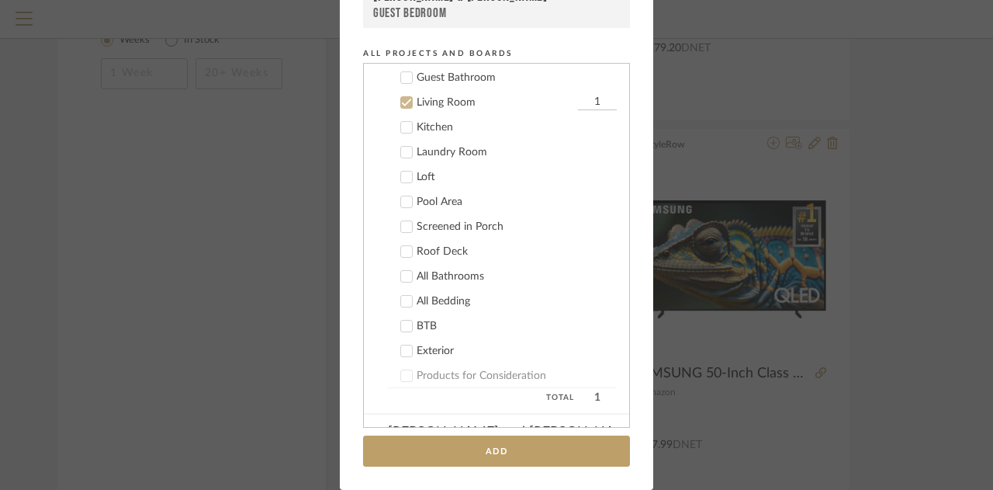
click at [401, 102] on icon at bounding box center [406, 102] width 11 height 11
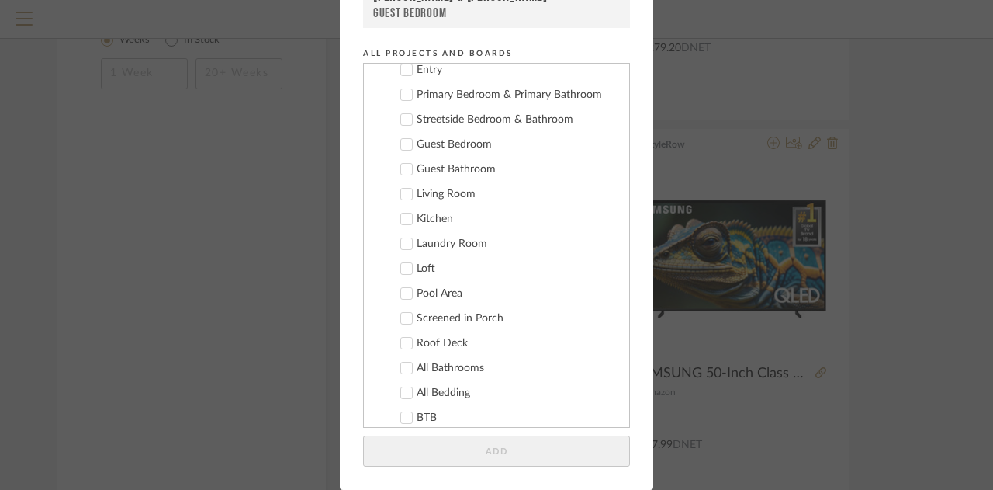
scroll to position [105, 0]
click at [401, 124] on icon at bounding box center [406, 121] width 11 height 11
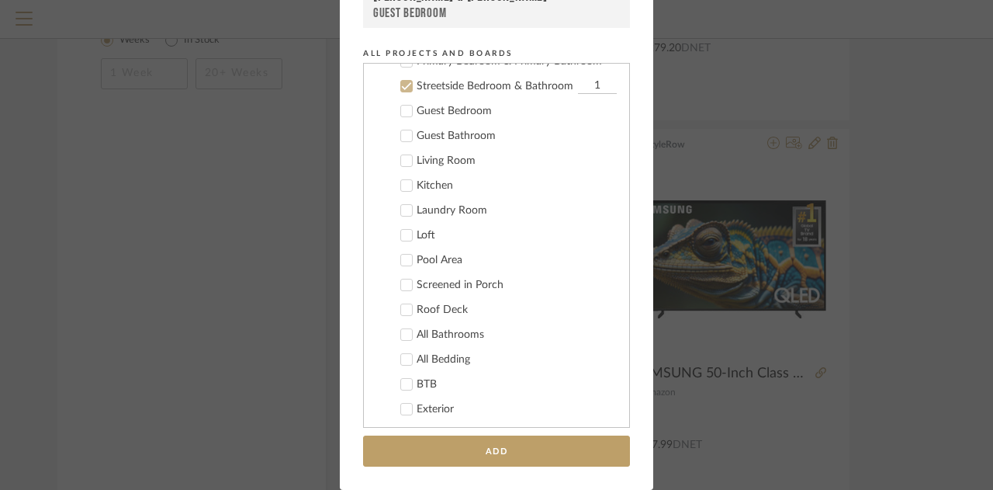
scroll to position [141, 0]
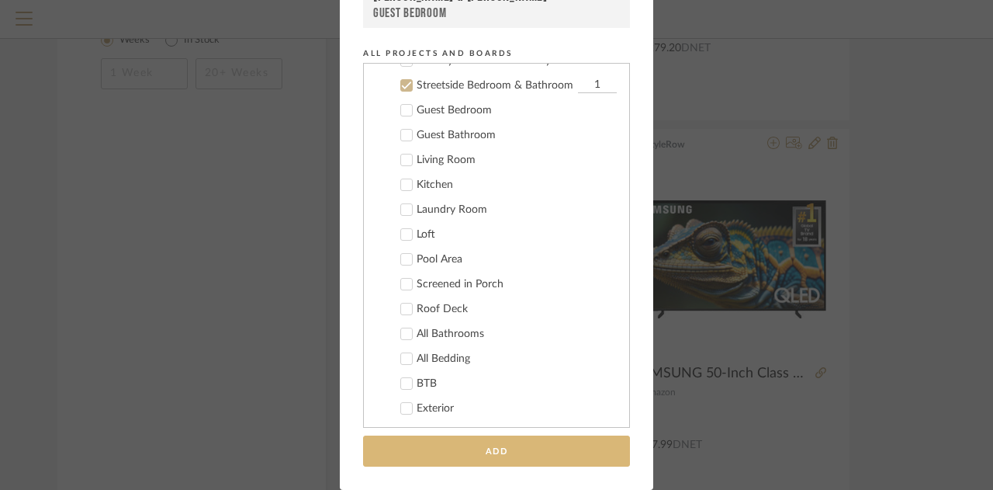
click at [434, 449] on button "Add" at bounding box center [496, 451] width 267 height 32
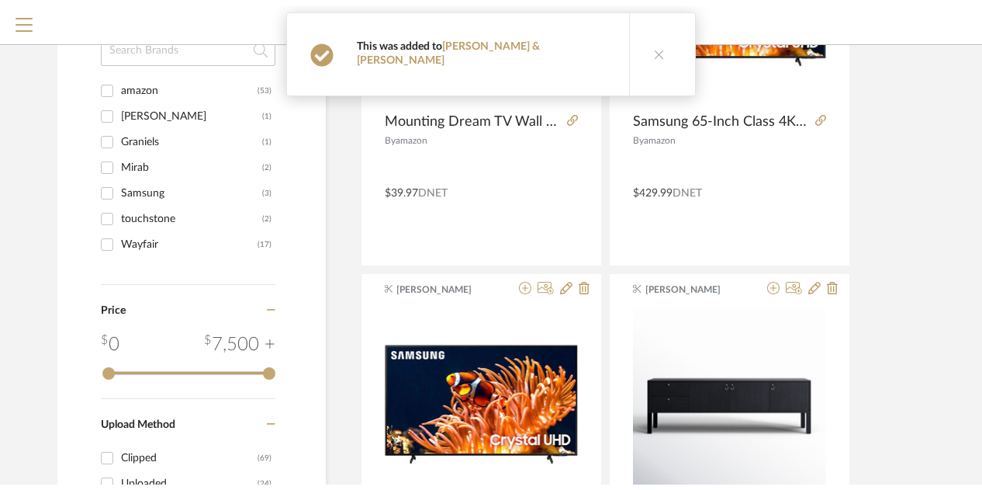
scroll to position [0, 0]
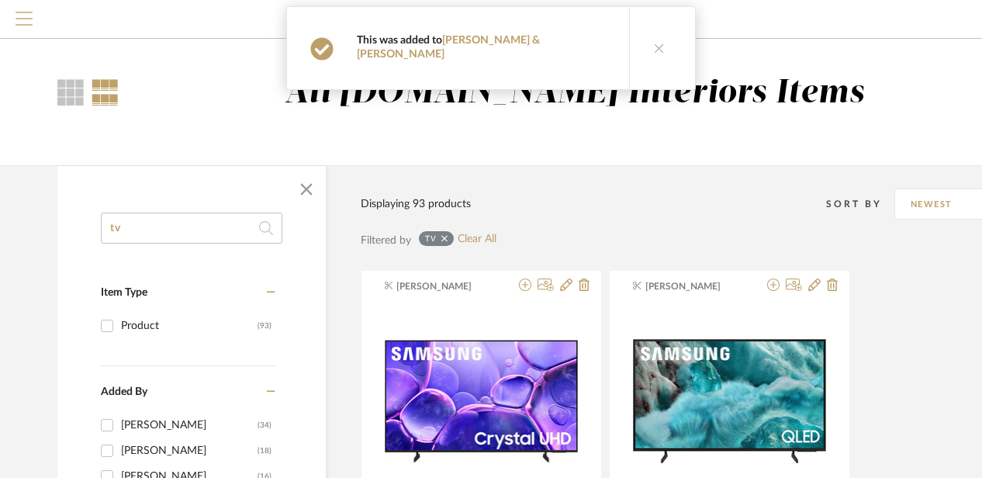
click at [23, 13] on span "Menu" at bounding box center [24, 23] width 17 height 23
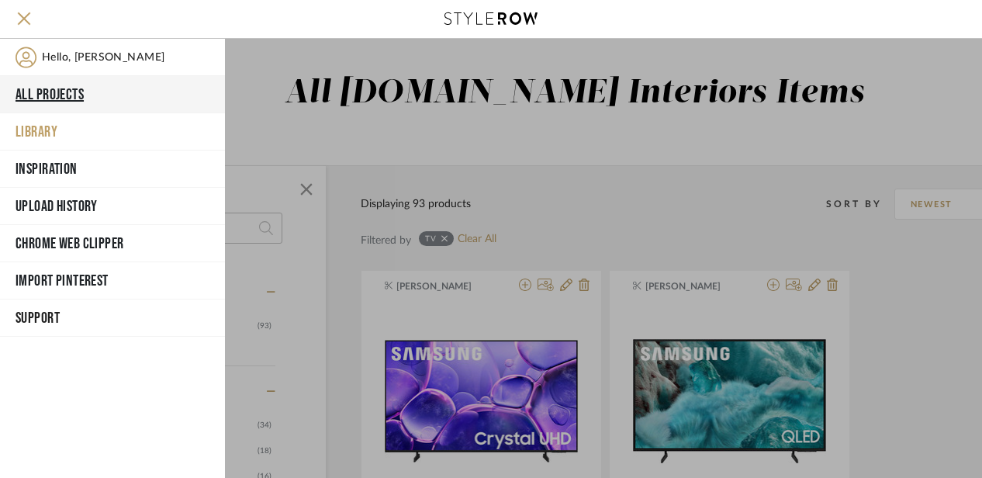
click at [74, 99] on button "All Projects" at bounding box center [112, 94] width 225 height 37
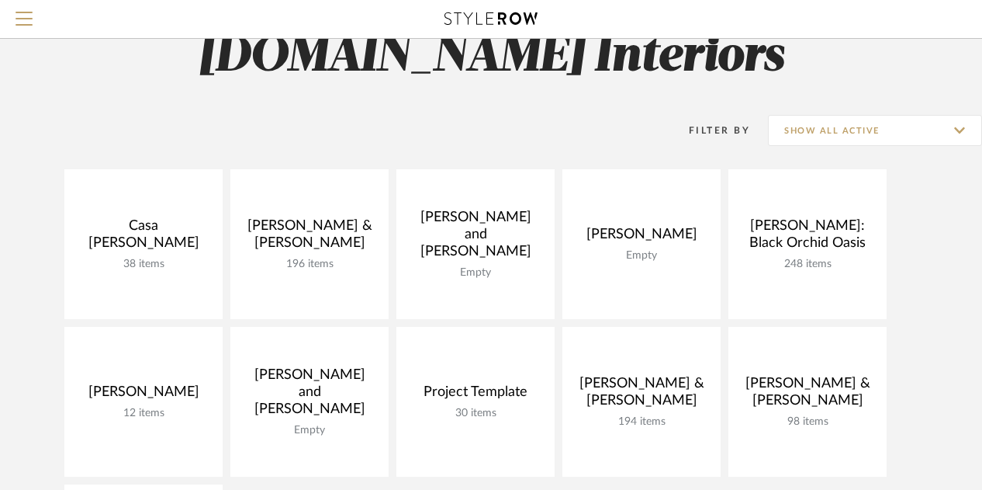
scroll to position [52, 0]
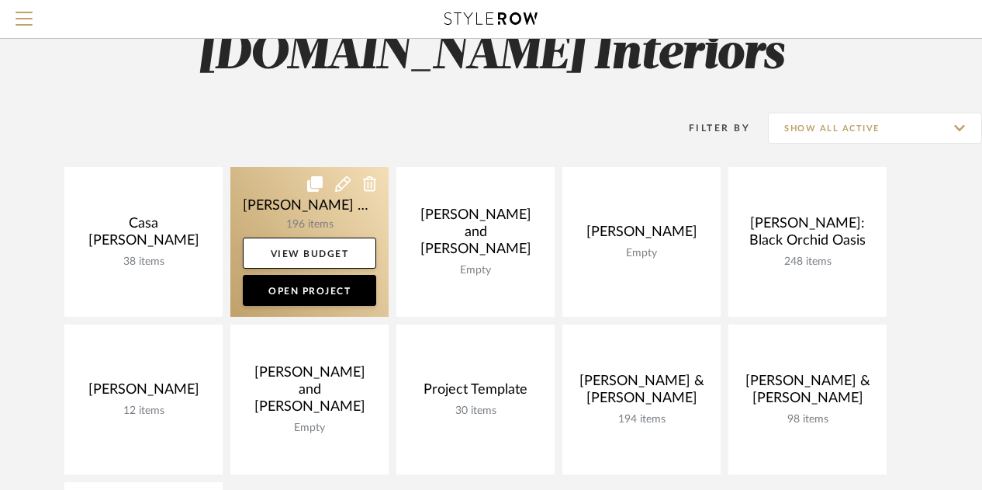
click at [293, 204] on link at bounding box center [309, 242] width 158 height 150
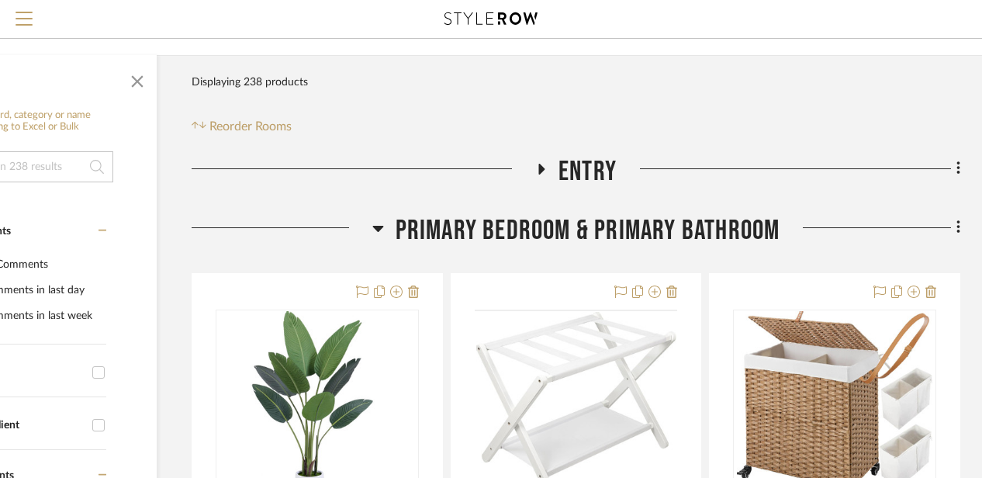
scroll to position [203, 135]
click at [383, 226] on icon at bounding box center [377, 228] width 11 height 6
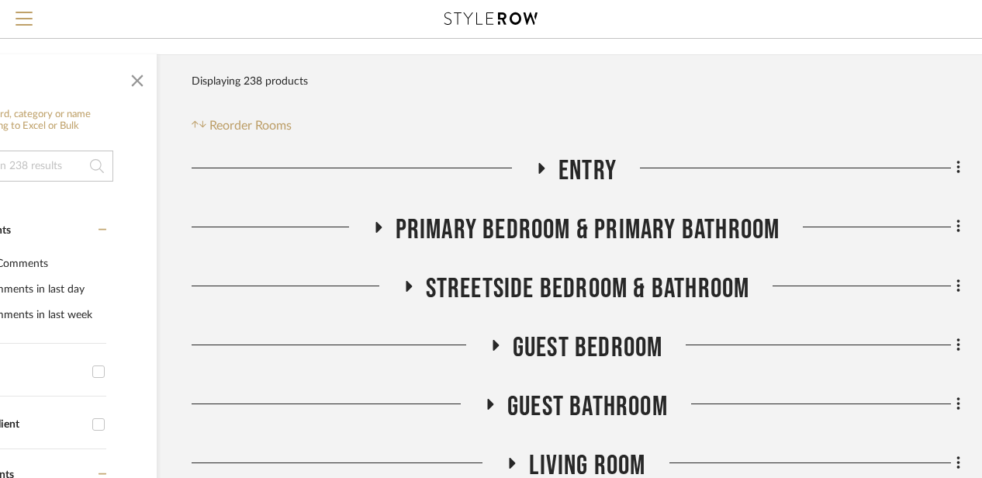
click at [410, 285] on icon at bounding box center [409, 286] width 6 height 11
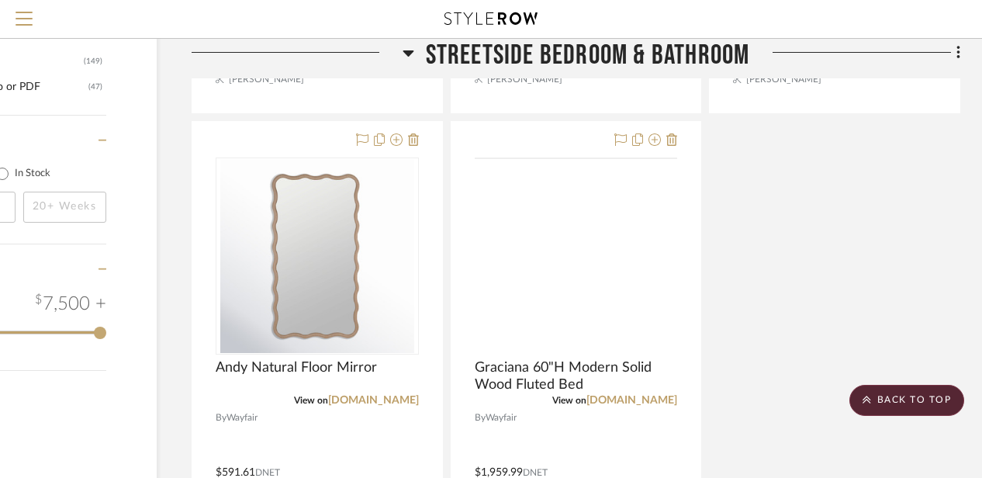
scroll to position [1791, 135]
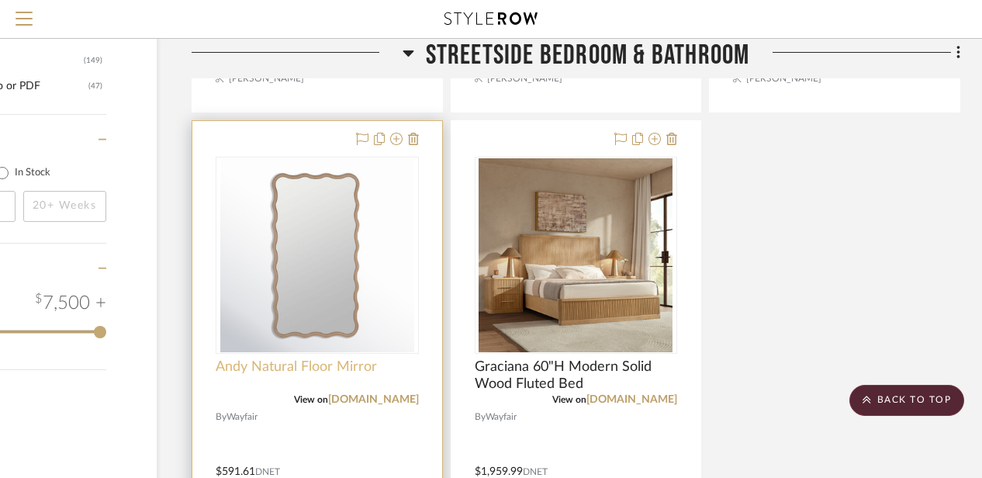
click at [298, 361] on span "Andy Natural Floor Mirror" at bounding box center [296, 366] width 161 height 17
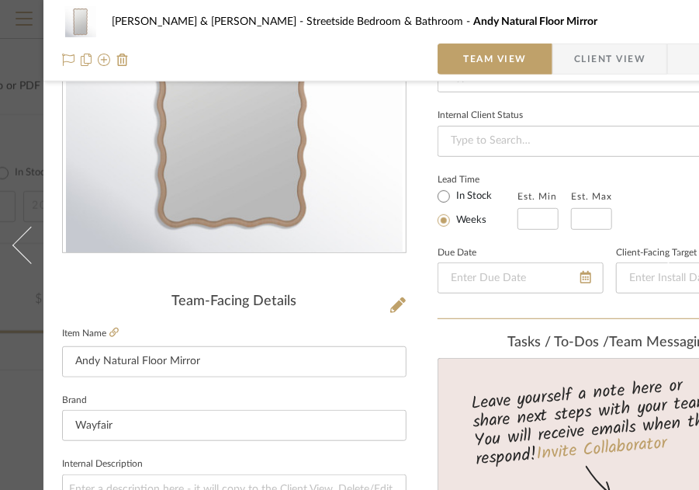
scroll to position [190, 0]
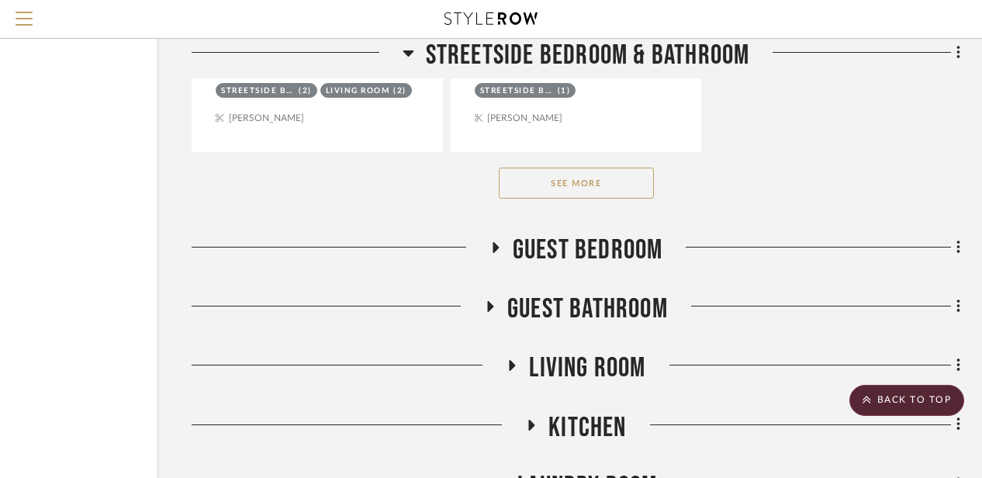
scroll to position [2445, 135]
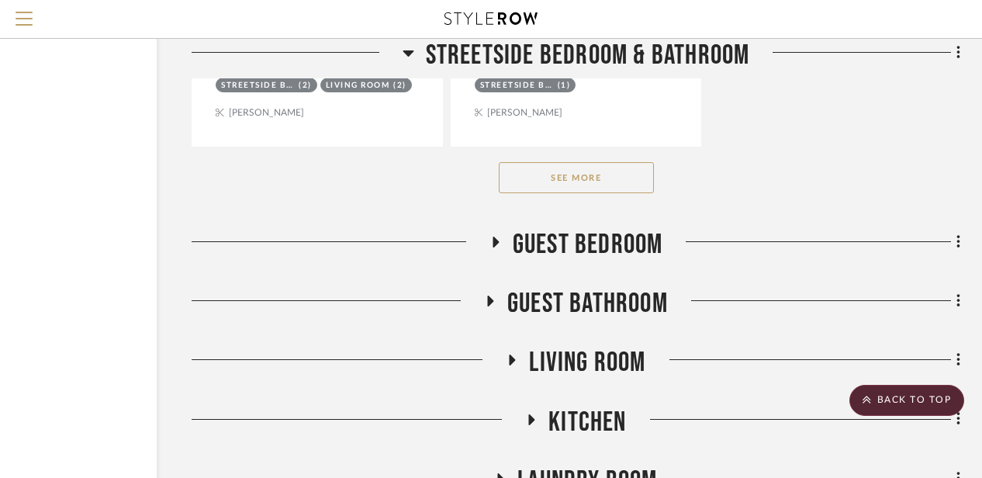
click at [573, 178] on button "See More" at bounding box center [576, 177] width 155 height 31
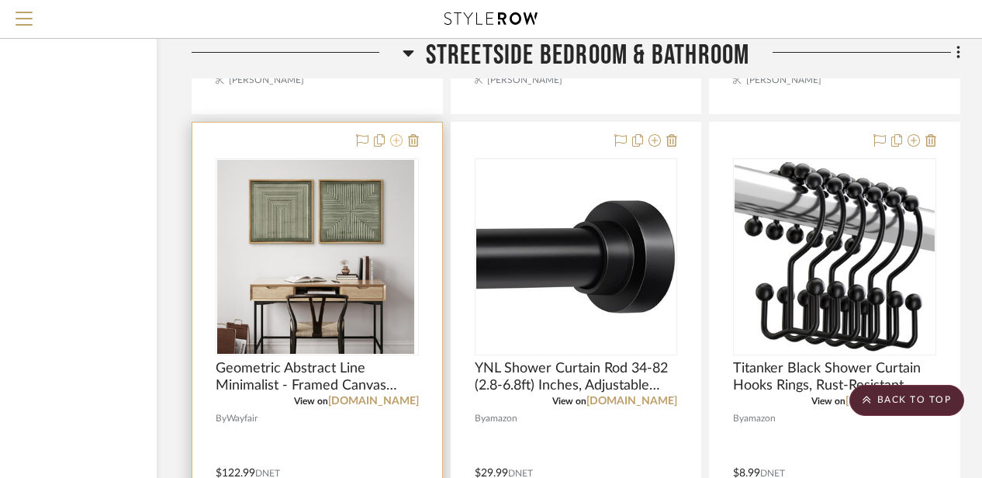
click at [396, 142] on icon at bounding box center [396, 140] width 12 height 12
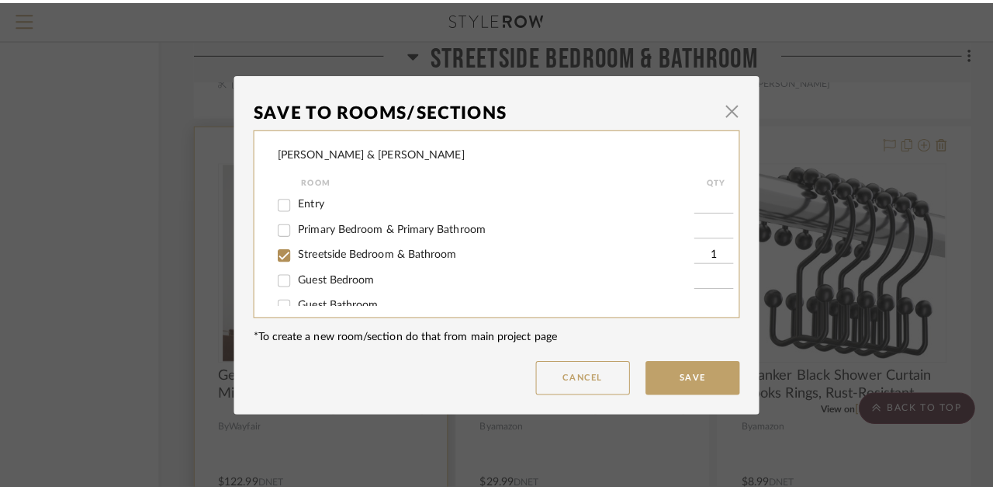
scroll to position [0, 0]
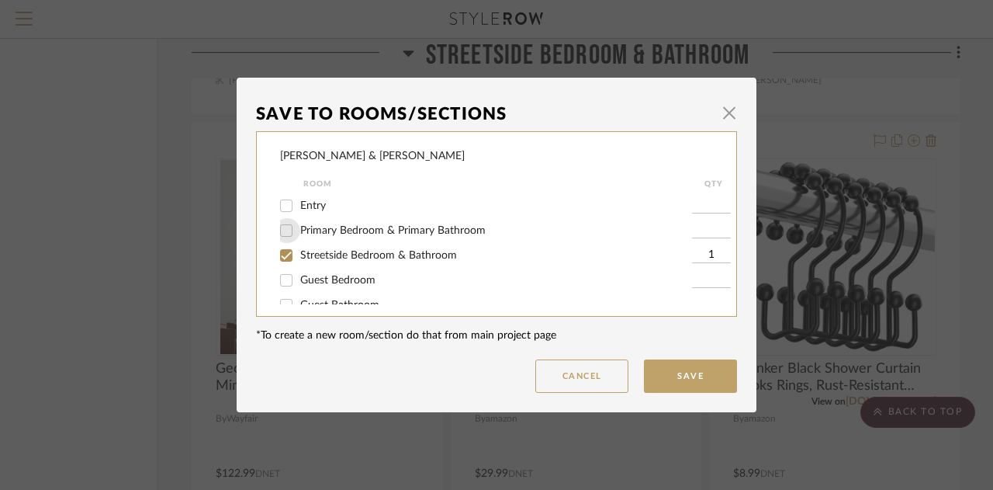
click at [284, 230] on input "Primary Bedroom & Primary Bathroom" at bounding box center [286, 230] width 25 height 25
checkbox input "true"
type input "1"
click at [283, 251] on input "Streetside Bedroom & Bathroom" at bounding box center [286, 255] width 25 height 25
checkbox input "false"
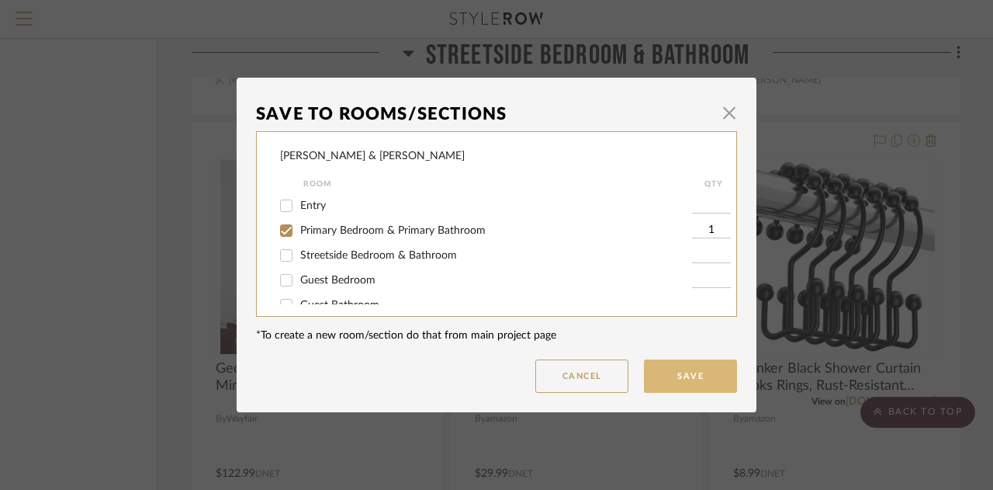
click at [671, 380] on button "Save" at bounding box center [690, 375] width 93 height 33
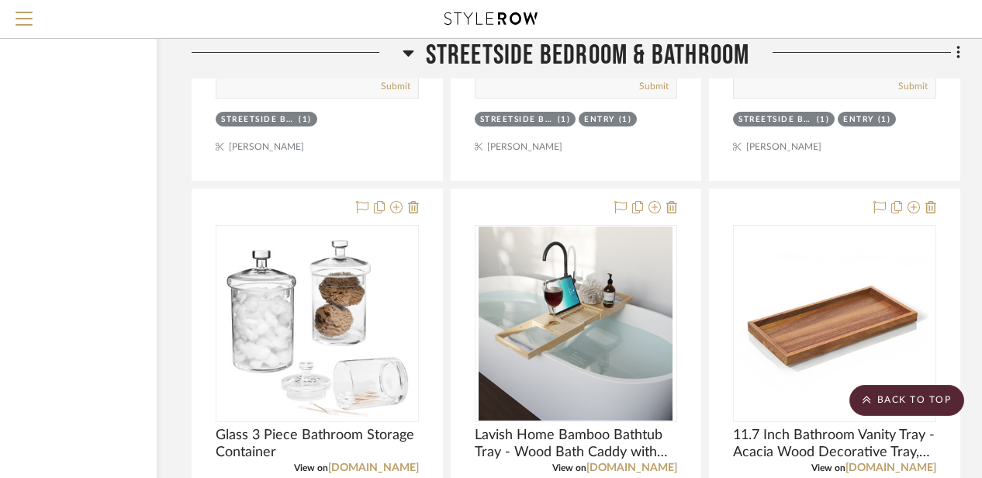
scroll to position [3788, 135]
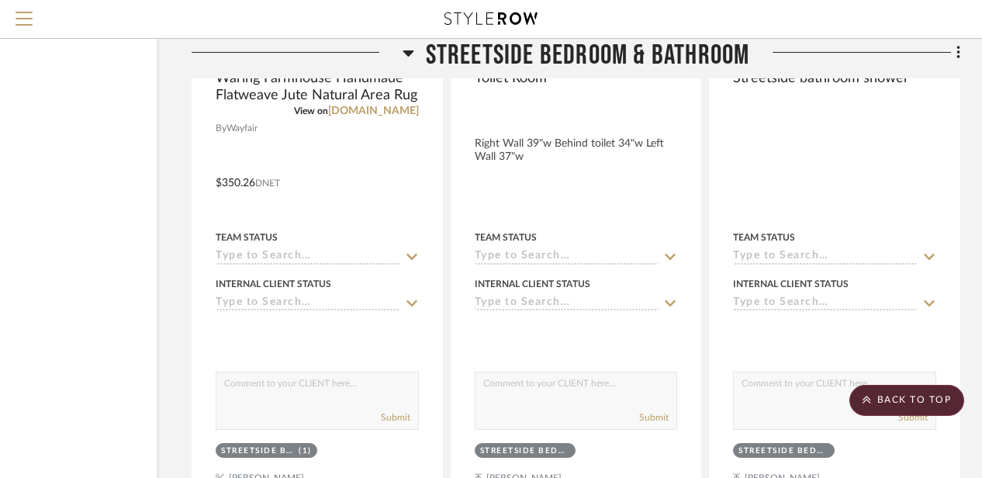
click at [406, 57] on icon at bounding box center [409, 52] width 12 height 19
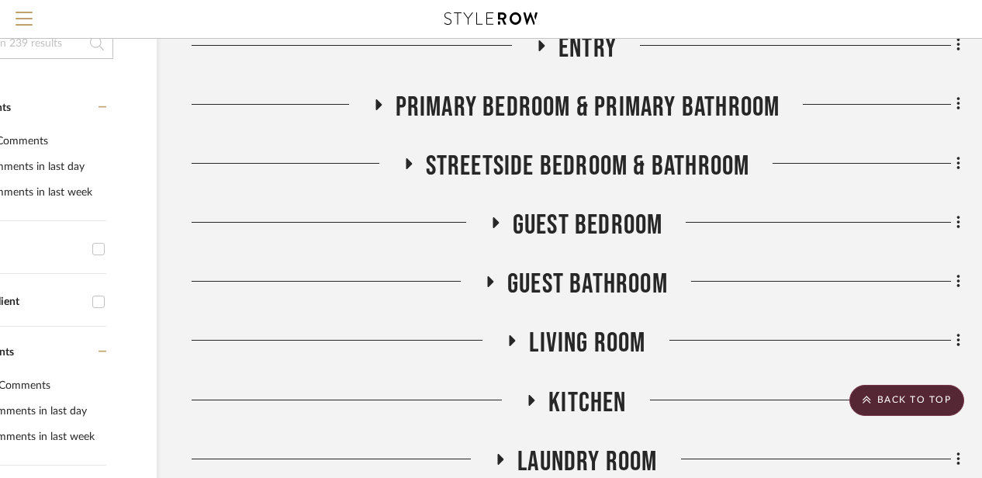
scroll to position [304, 135]
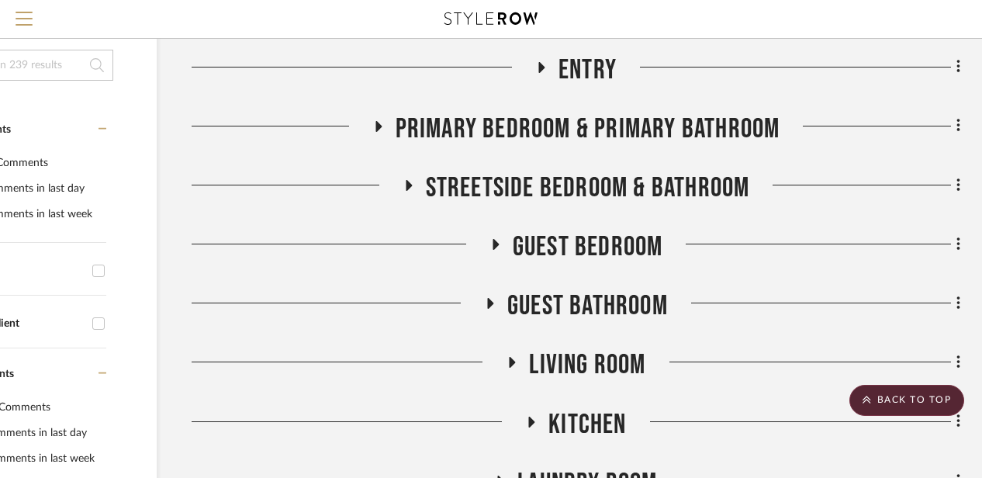
click at [376, 121] on icon at bounding box center [378, 126] width 19 height 12
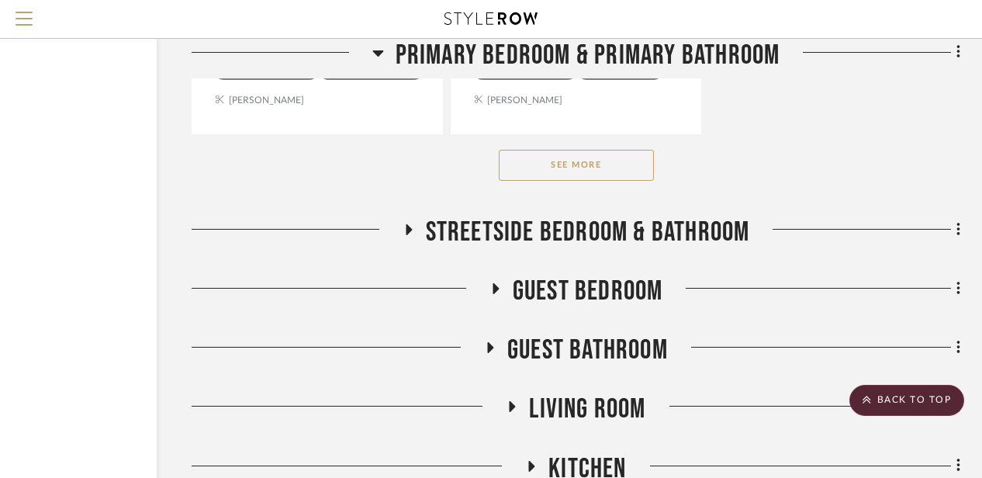
scroll to position [2399, 135]
click at [543, 177] on button "See More" at bounding box center [576, 164] width 155 height 31
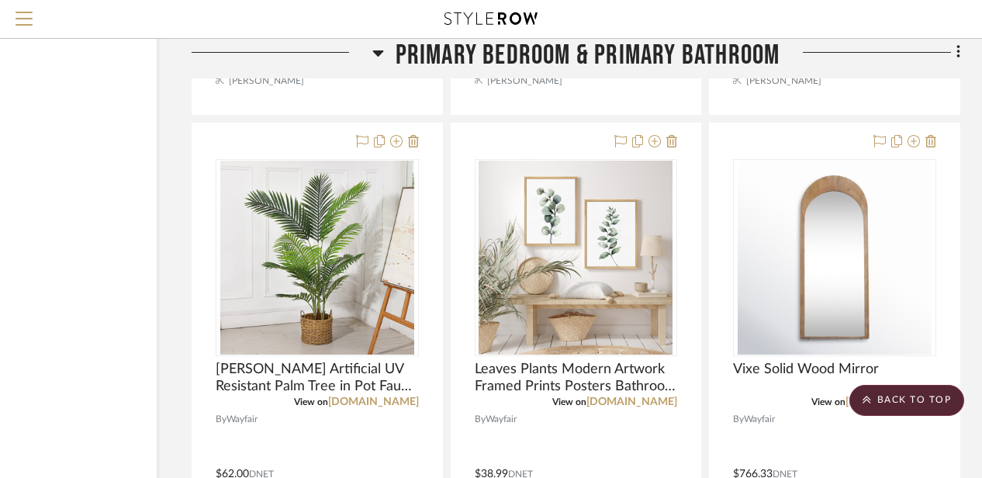
scroll to position [3102, 135]
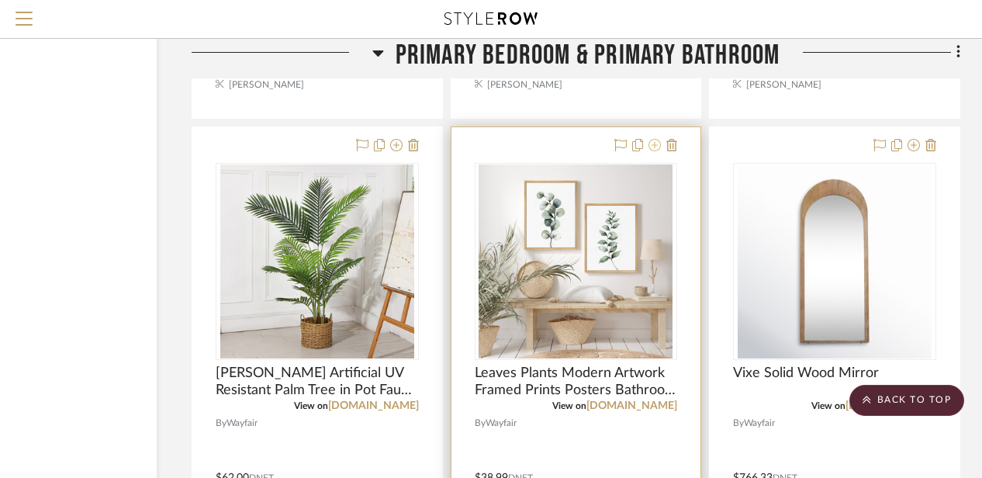
click at [654, 149] on icon at bounding box center [655, 145] width 12 height 12
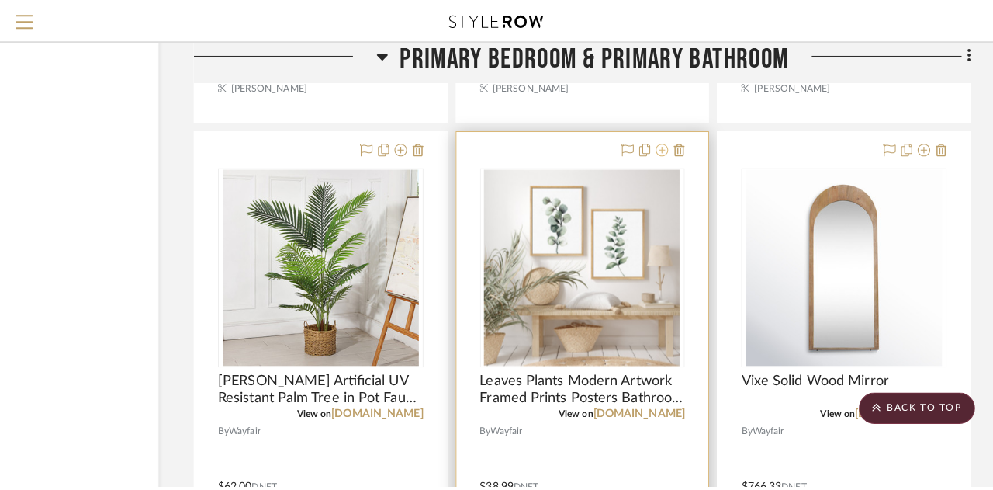
scroll to position [0, 0]
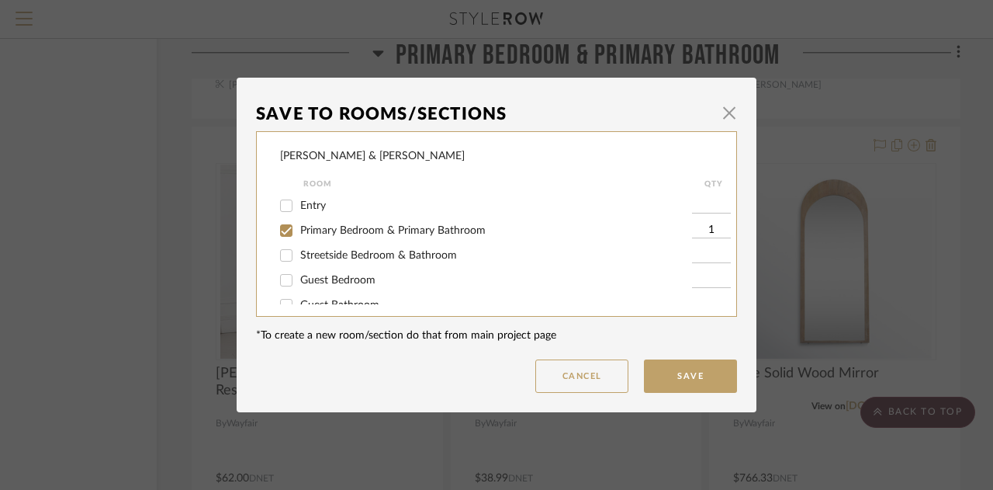
click at [282, 225] on input "Primary Bedroom & Primary Bathroom" at bounding box center [286, 230] width 25 height 25
checkbox input "false"
click at [280, 260] on input "Streetside Bedroom & Bathroom" at bounding box center [286, 255] width 25 height 25
checkbox input "true"
type input "1"
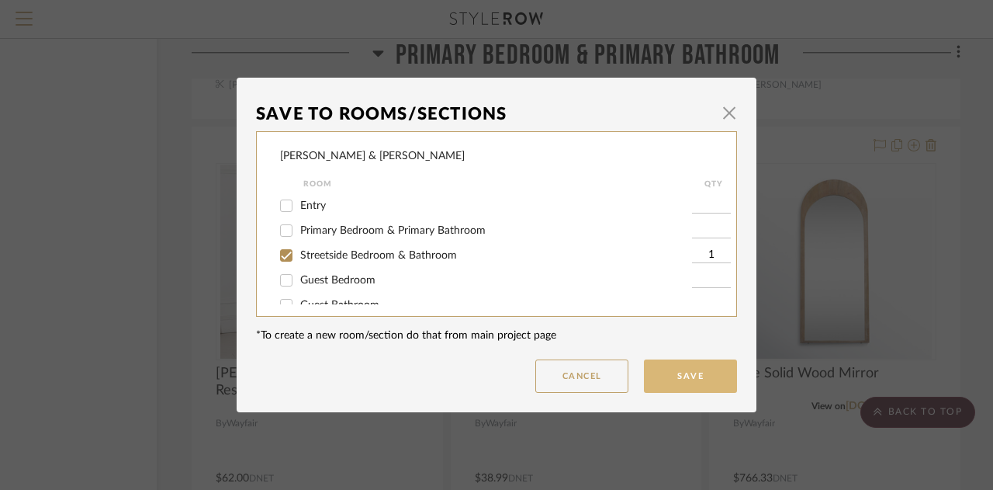
click at [662, 374] on button "Save" at bounding box center [690, 375] width 93 height 33
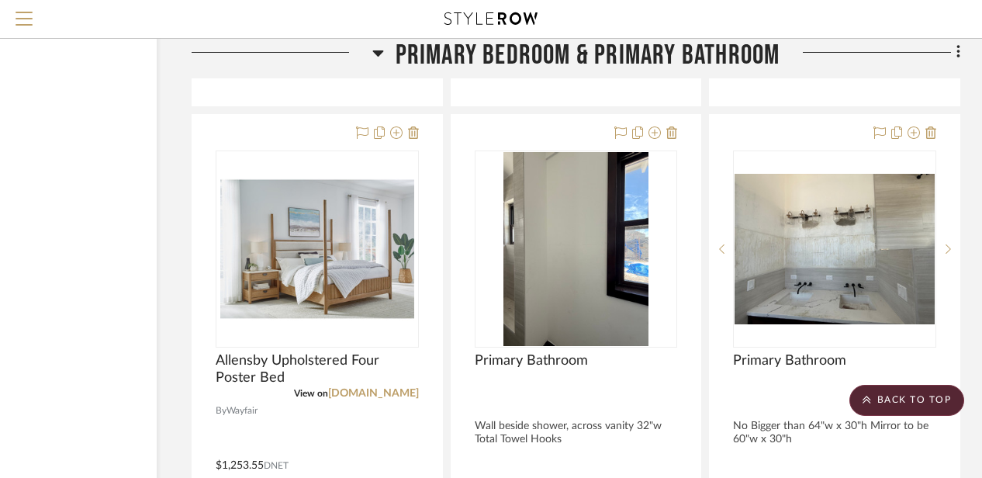
scroll to position [7221, 135]
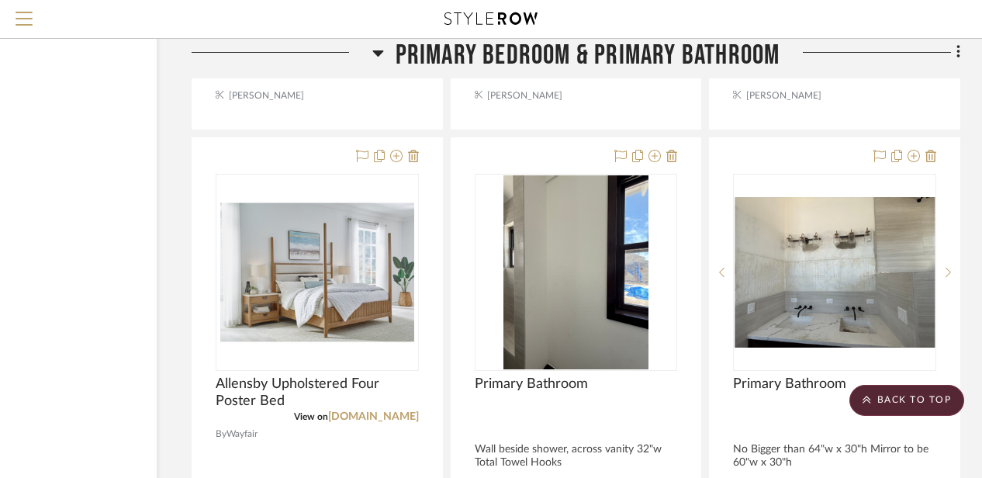
click at [375, 56] on icon at bounding box center [378, 52] width 12 height 19
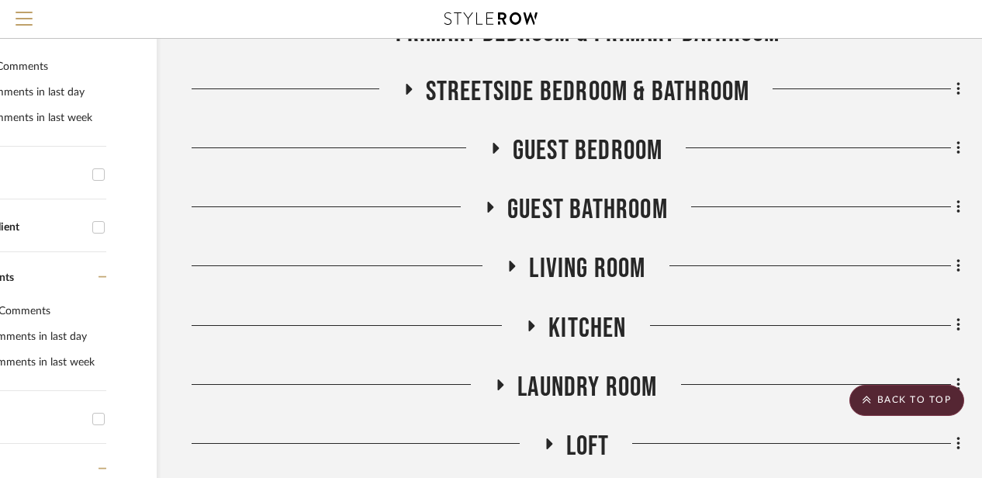
scroll to position [401, 135]
click at [493, 194] on h3 "Guest Bathroom" at bounding box center [576, 208] width 184 height 33
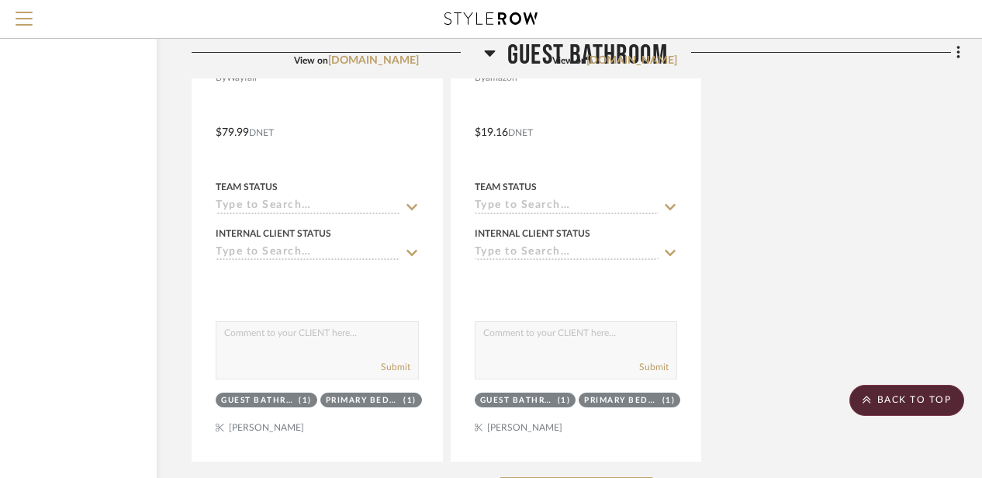
scroll to position [2300, 135]
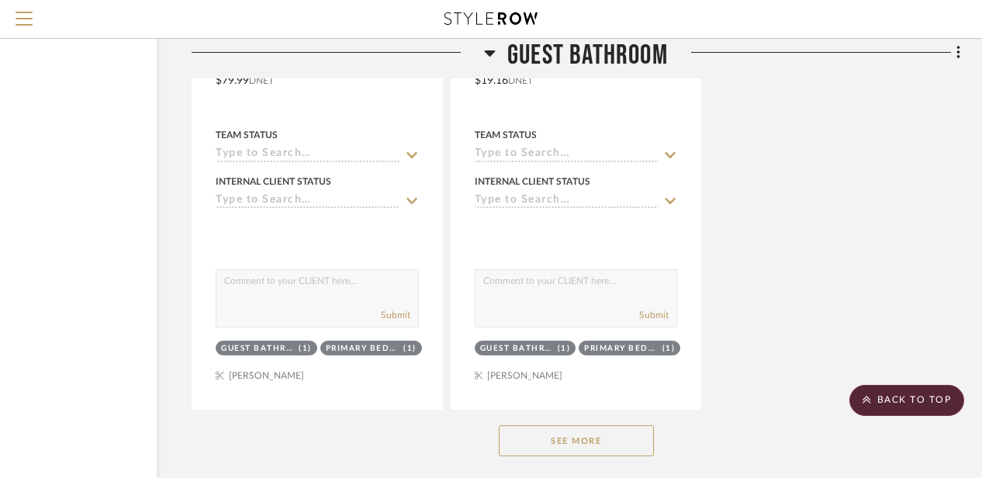
click at [557, 429] on button "See More" at bounding box center [576, 440] width 155 height 31
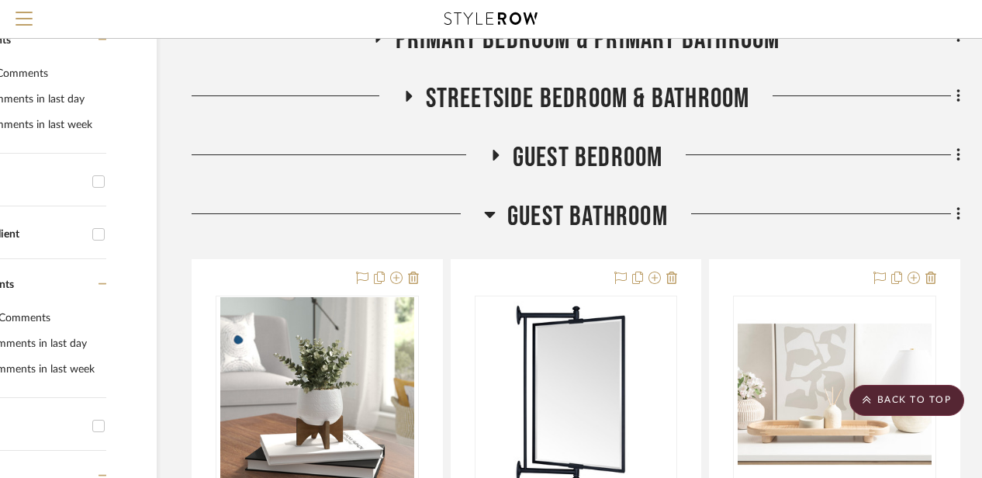
scroll to position [393, 135]
click at [483, 213] on div at bounding box center [338, 221] width 293 height 40
click at [490, 210] on icon at bounding box center [490, 215] width 12 height 19
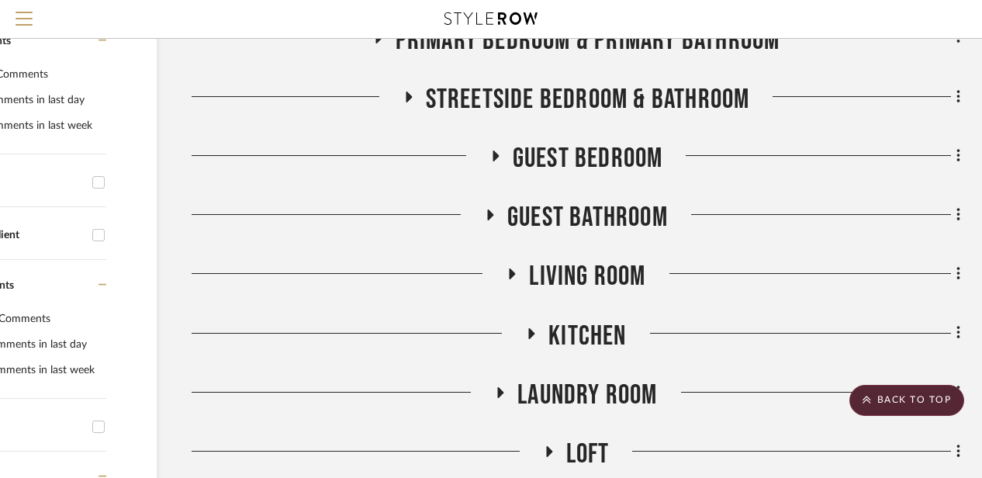
click at [493, 151] on icon at bounding box center [496, 156] width 6 height 11
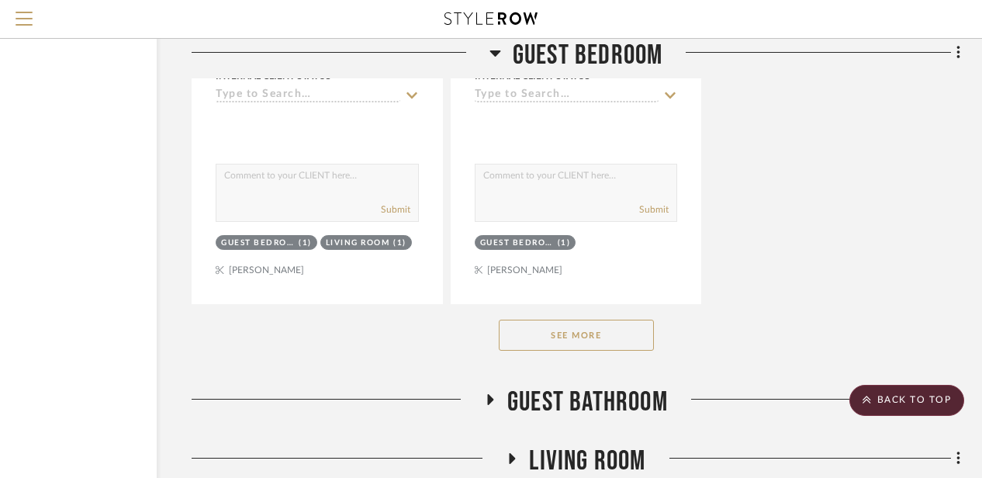
scroll to position [2348, 135]
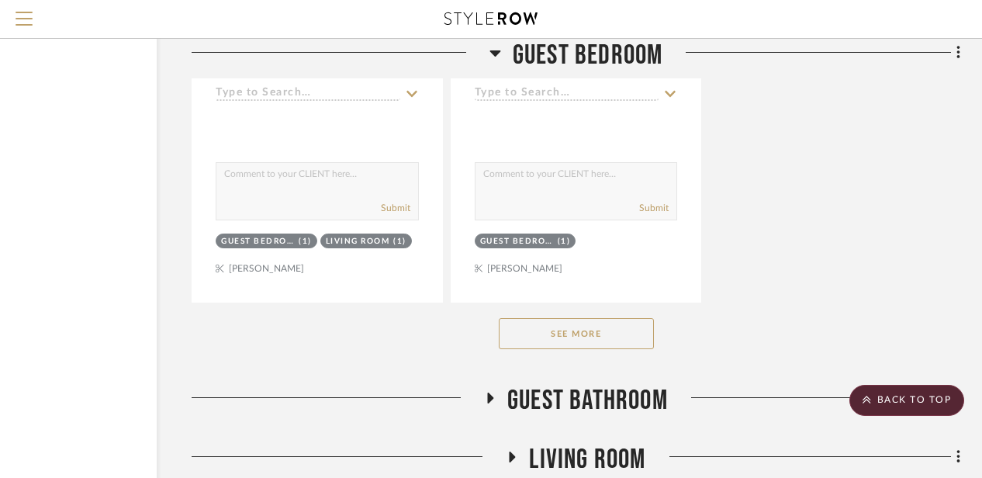
click at [518, 328] on button "See More" at bounding box center [576, 333] width 155 height 31
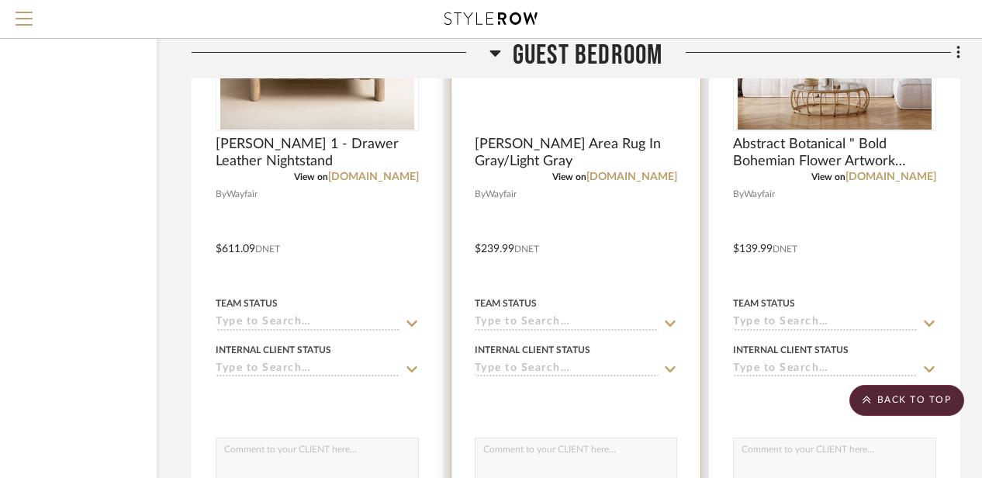
scroll to position [3913, 135]
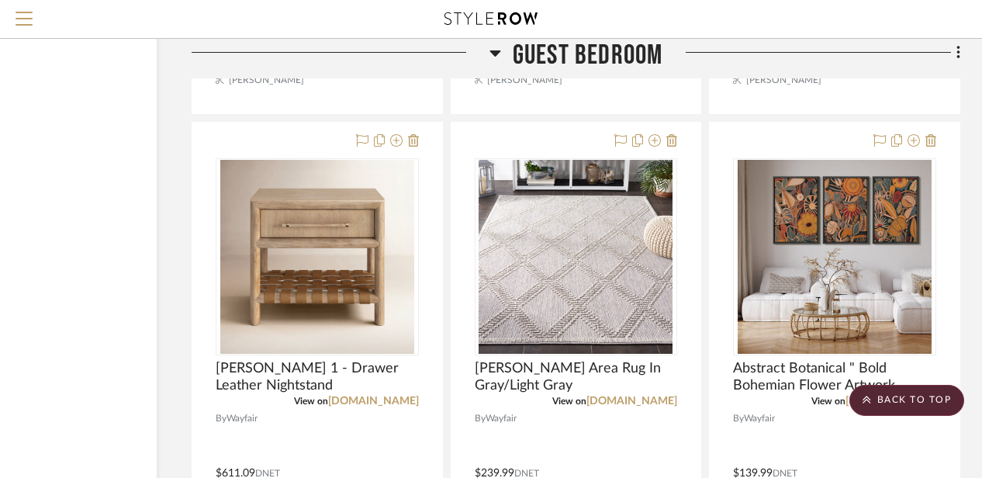
click at [497, 47] on icon at bounding box center [496, 52] width 12 height 19
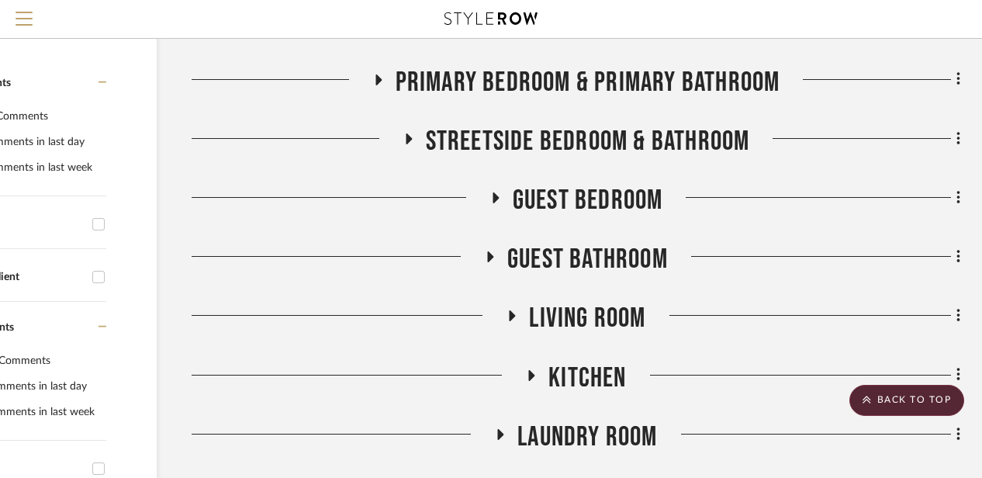
scroll to position [352, 135]
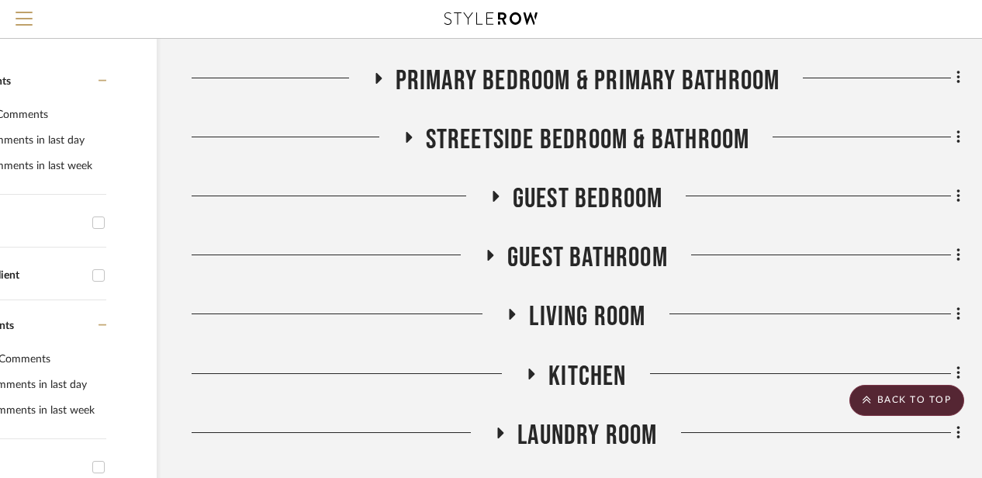
click at [406, 140] on icon at bounding box center [409, 137] width 6 height 11
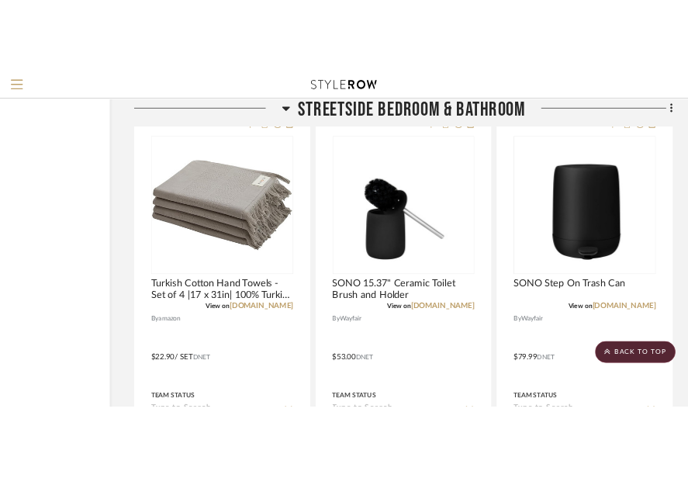
scroll to position [5945, 135]
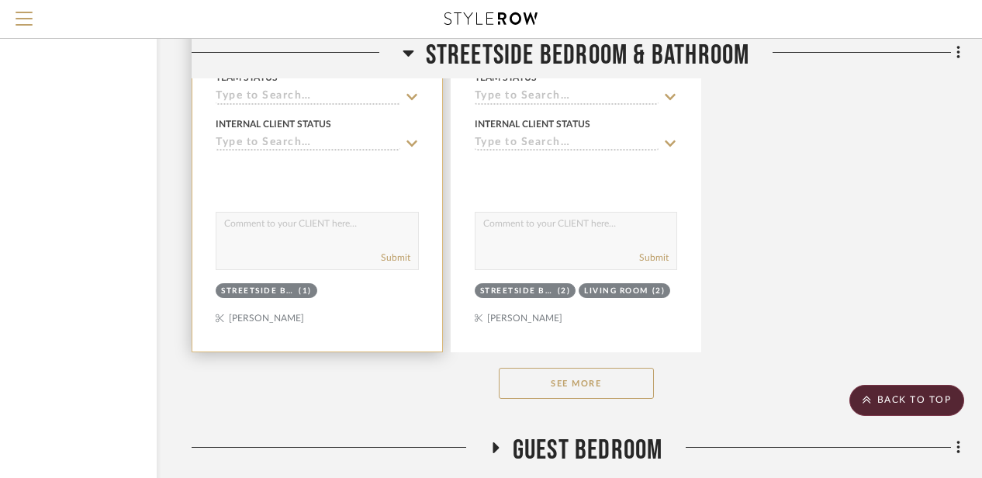
scroll to position [2301, 135]
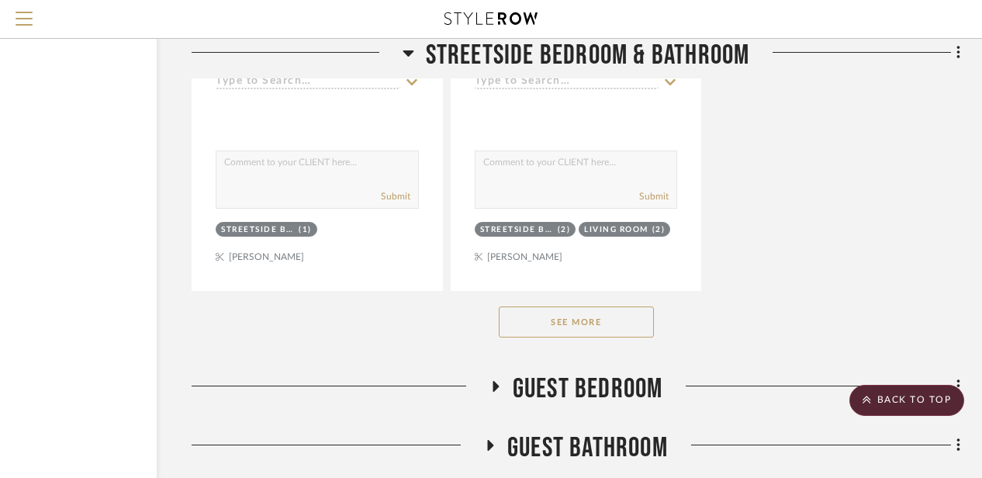
click at [515, 330] on button "See More" at bounding box center [576, 321] width 155 height 31
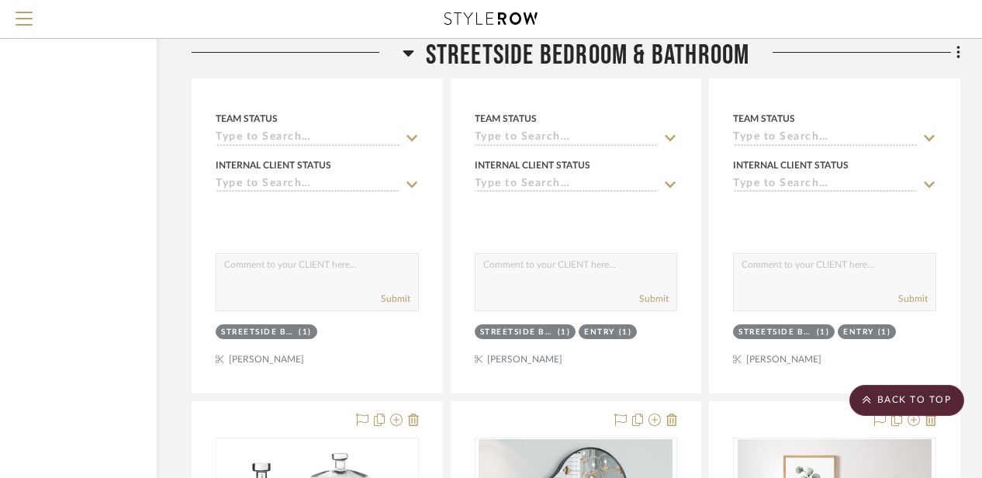
scroll to position [3852, 135]
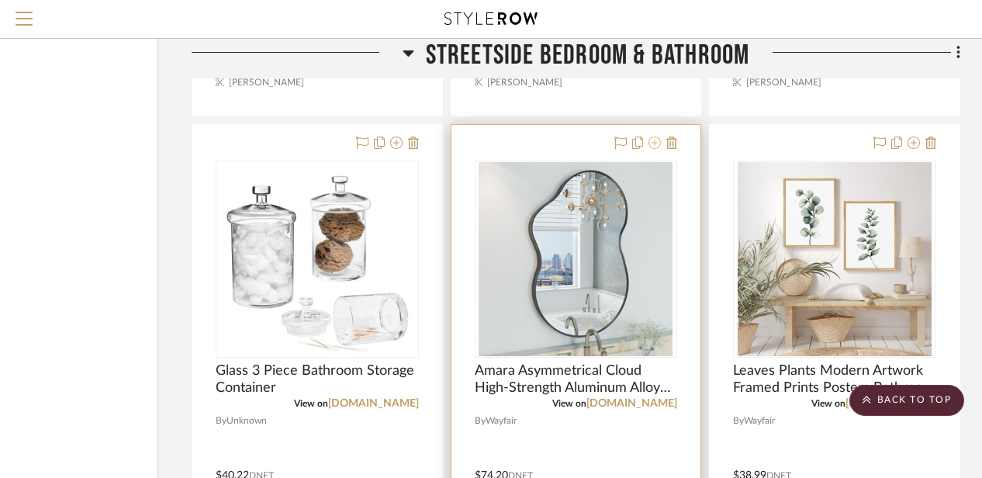
click at [658, 142] on icon at bounding box center [655, 143] width 12 height 12
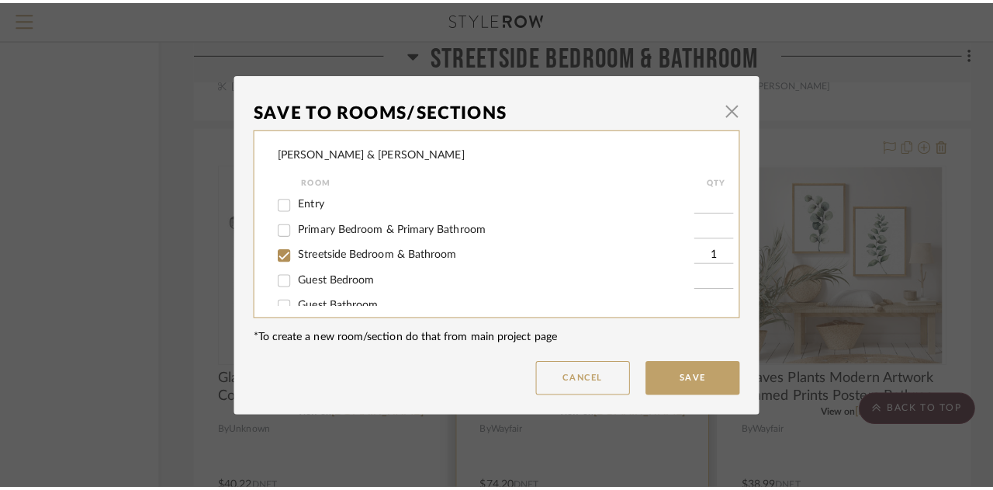
scroll to position [0, 0]
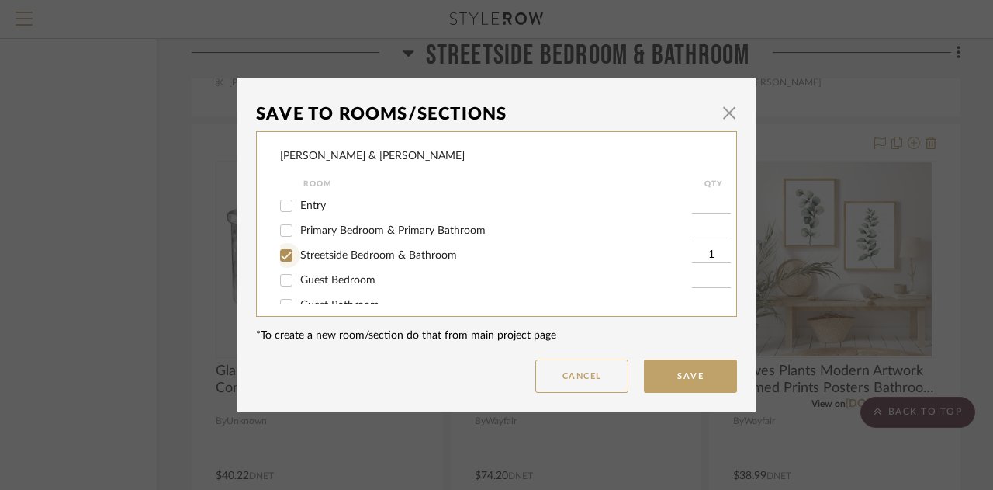
click at [282, 247] on input "Streetside Bedroom & Bathroom" at bounding box center [286, 255] width 25 height 25
checkbox input "false"
click at [281, 275] on input "Guest Bedroom" at bounding box center [286, 280] width 25 height 25
checkbox input "true"
type input "1"
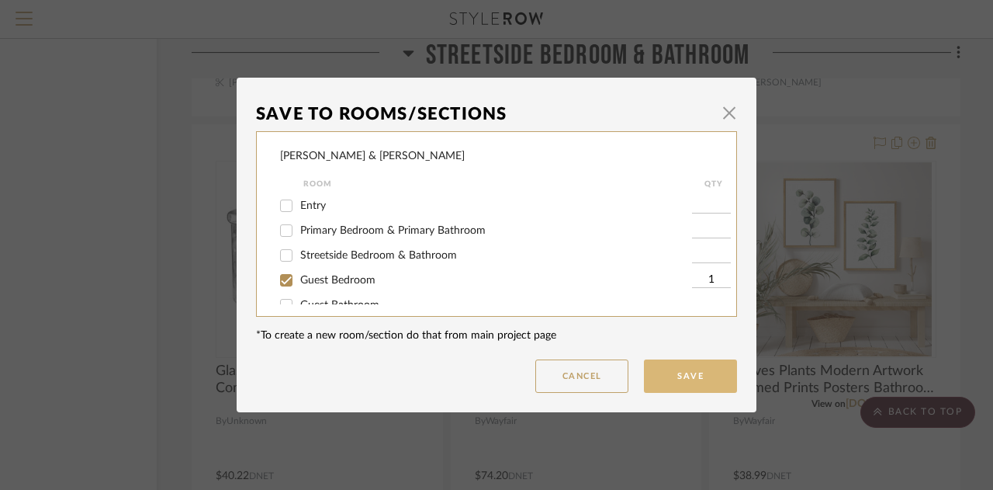
click at [670, 383] on button "Save" at bounding box center [690, 375] width 93 height 33
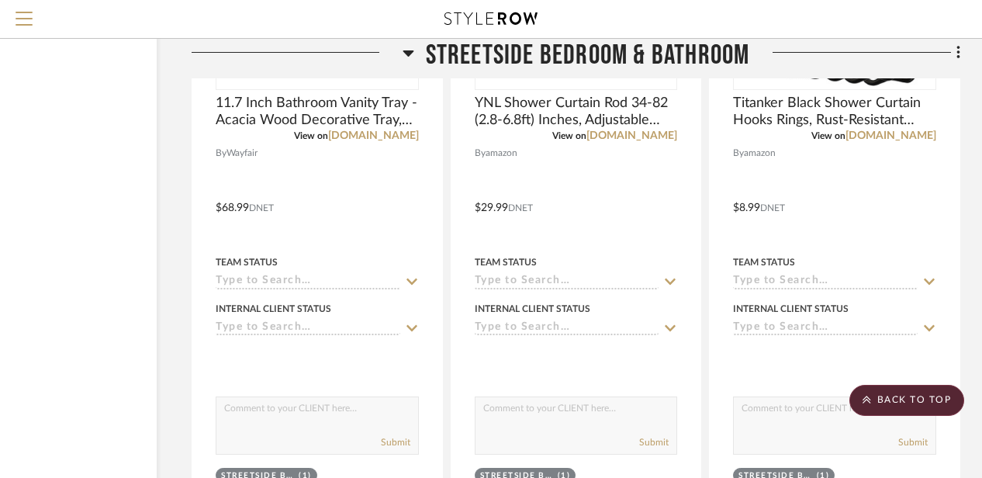
scroll to position [4891, 135]
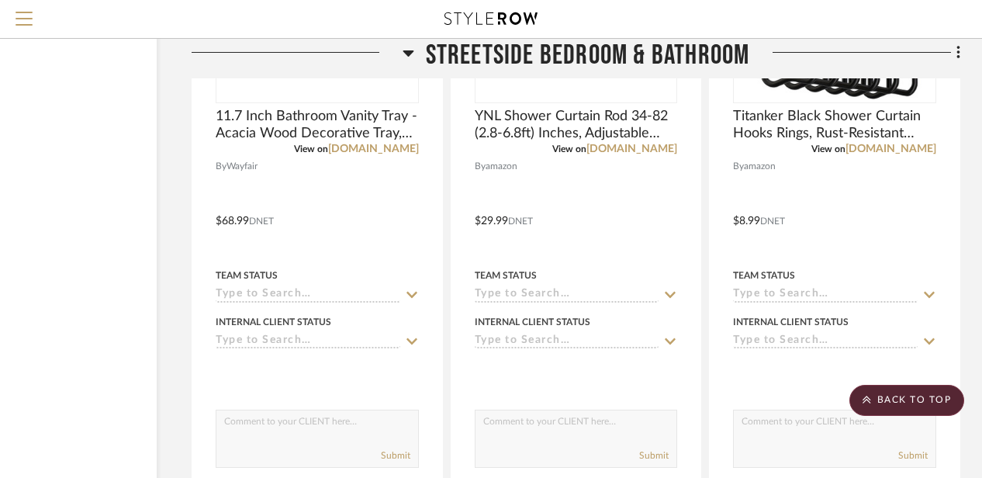
click at [411, 52] on icon at bounding box center [408, 53] width 11 height 6
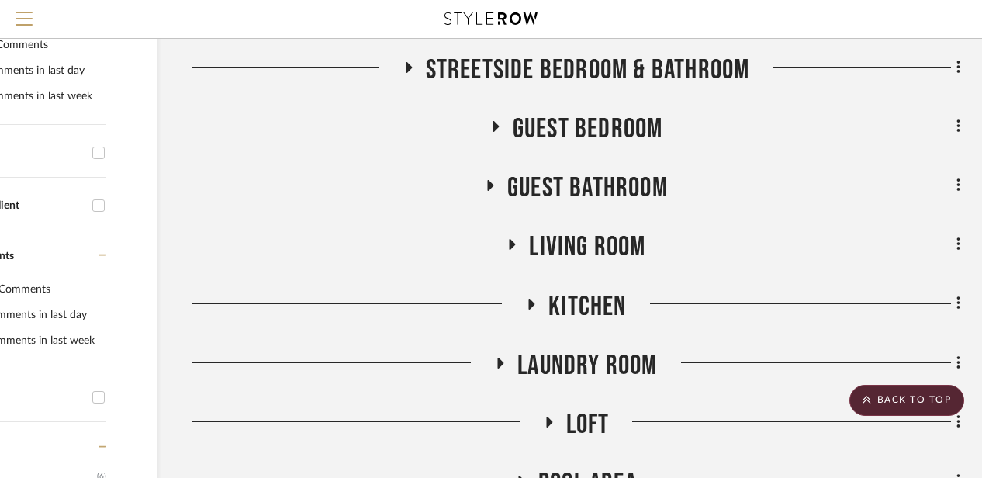
scroll to position [419, 135]
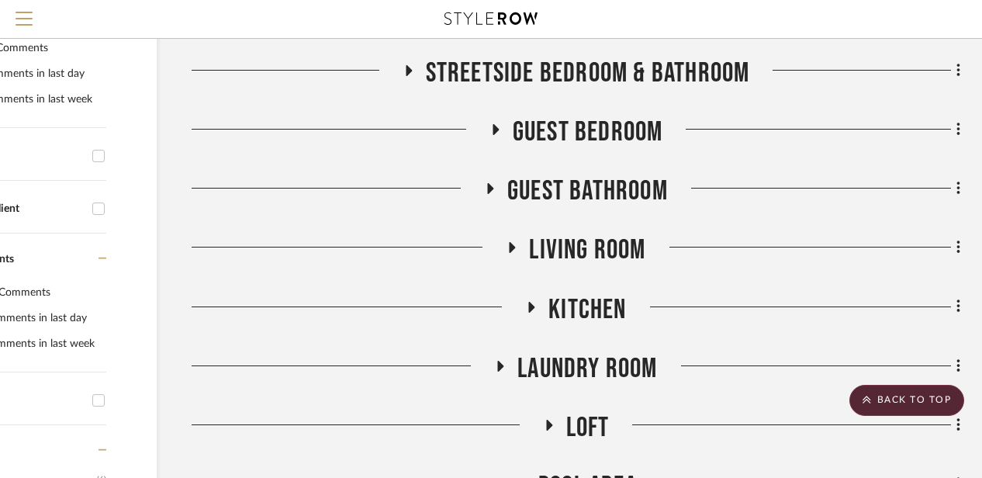
click at [493, 189] on icon at bounding box center [490, 189] width 19 height 12
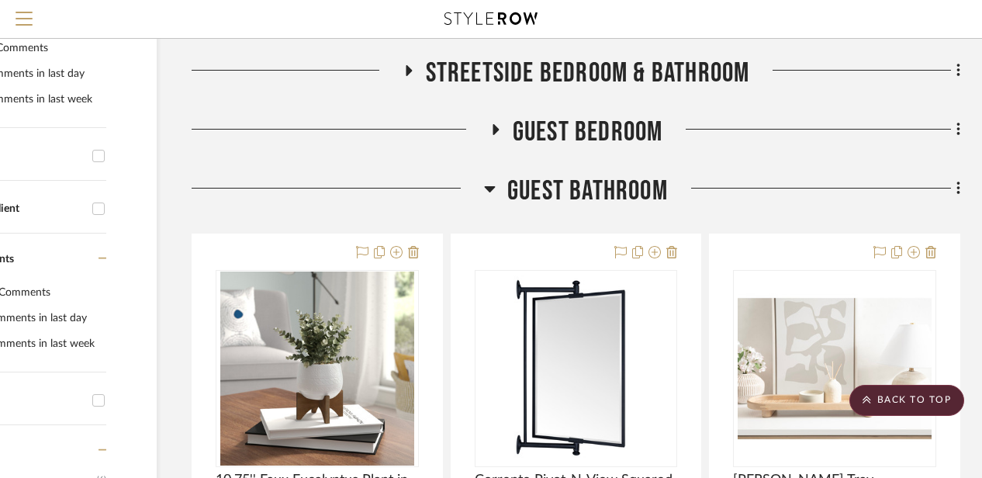
scroll to position [525, 135]
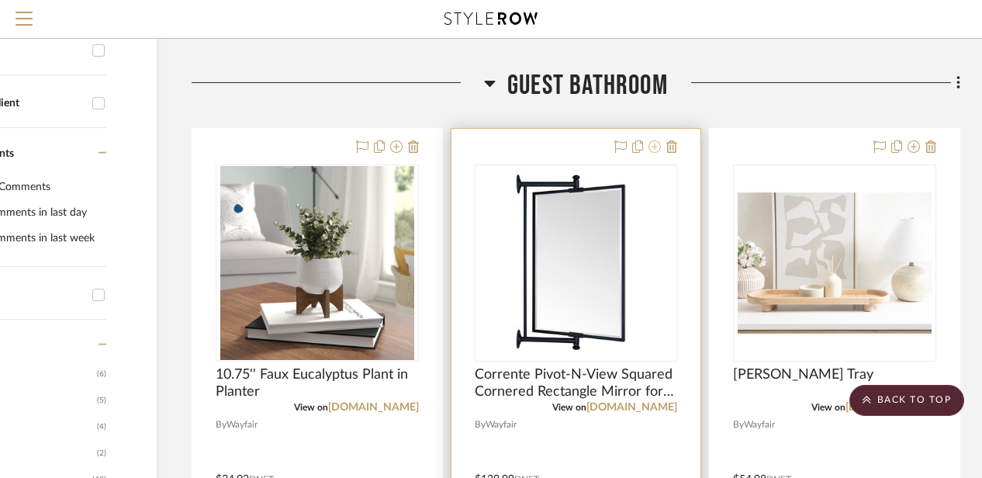
click at [661, 145] on icon at bounding box center [655, 146] width 12 height 12
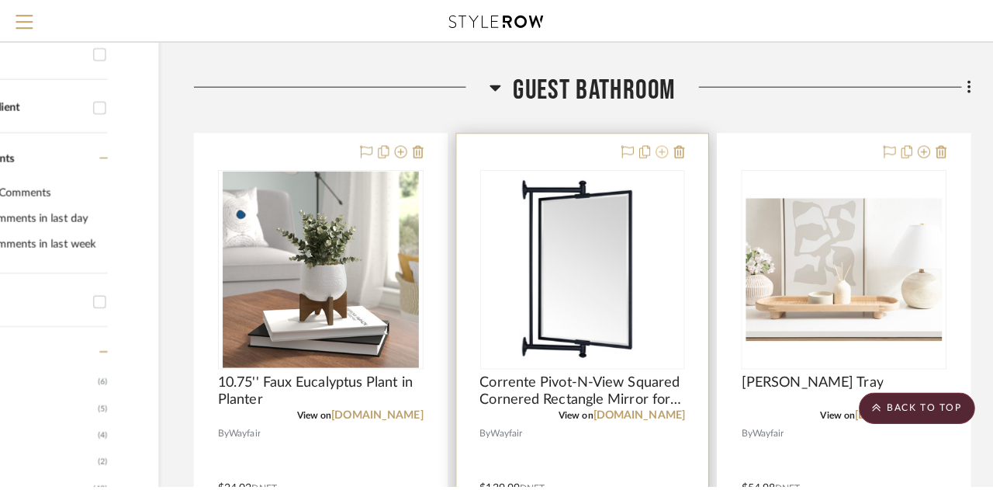
scroll to position [0, 0]
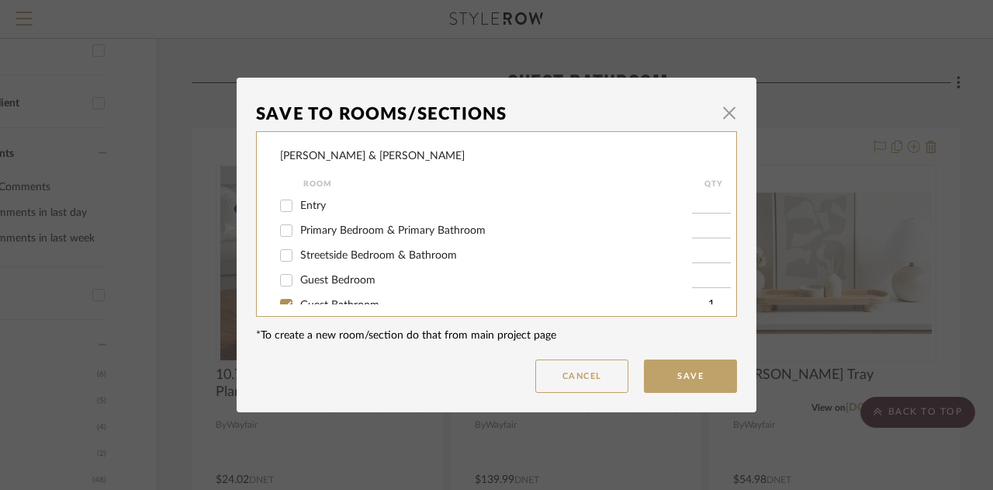
click at [285, 253] on input "Streetside Bedroom & Bathroom" at bounding box center [286, 255] width 25 height 25
checkbox input "true"
type input "1"
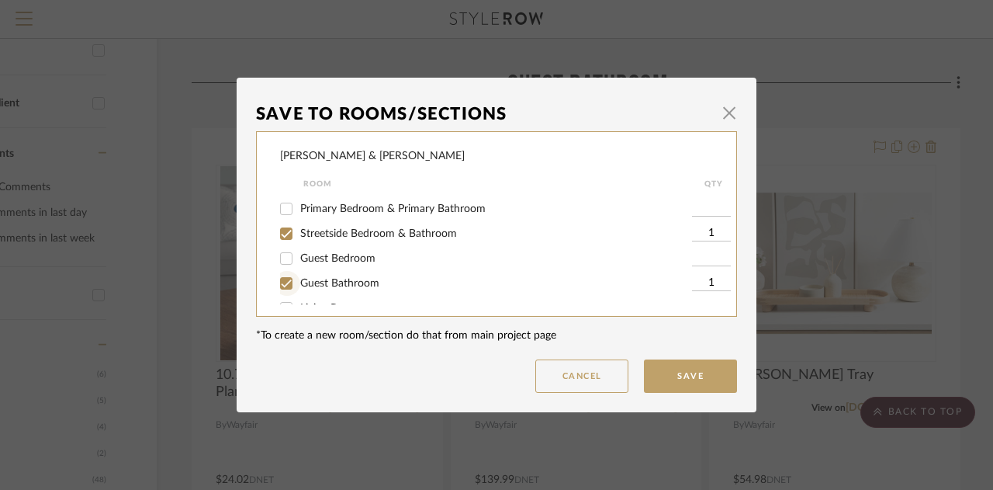
click at [282, 280] on input "Guest Bathroom" at bounding box center [286, 283] width 25 height 25
checkbox input "false"
click at [703, 384] on button "Save" at bounding box center [690, 375] width 93 height 33
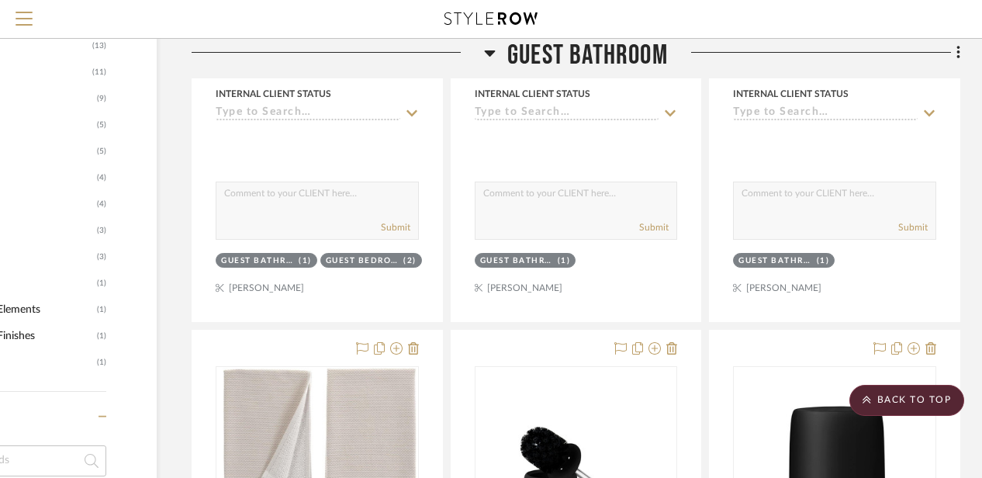
scroll to position [991, 135]
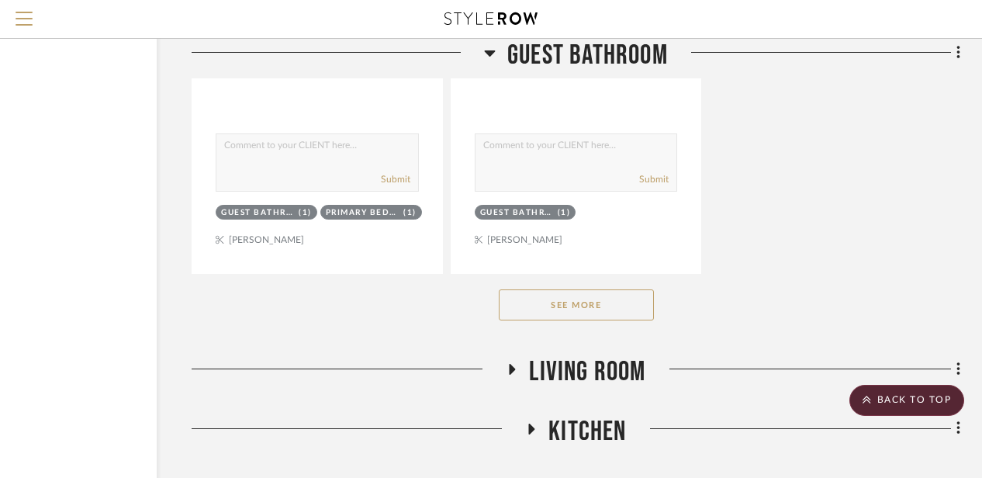
scroll to position [2436, 135]
click at [549, 316] on button "See More" at bounding box center [576, 304] width 155 height 31
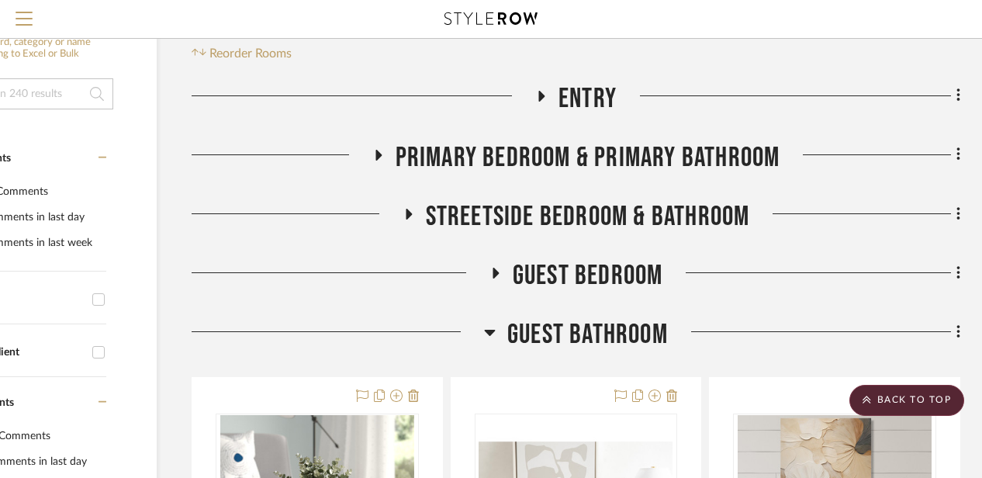
scroll to position [265, 135]
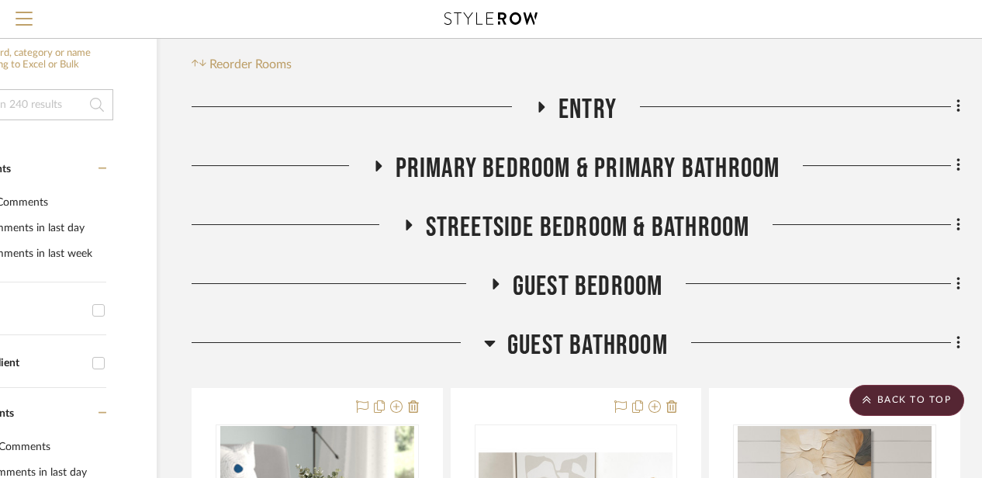
click at [490, 274] on h3 "Guest Bedroom" at bounding box center [577, 286] width 174 height 33
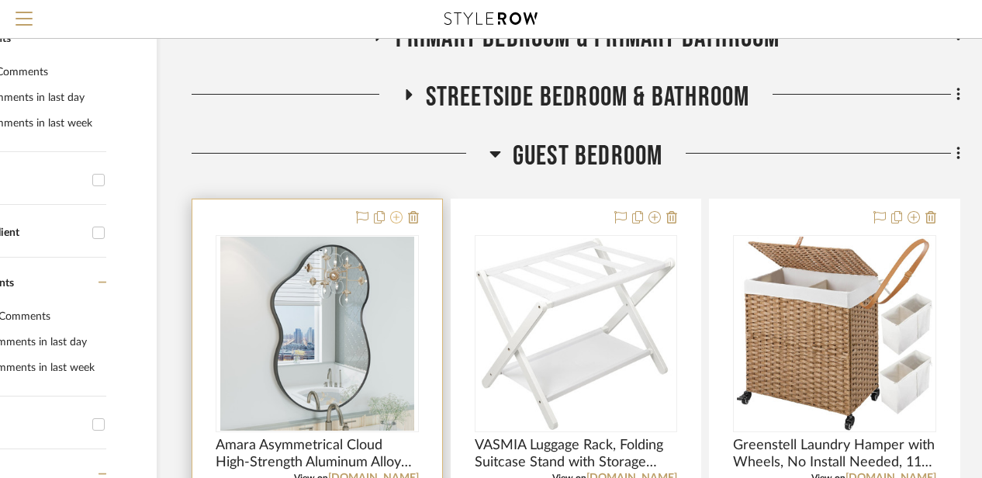
click at [395, 211] on icon at bounding box center [396, 217] width 12 height 12
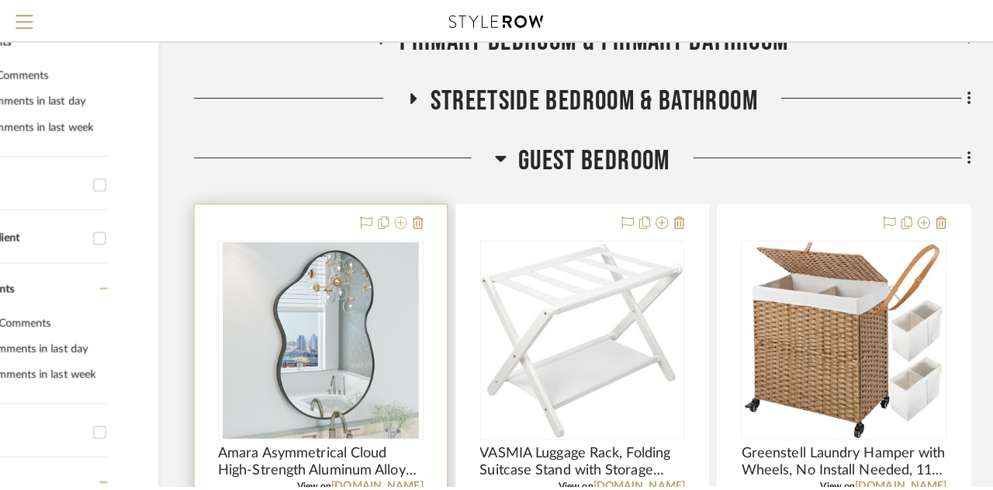
scroll to position [0, 0]
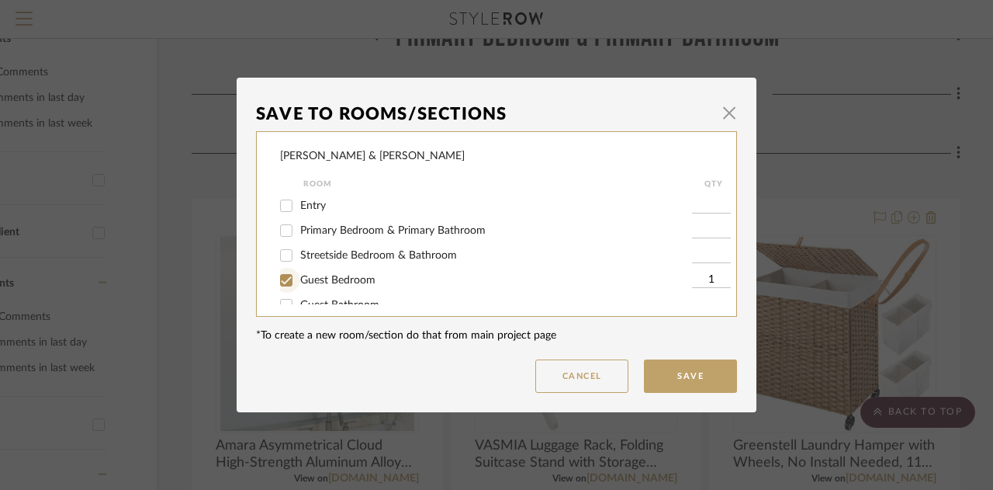
click at [279, 286] on input "Guest Bedroom" at bounding box center [286, 280] width 25 height 25
checkbox input "false"
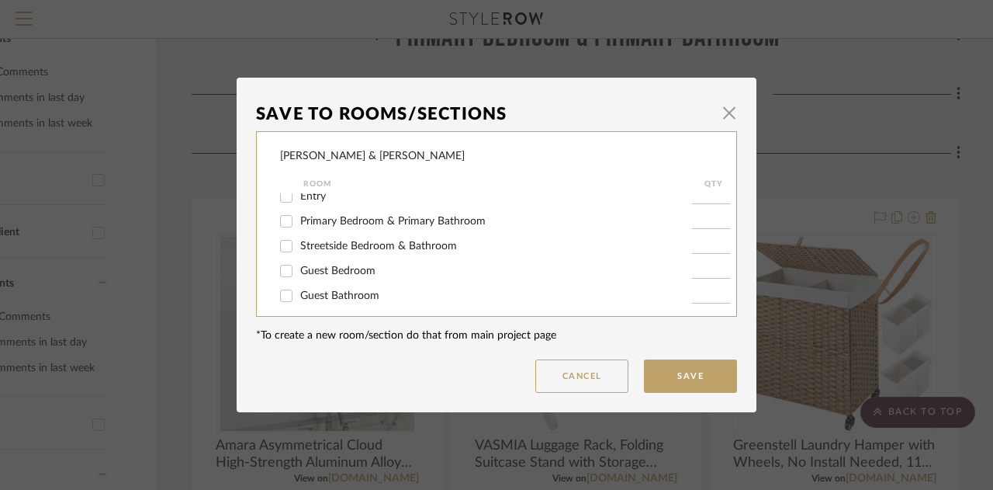
scroll to position [33, 0]
click at [277, 273] on input "Guest Bathroom" at bounding box center [286, 272] width 25 height 25
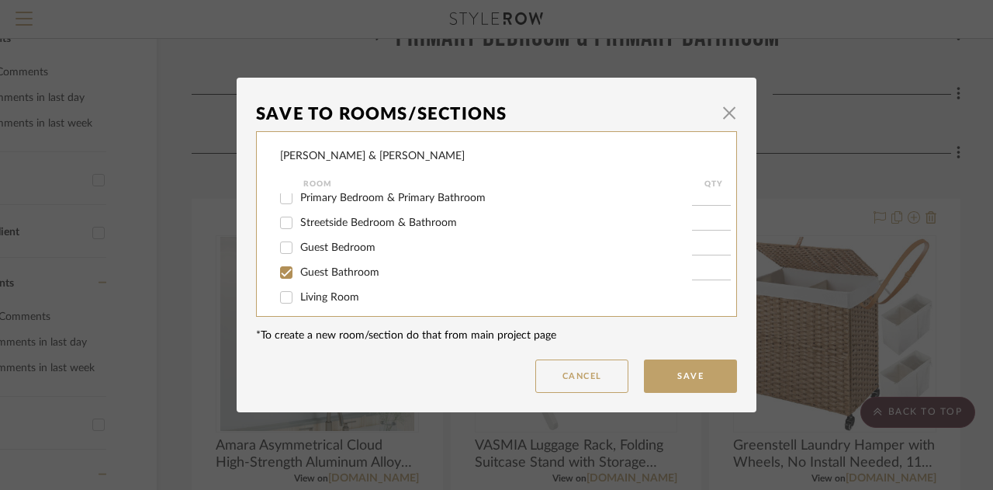
checkbox input "true"
type input "1"
click at [654, 370] on button "Save" at bounding box center [690, 375] width 93 height 33
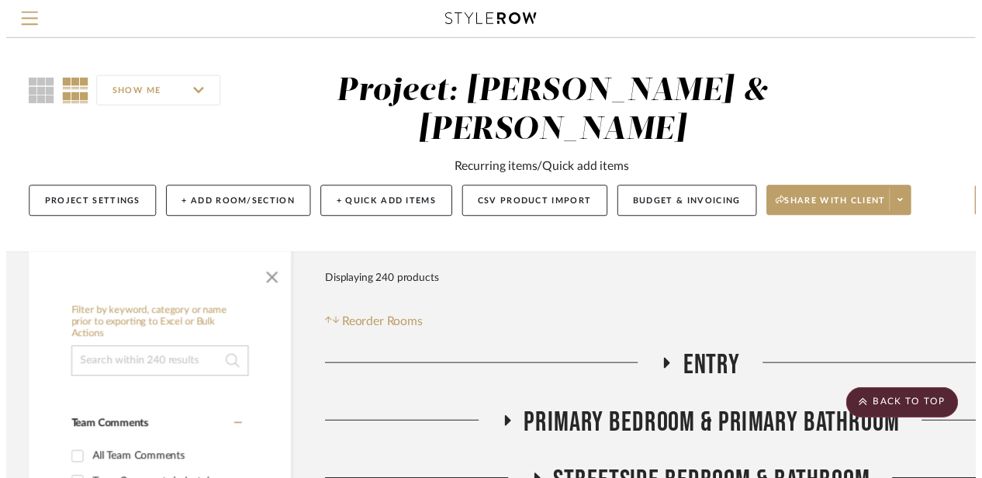
scroll to position [395, 135]
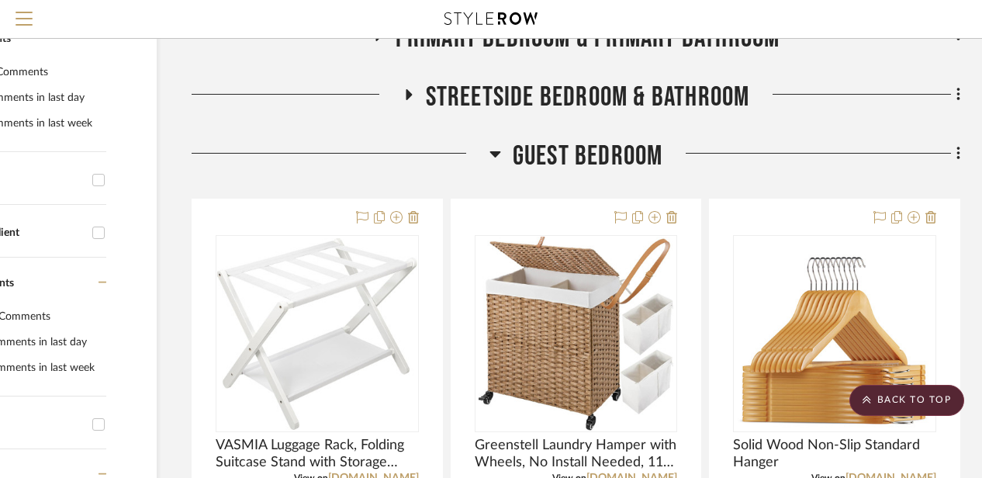
click at [495, 153] on icon at bounding box center [495, 154] width 11 height 6
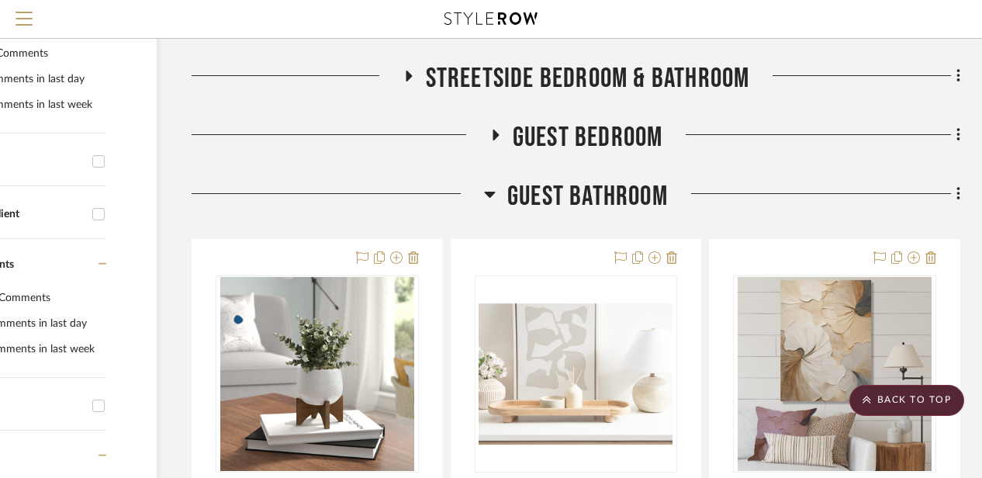
scroll to position [400, 135]
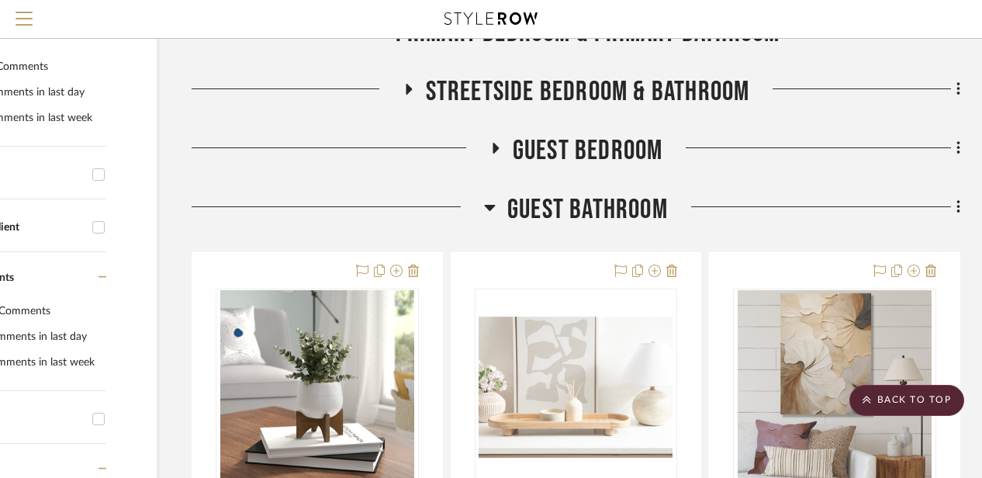
click at [491, 207] on icon at bounding box center [490, 208] width 11 height 6
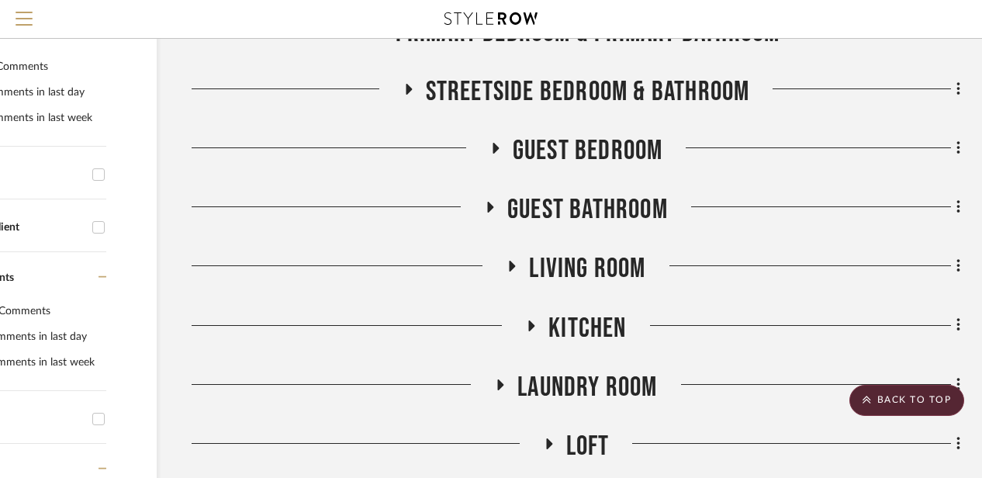
scroll to position [430, 135]
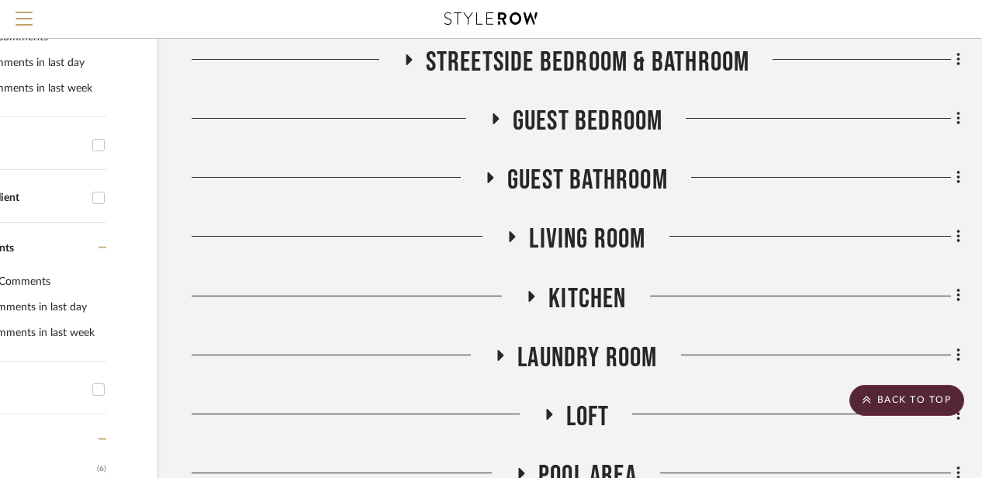
click at [514, 235] on icon at bounding box center [513, 236] width 6 height 11
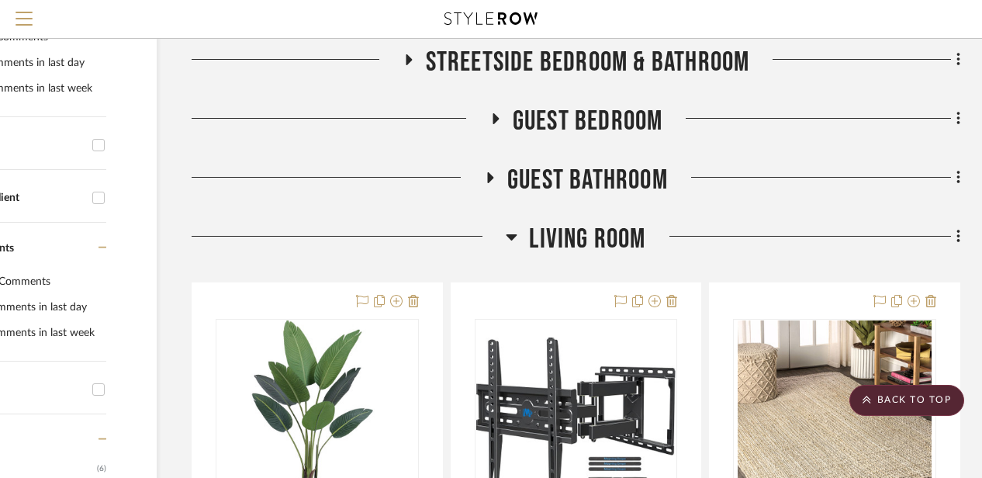
click at [514, 235] on icon at bounding box center [512, 237] width 11 height 6
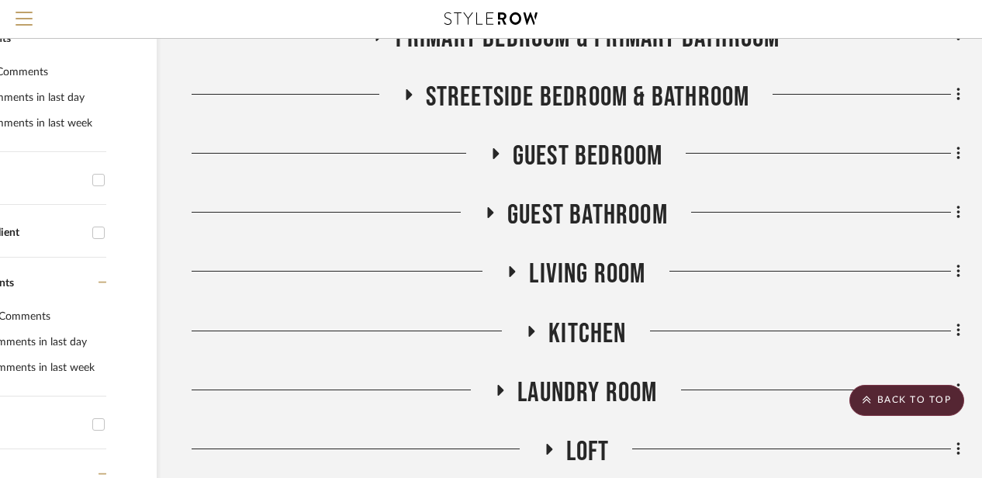
scroll to position [394, 135]
click at [410, 86] on h3 "Streetside Bedroom & Bathroom" at bounding box center [577, 97] width 348 height 33
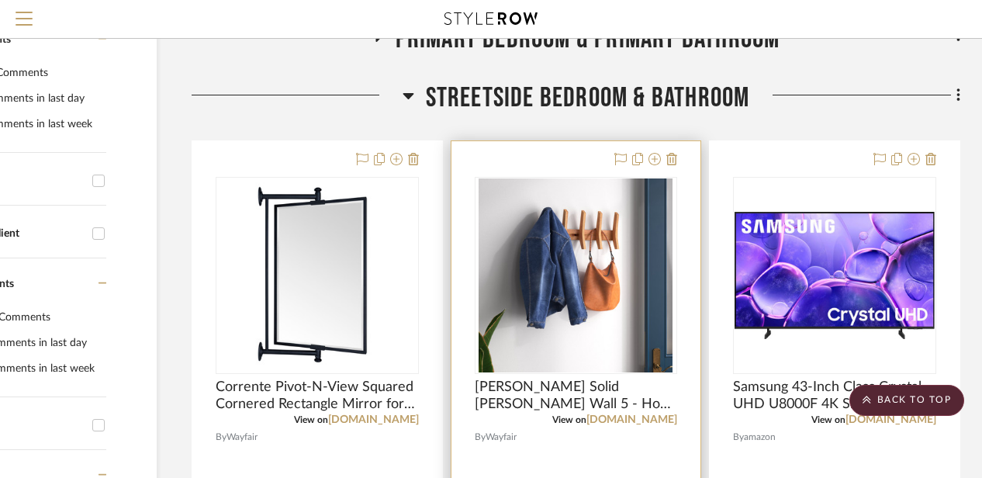
scroll to position [464, 135]
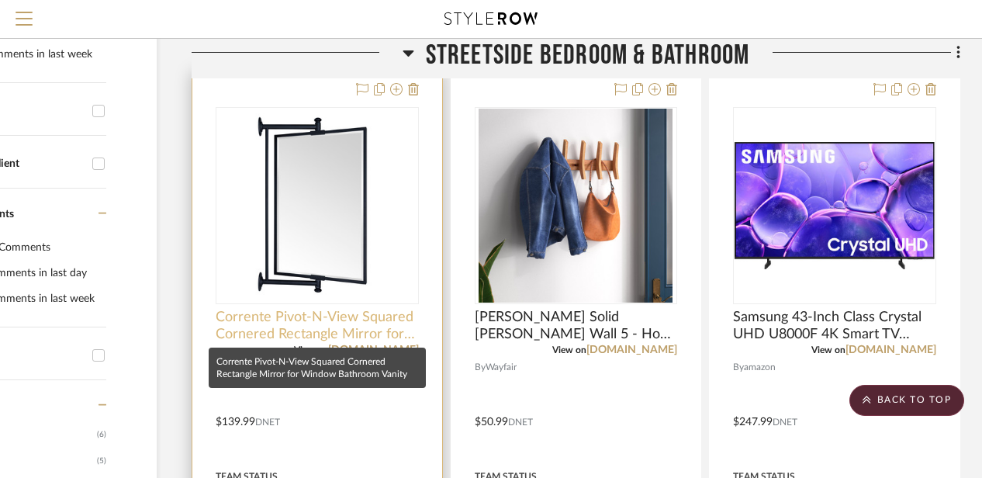
click at [293, 313] on span "Corrente Pivot-N-View Squared Cornered Rectangle Mirror for Window Bathroom Van…" at bounding box center [317, 326] width 203 height 34
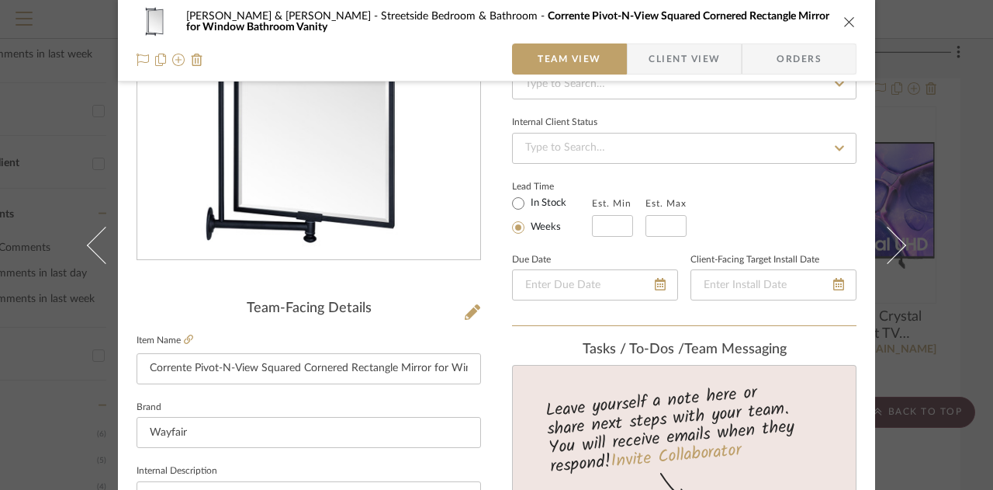
scroll to position [185, 0]
click at [188, 336] on icon at bounding box center [188, 338] width 9 height 9
click at [843, 26] on icon "close" at bounding box center [849, 22] width 12 height 12
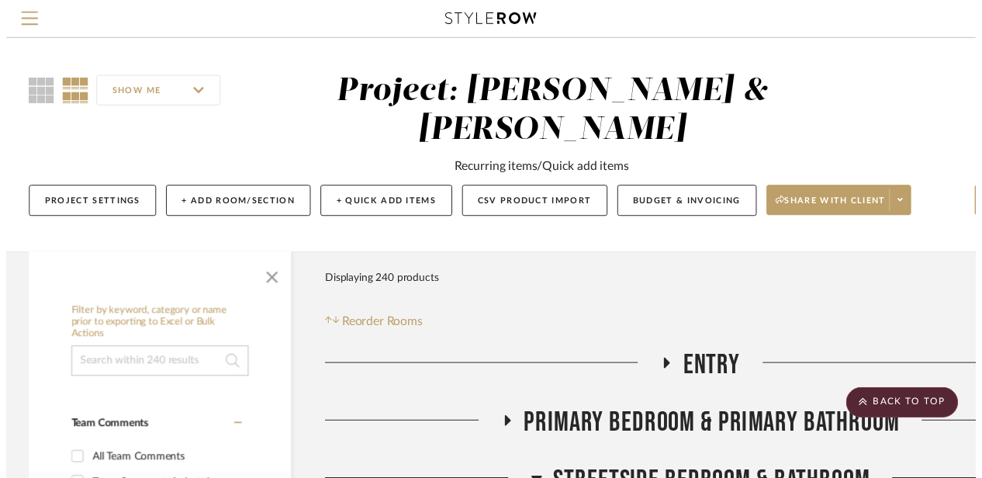
scroll to position [464, 135]
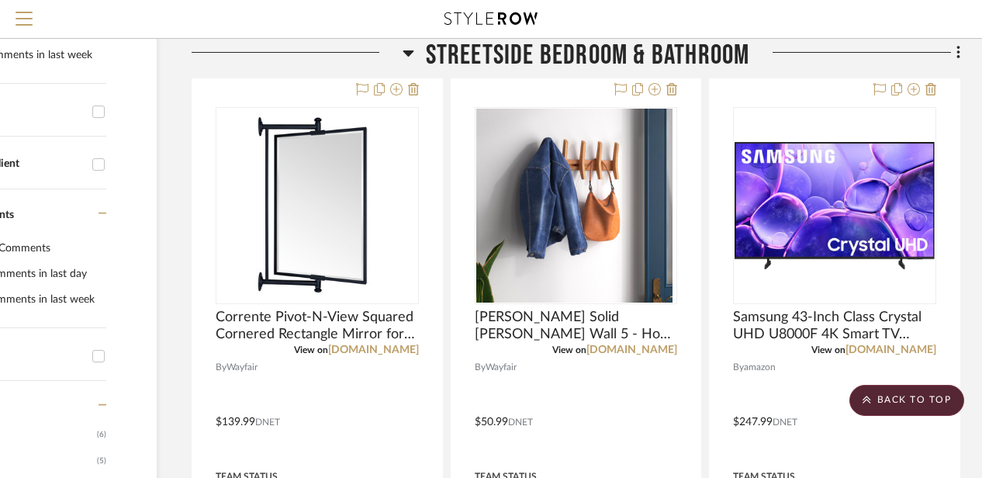
click at [406, 52] on icon at bounding box center [408, 53] width 11 height 6
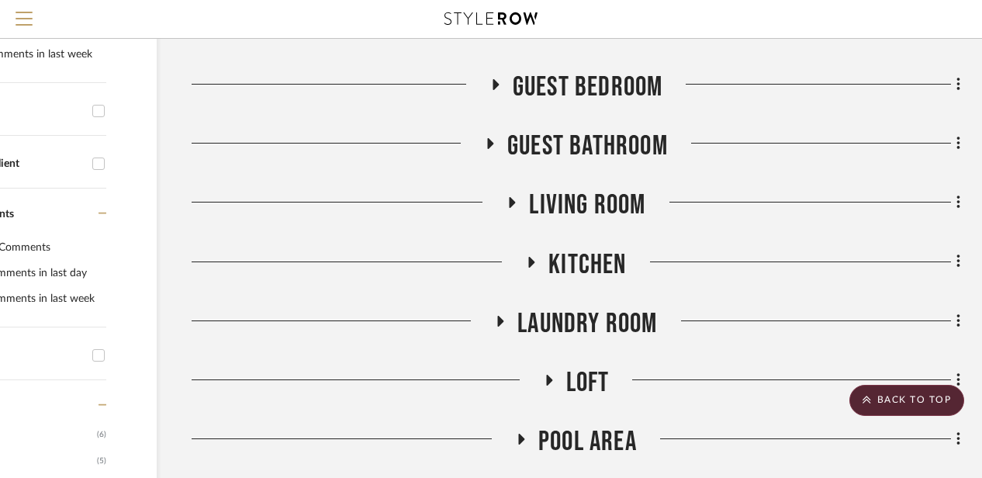
click at [480, 86] on div at bounding box center [341, 91] width 298 height 40
click at [493, 85] on icon at bounding box center [496, 84] width 6 height 11
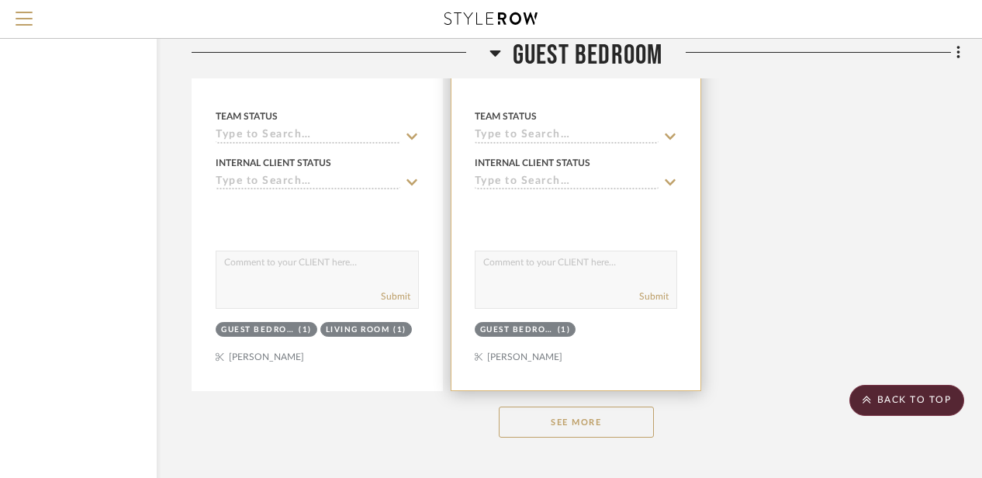
scroll to position [2261, 135]
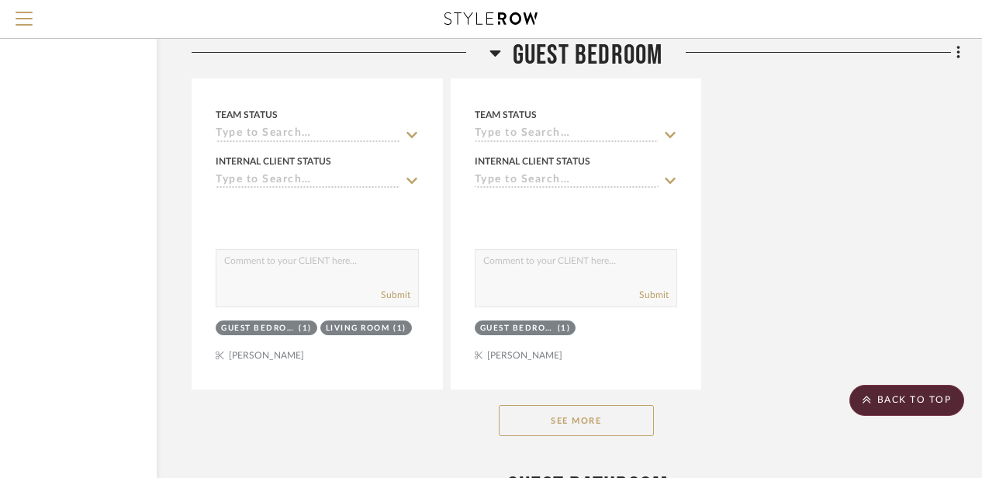
click at [541, 410] on button "See More" at bounding box center [576, 420] width 155 height 31
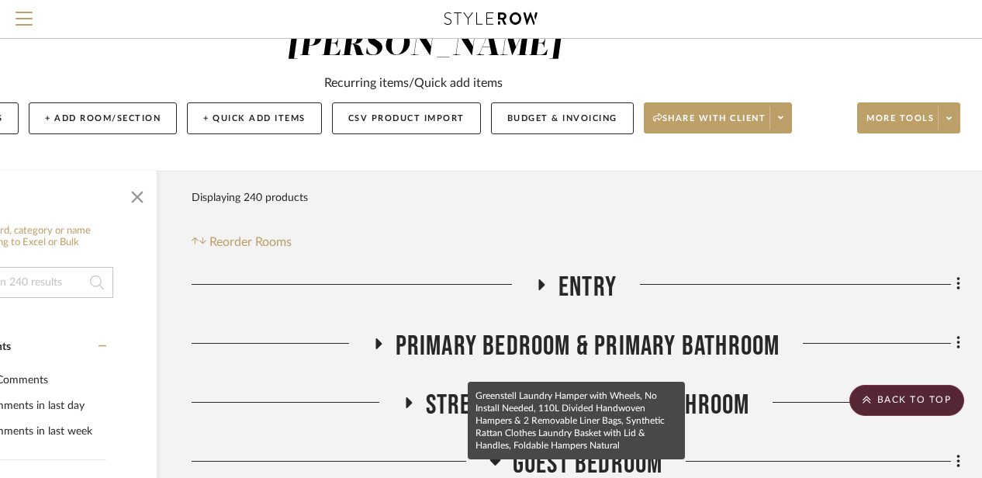
scroll to position [68, 135]
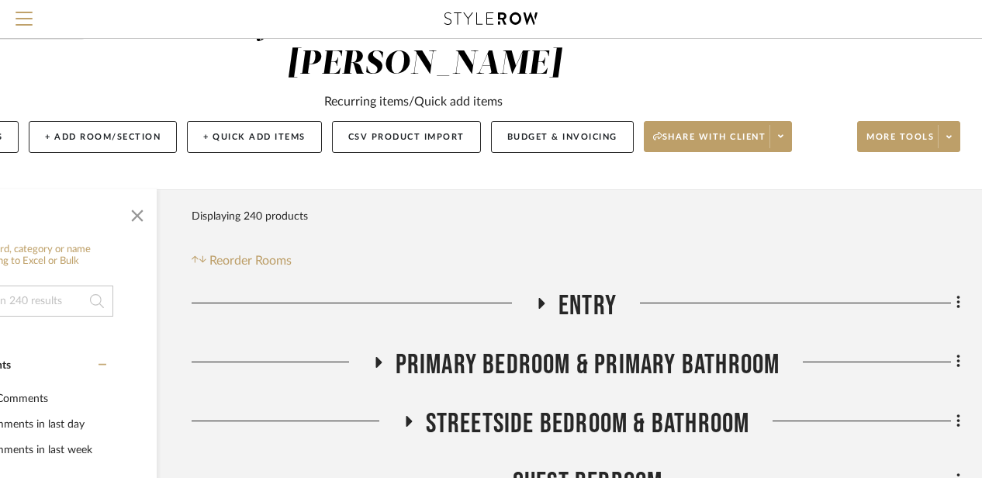
click at [545, 299] on icon at bounding box center [541, 303] width 19 height 12
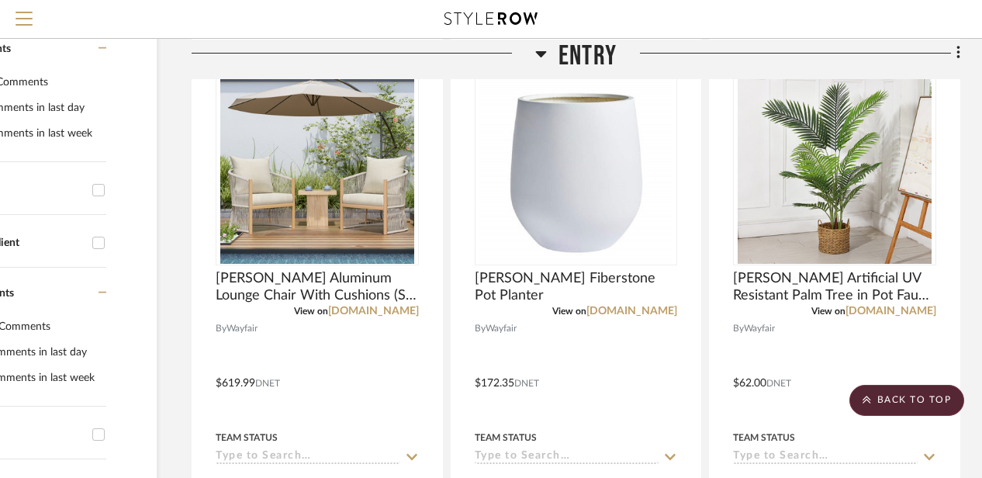
scroll to position [340, 135]
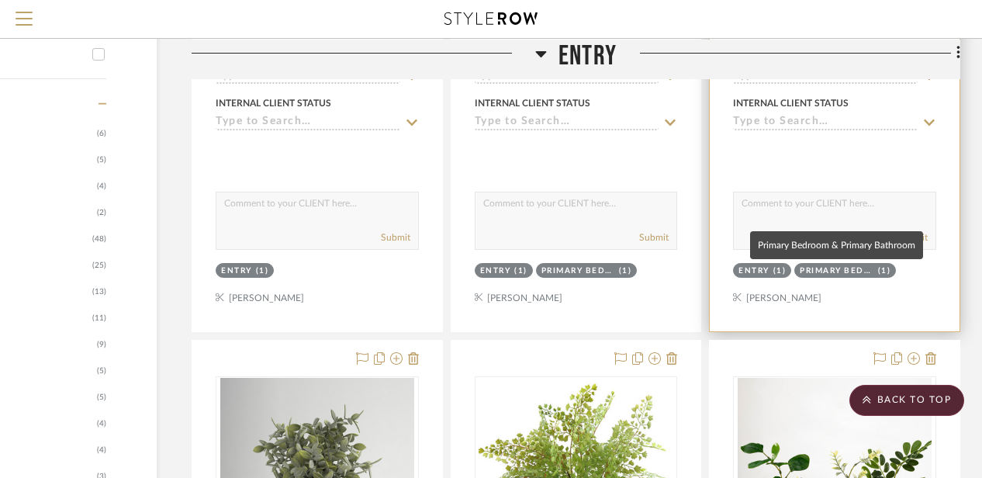
click at [815, 275] on div "Primary Bedroom & Primary Bathroom" at bounding box center [837, 271] width 74 height 12
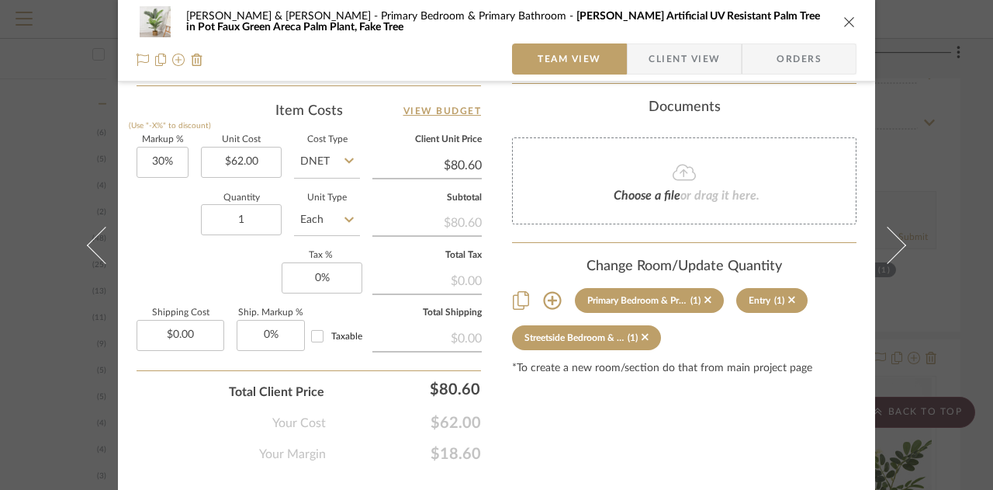
scroll to position [921, 0]
click at [546, 290] on icon at bounding box center [552, 299] width 18 height 18
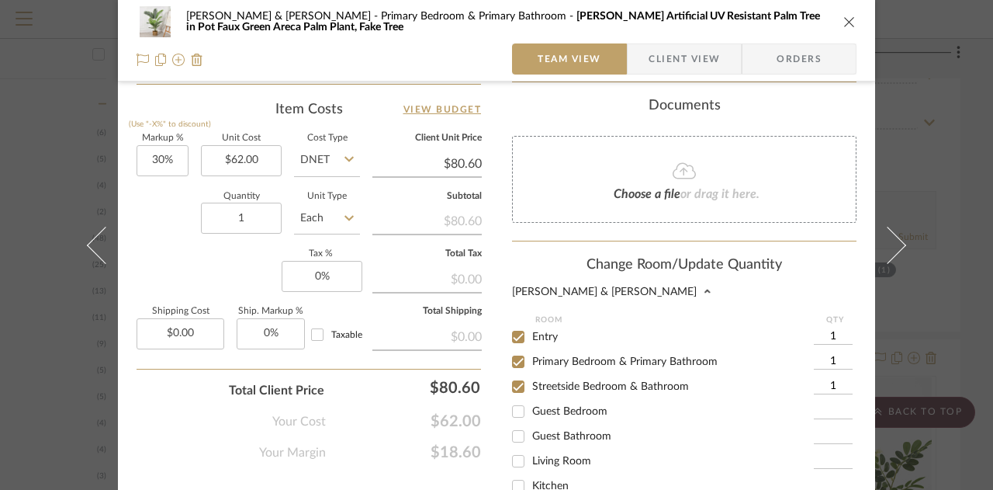
click at [510, 399] on input "Guest Bedroom" at bounding box center [518, 411] width 25 height 25
checkbox input "true"
type input "1"
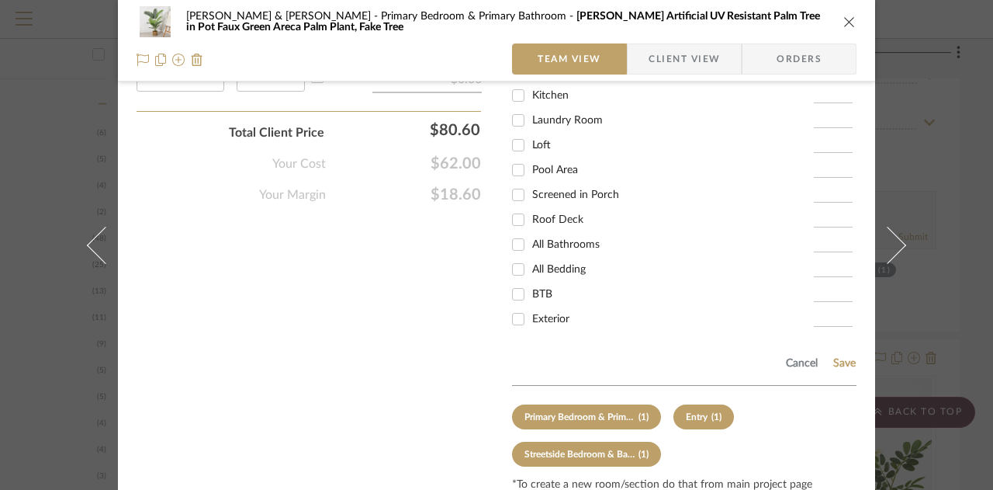
scroll to position [1179, 0]
click at [841, 356] on button "Save" at bounding box center [845, 362] width 24 height 12
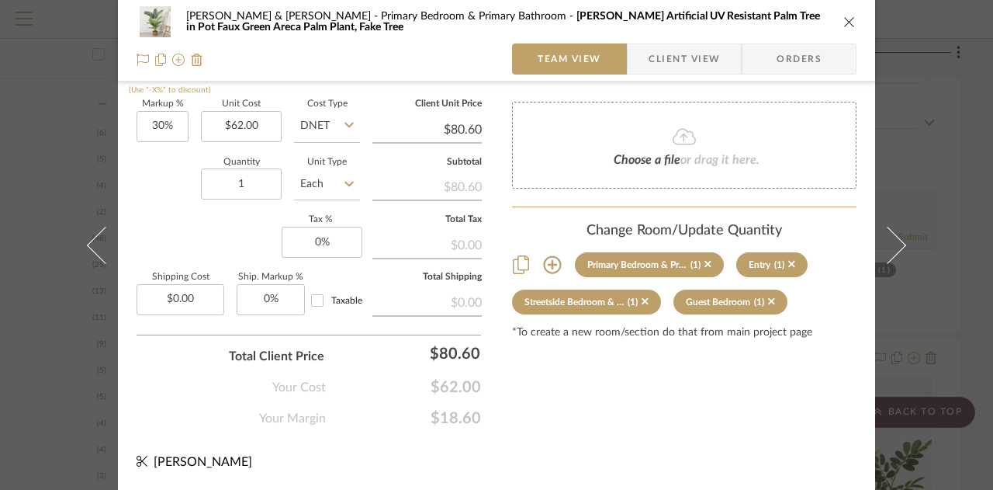
scroll to position [951, 0]
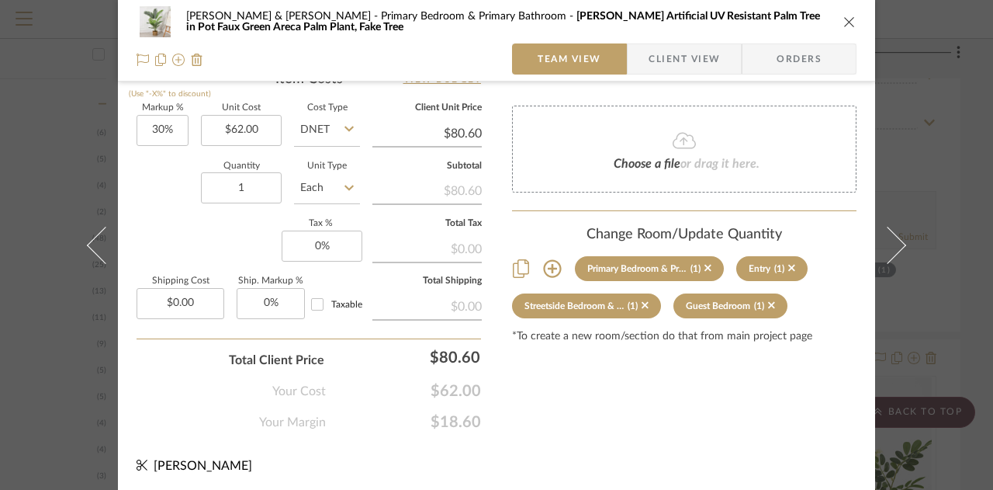
click at [970, 148] on div "Charles & Angela Lewie Primary Bedroom & Primary Bathroom Adcock Artificial UV …" at bounding box center [496, 245] width 993 height 490
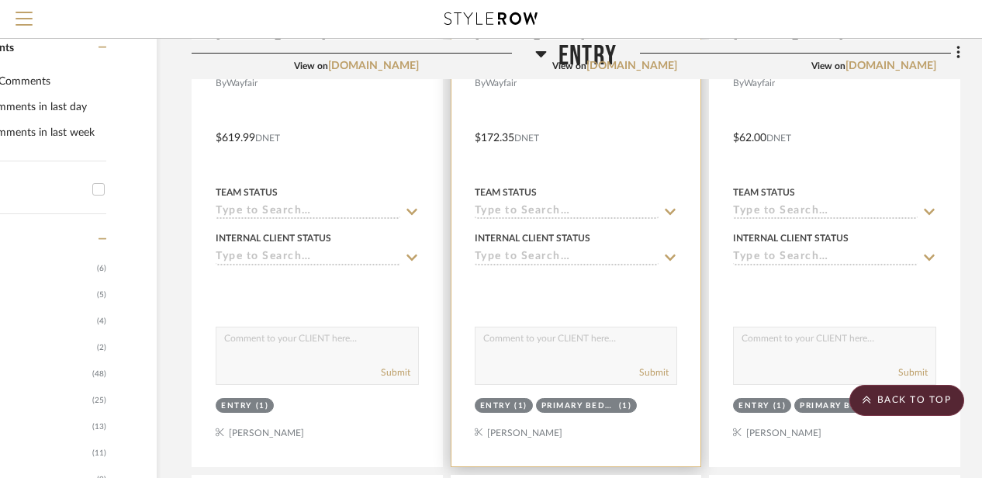
scroll to position [636, 135]
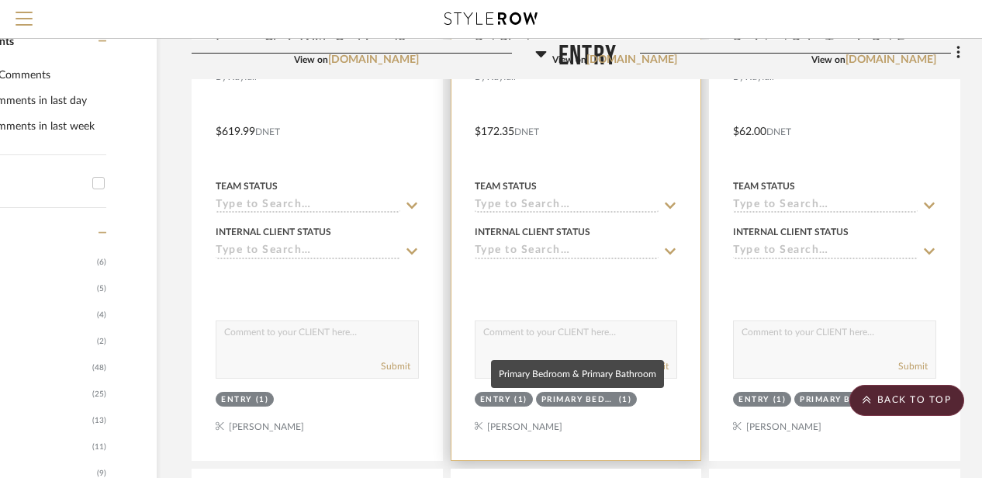
click at [558, 397] on div "Primary Bedroom & Primary Bathroom" at bounding box center [579, 400] width 74 height 12
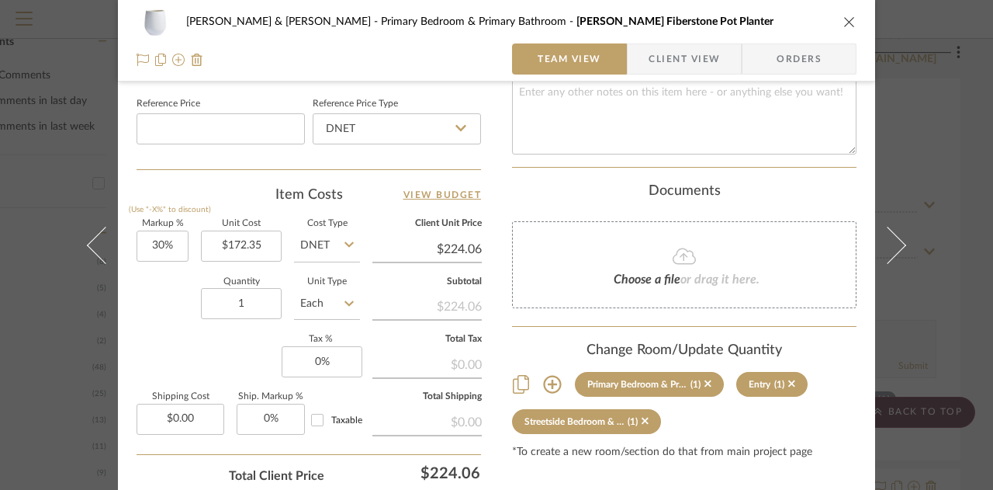
scroll to position [881, 0]
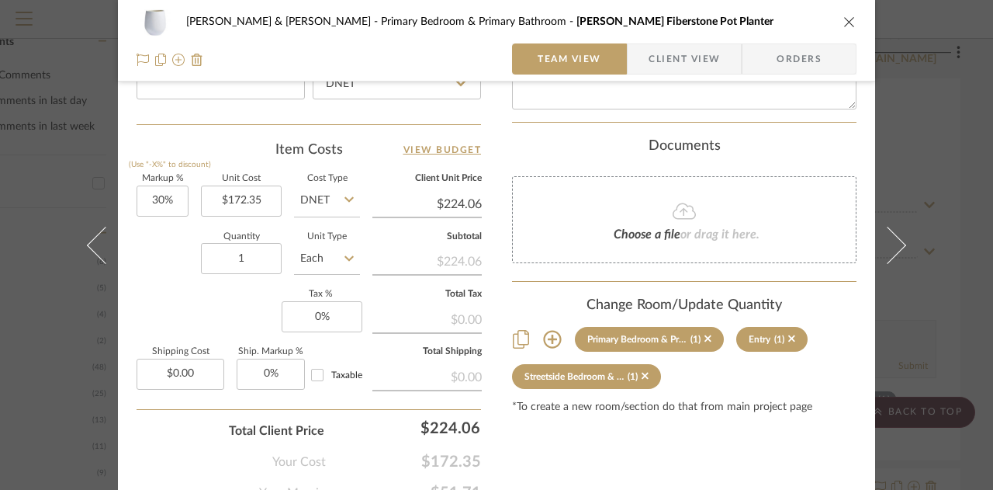
click at [543, 330] on icon at bounding box center [552, 339] width 19 height 19
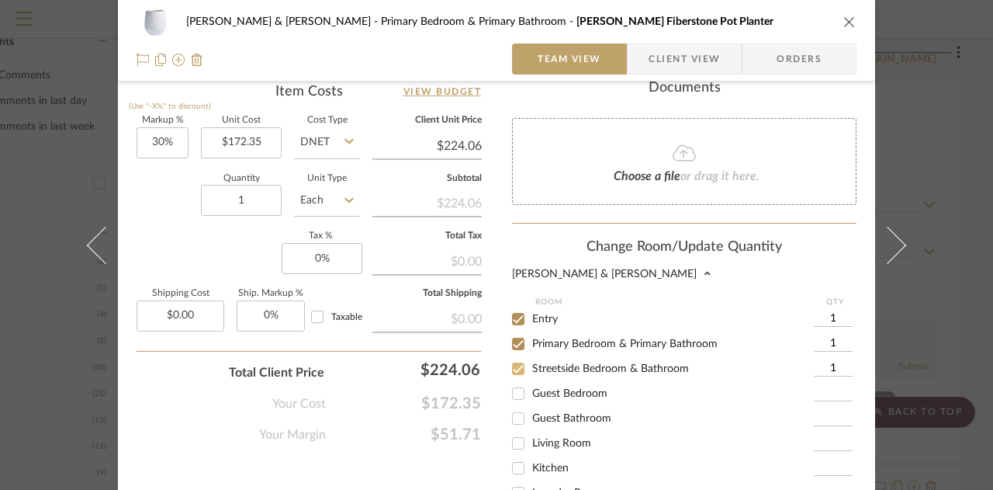
scroll to position [940, 0]
click at [515, 380] on input "Guest Bedroom" at bounding box center [518, 392] width 25 height 25
checkbox input "true"
type input "1"
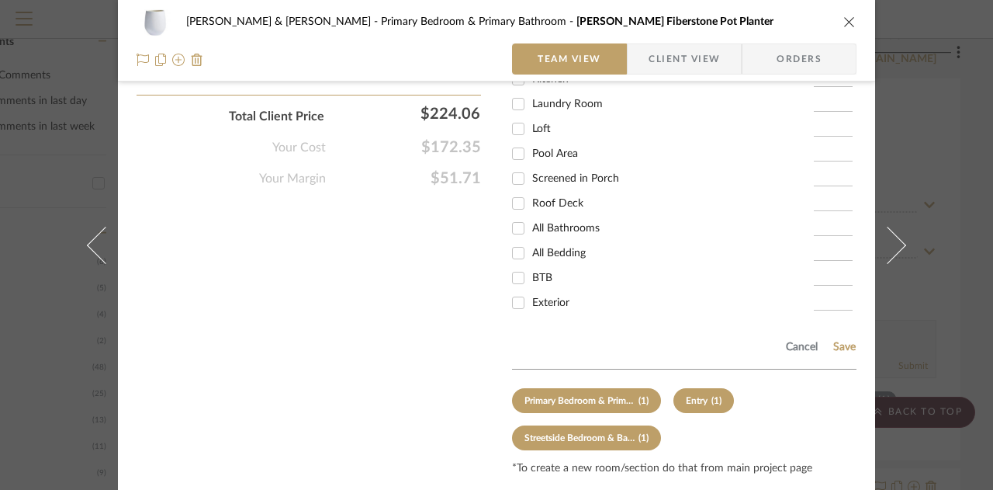
scroll to position [1205, 0]
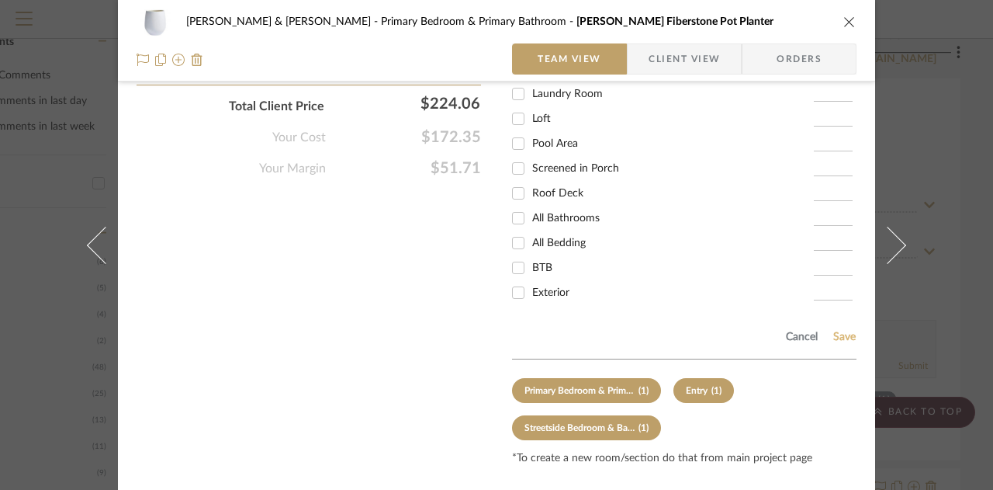
click at [834, 331] on button "Save" at bounding box center [845, 337] width 24 height 12
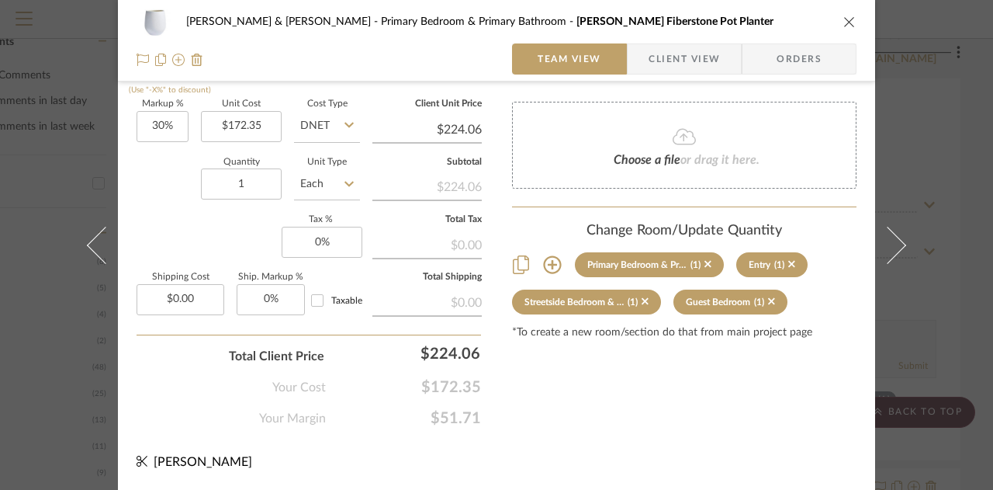
scroll to position [951, 0]
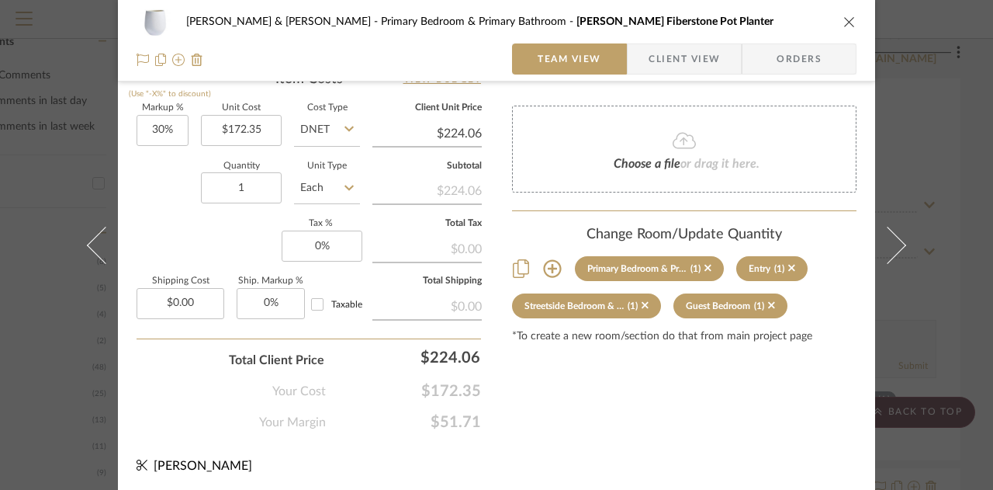
click at [967, 289] on div "Charles & Angela Lewie Primary Bedroom & Primary Bathroom Dorlis Fiberstone Pot…" at bounding box center [496, 245] width 993 height 490
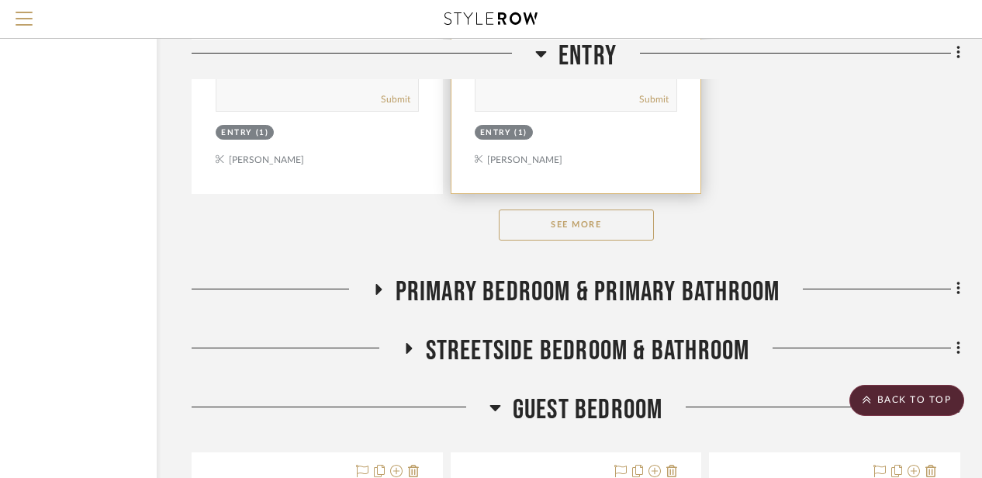
scroll to position [2303, 135]
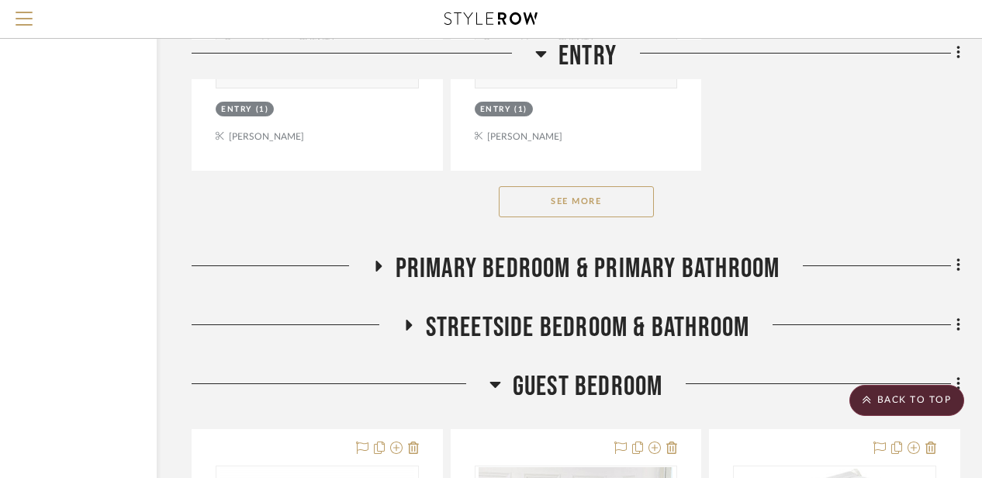
click at [599, 197] on button "See More" at bounding box center [576, 201] width 155 height 31
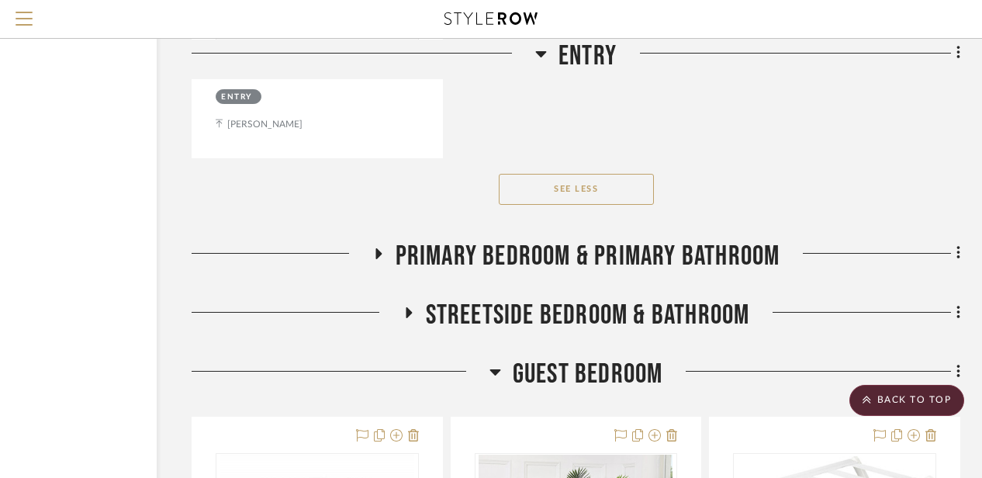
scroll to position [6451, 135]
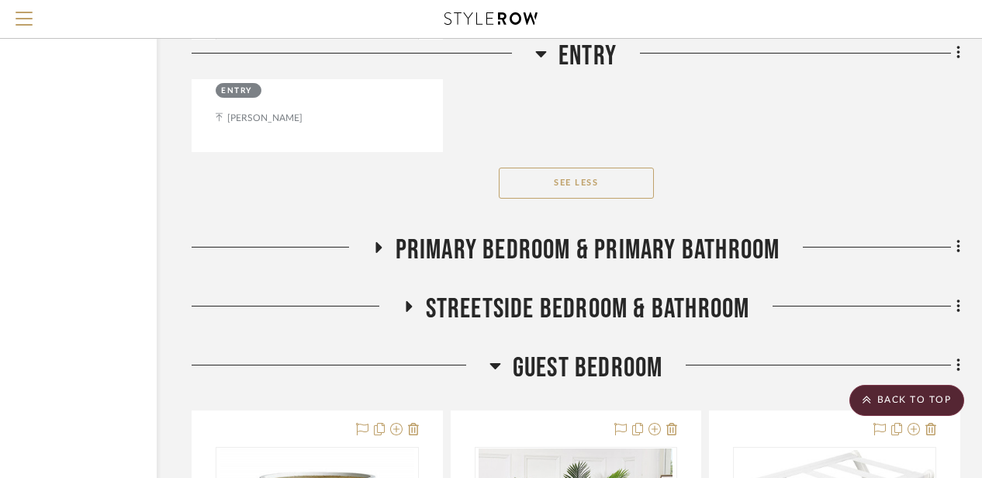
click at [383, 253] on icon at bounding box center [378, 247] width 19 height 12
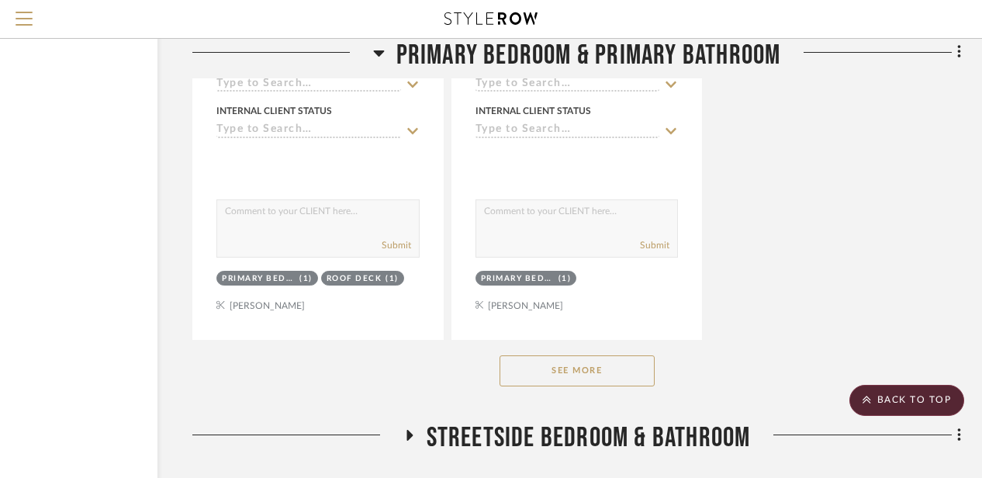
scroll to position [8484, 134]
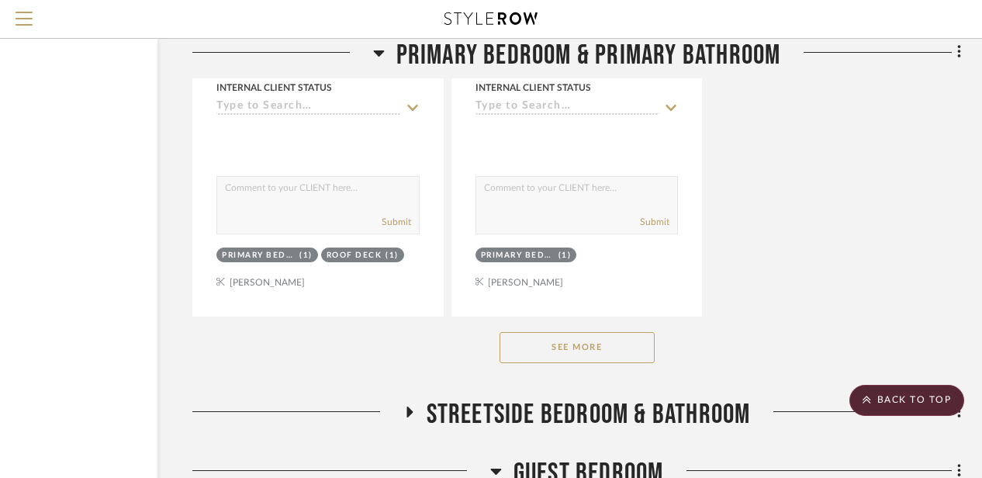
click at [604, 372] on div "See More" at bounding box center [576, 348] width 769 height 62
click at [582, 347] on button "See More" at bounding box center [577, 347] width 155 height 31
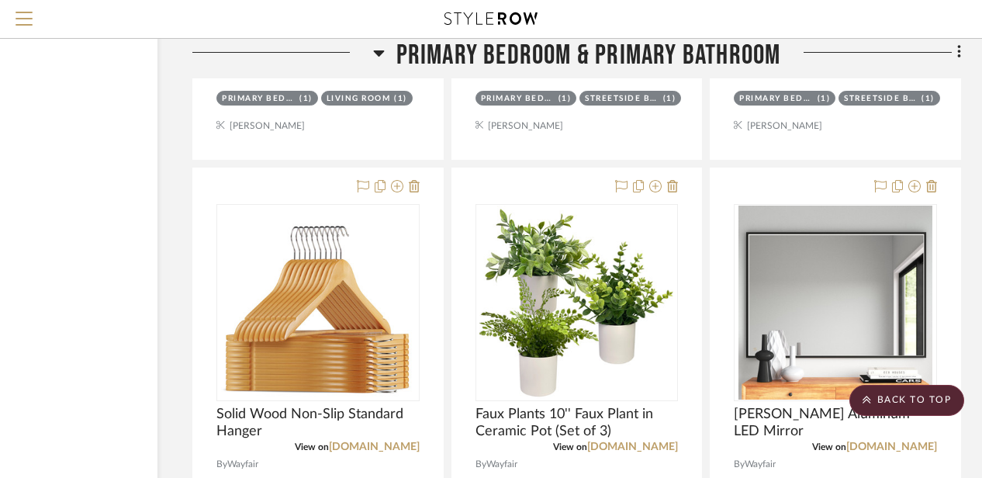
scroll to position [7365, 134]
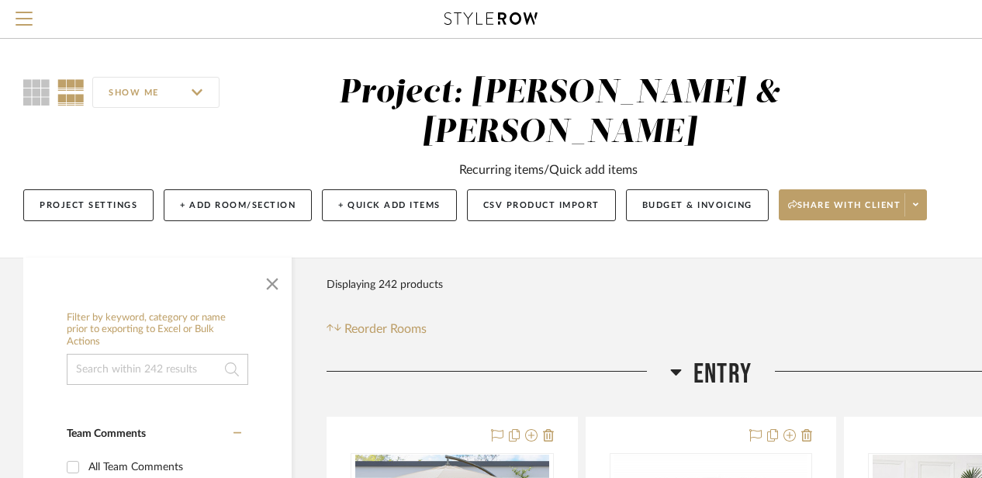
scroll to position [0, 135]
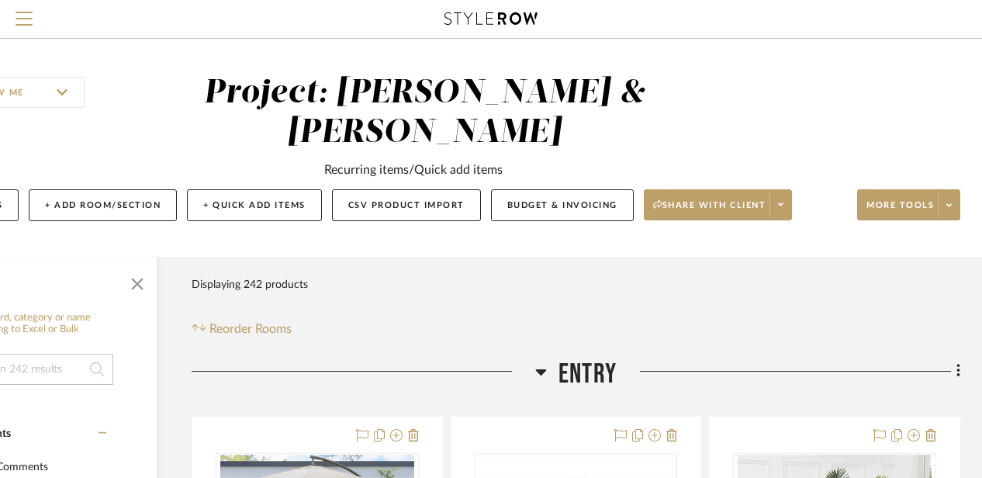
click at [541, 365] on icon at bounding box center [541, 371] width 12 height 19
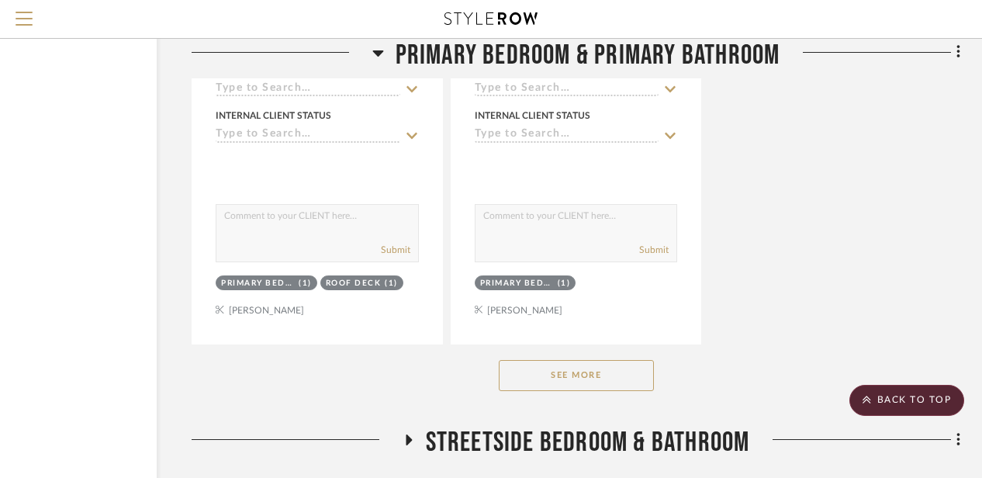
scroll to position [2212, 135]
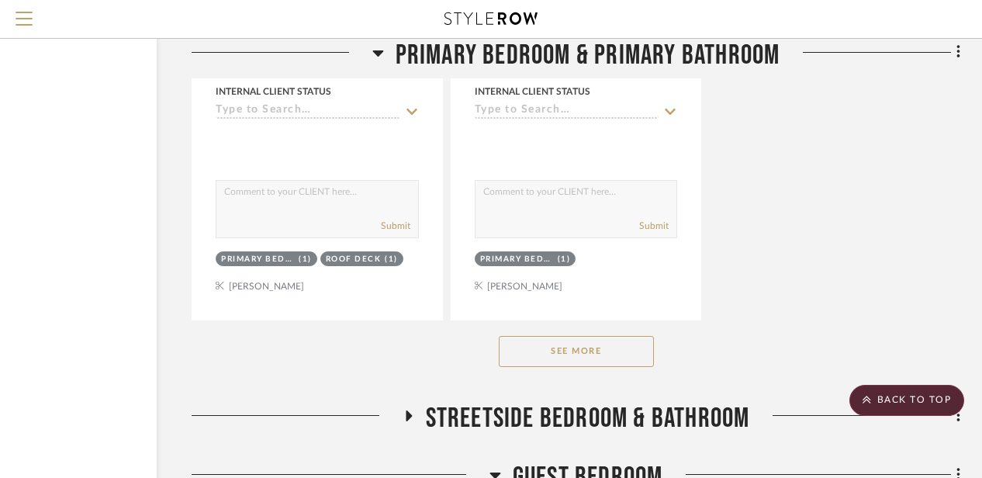
drag, startPoint x: 568, startPoint y: 348, endPoint x: 534, endPoint y: 348, distance: 34.1
click at [534, 348] on button "See More" at bounding box center [576, 351] width 155 height 31
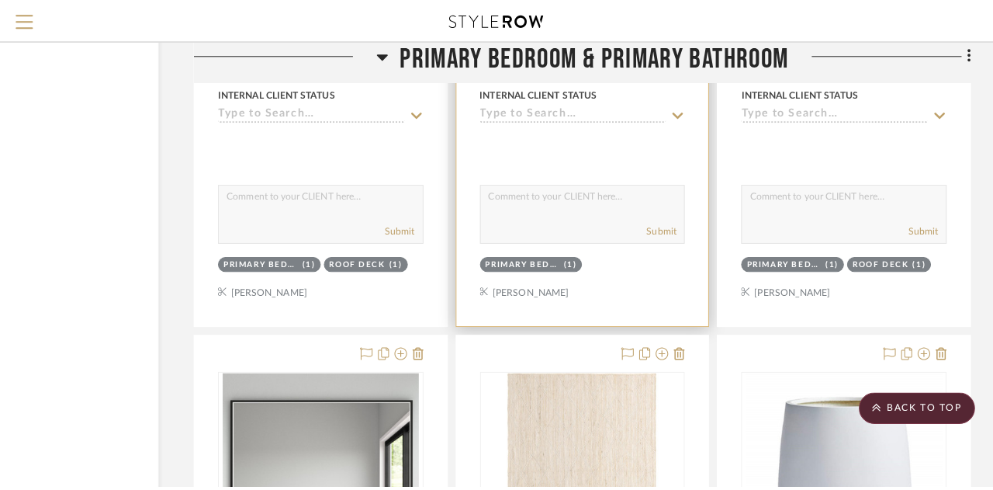
scroll to position [0, 0]
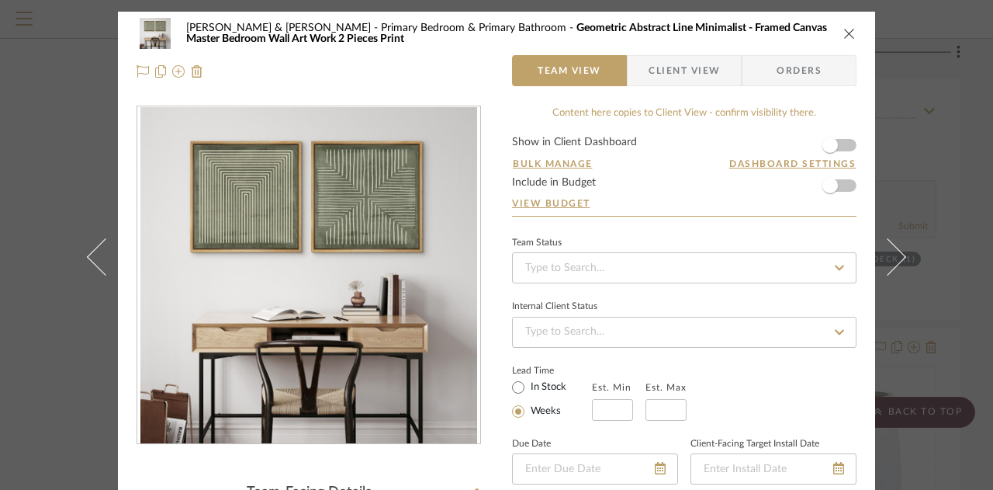
click at [847, 29] on icon "close" at bounding box center [849, 33] width 12 height 12
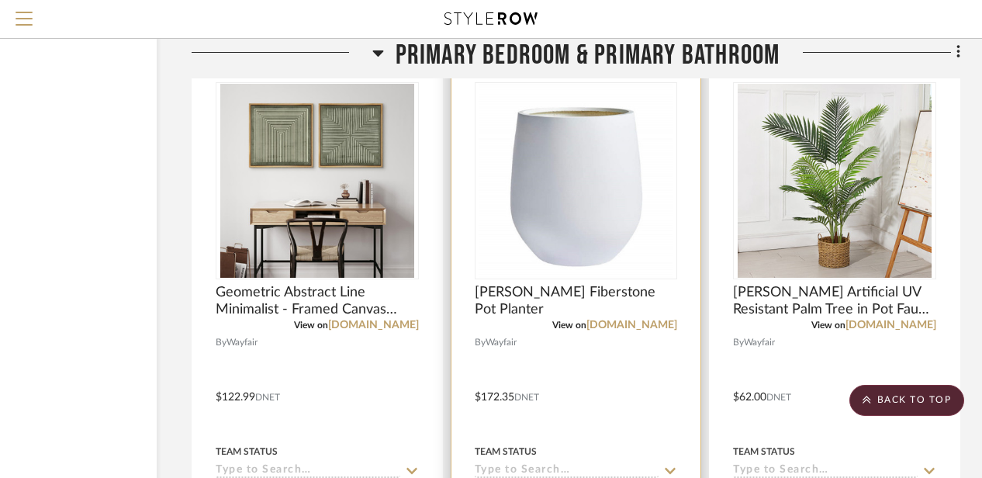
scroll to position [2538, 135]
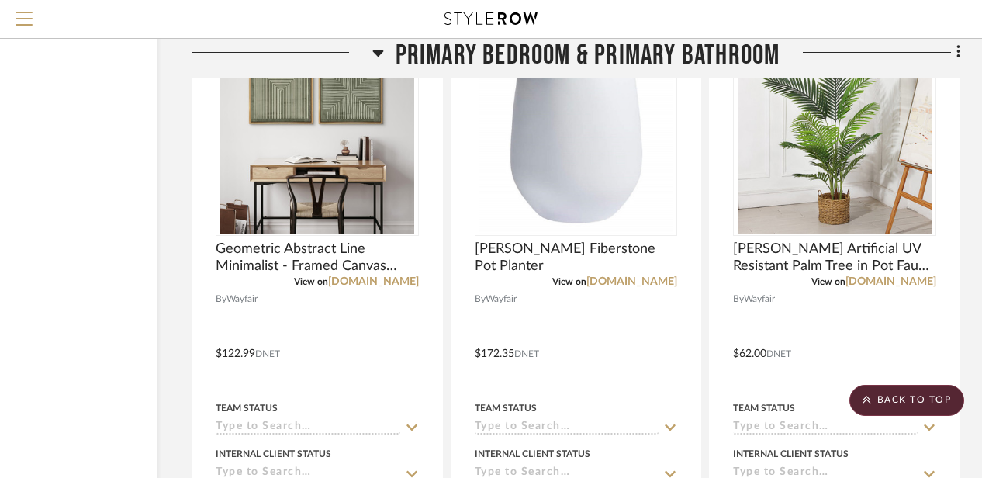
click at [377, 50] on icon at bounding box center [377, 53] width 11 height 6
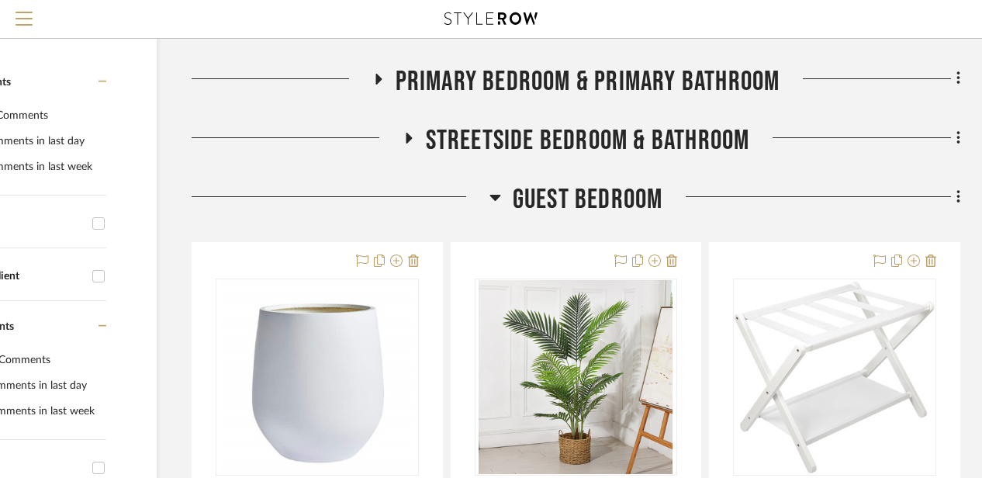
scroll to position [355, 135]
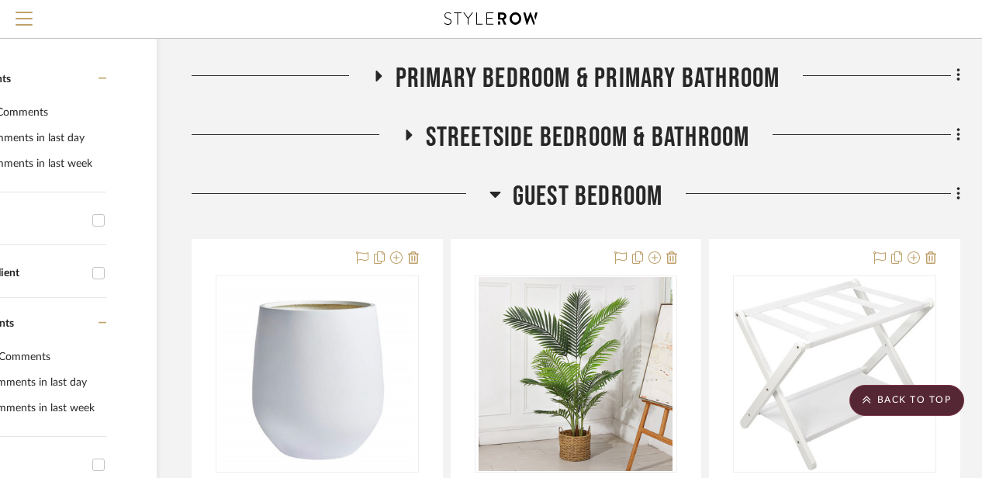
click at [495, 195] on icon at bounding box center [495, 195] width 11 height 6
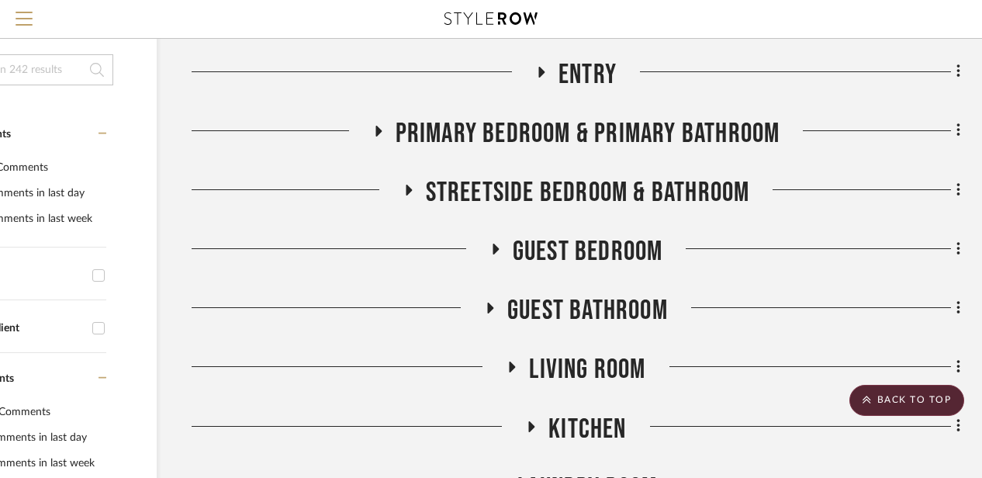
scroll to position [299, 135]
click at [410, 186] on icon at bounding box center [408, 191] width 19 height 12
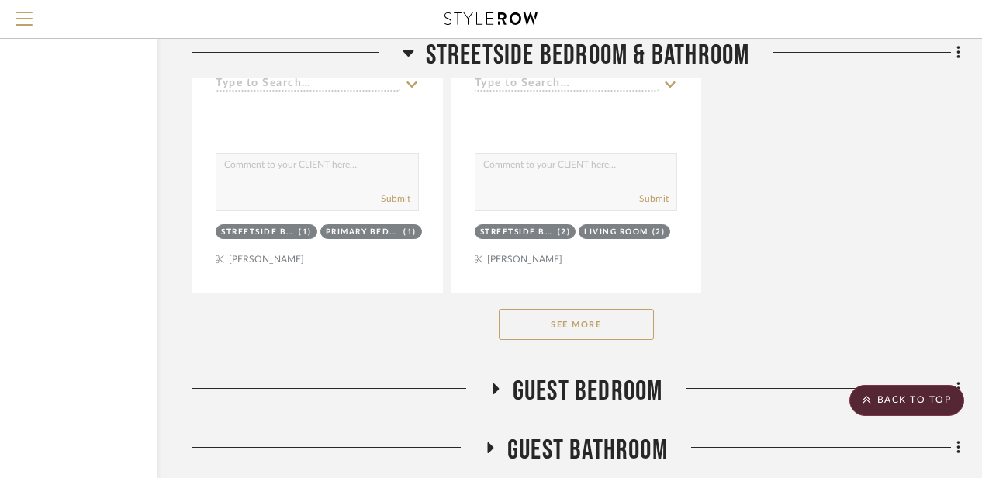
scroll to position [2300, 135]
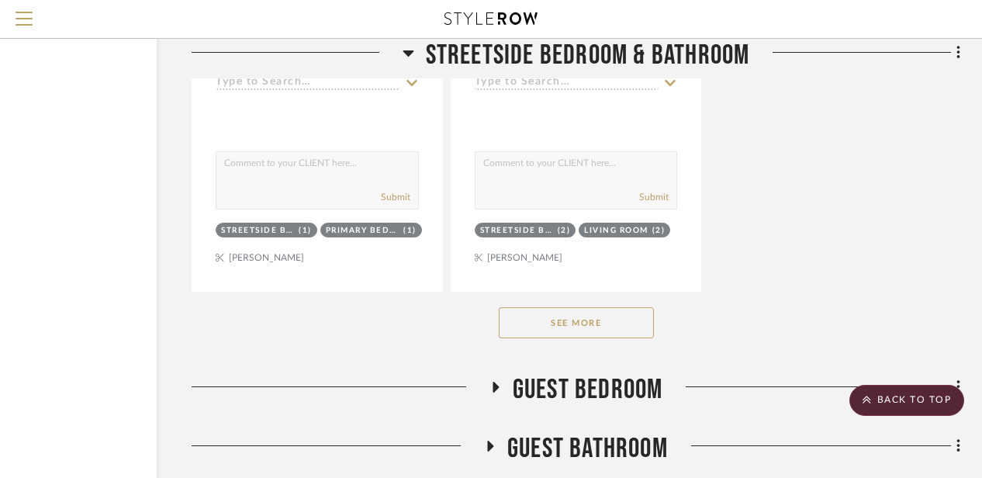
click at [566, 324] on button "See More" at bounding box center [576, 322] width 155 height 31
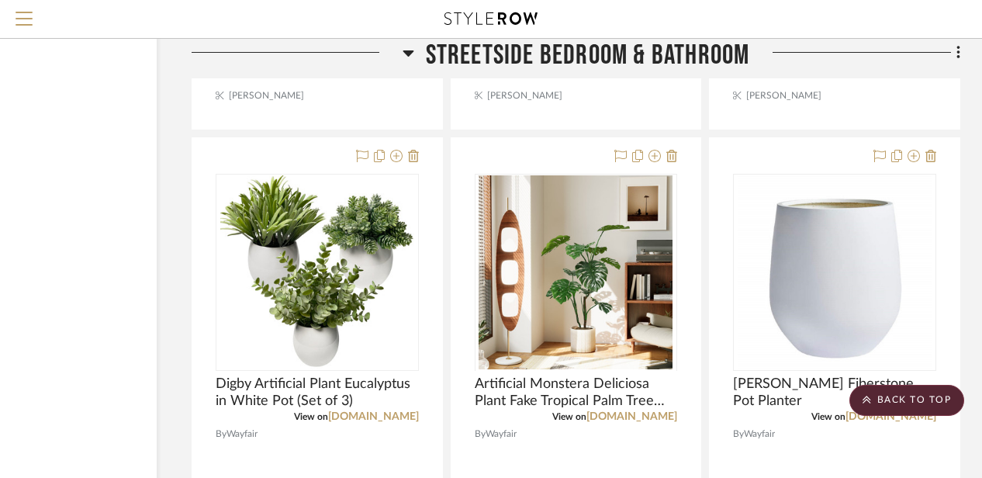
scroll to position [3215, 135]
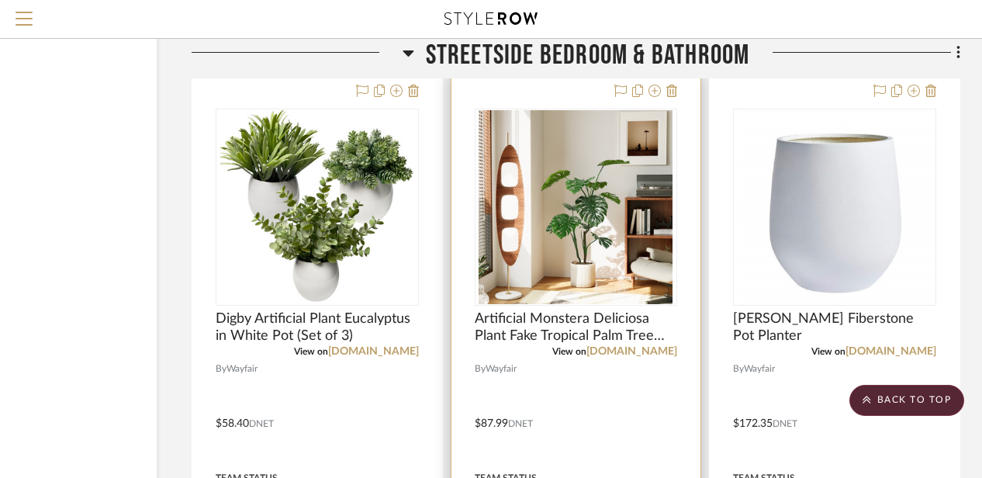
drag, startPoint x: 655, startPoint y: 96, endPoint x: 648, endPoint y: 92, distance: 8.4
click at [648, 92] on div at bounding box center [643, 91] width 68 height 19
click at [653, 90] on icon at bounding box center [655, 91] width 12 height 12
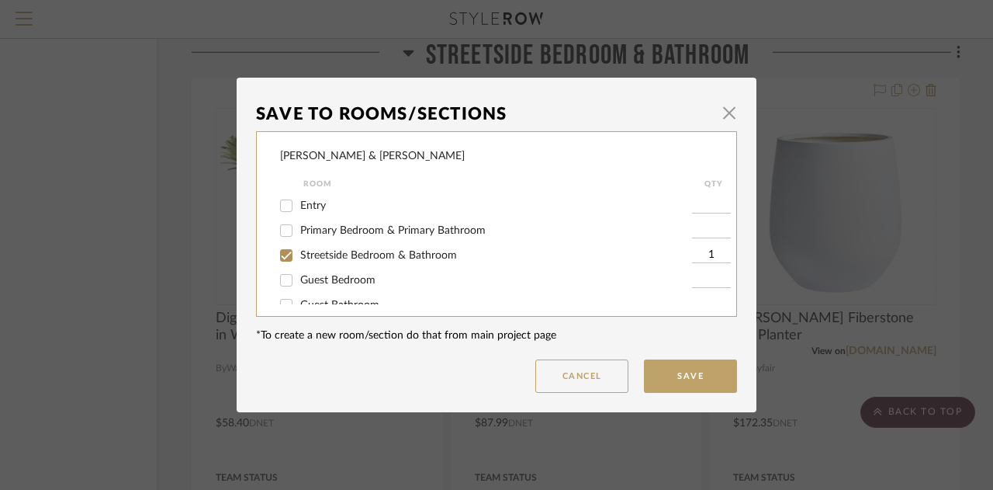
scroll to position [35, 0]
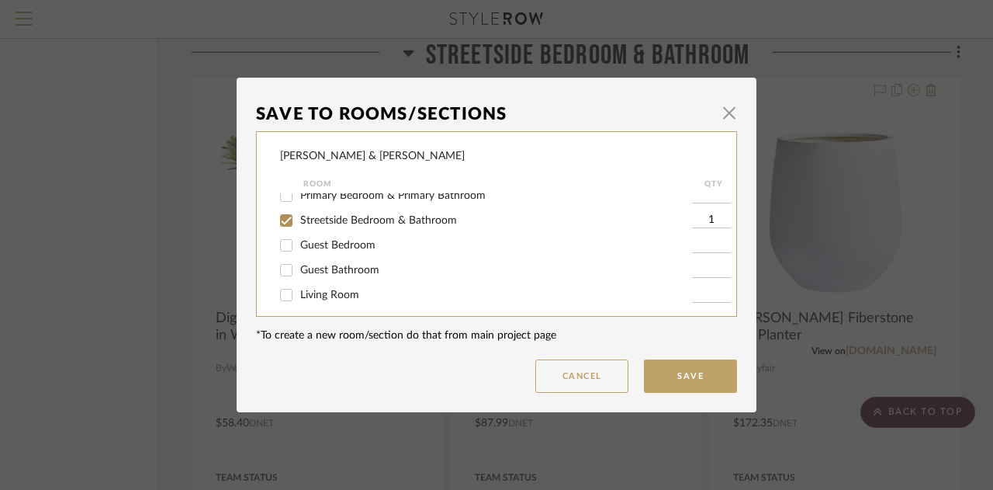
click at [286, 220] on input "Streetside Bedroom & Bathroom" at bounding box center [286, 220] width 25 height 25
checkbox input "false"
click at [282, 241] on input "Guest Bedroom" at bounding box center [286, 245] width 25 height 25
checkbox input "true"
type input "2"
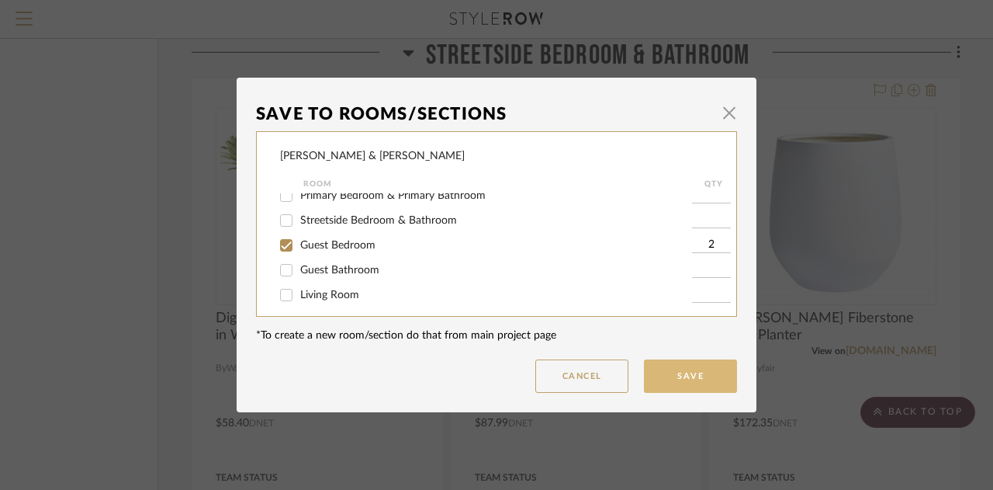
click at [709, 365] on button "Save" at bounding box center [690, 375] width 93 height 33
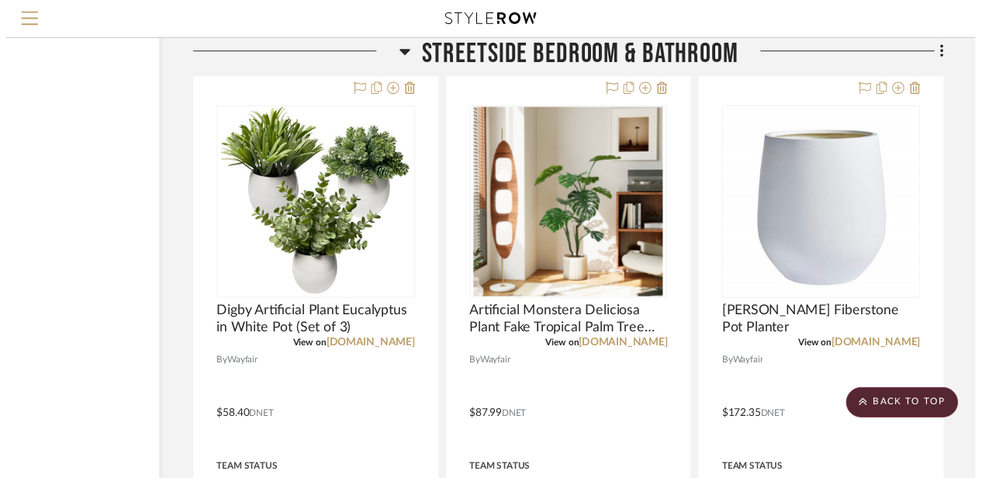
scroll to position [3215, 135]
